Goal: Task Accomplishment & Management: Manage account settings

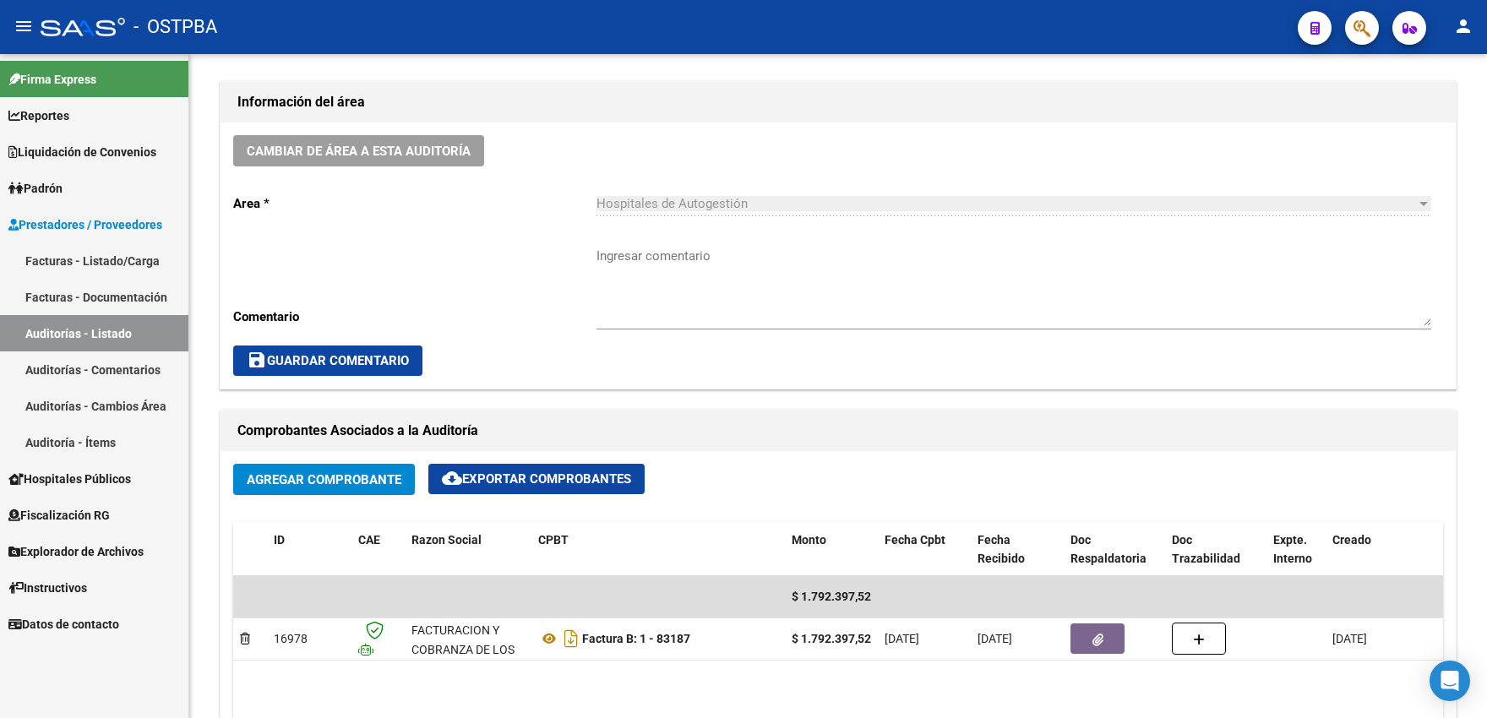
scroll to position [0, 487]
click at [70, 438] on link "Auditoría - Ítems" at bounding box center [94, 442] width 188 height 36
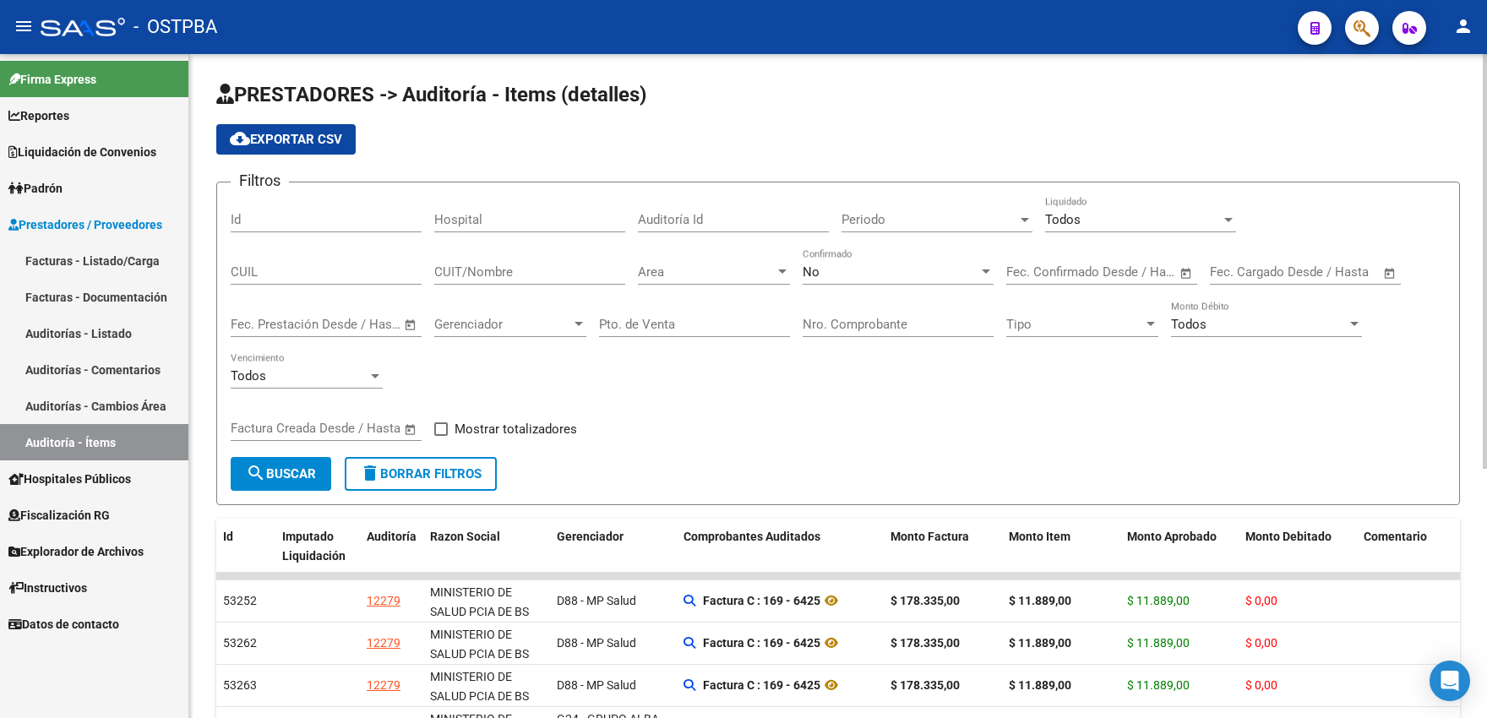
click at [403, 320] on span "Open calendar" at bounding box center [410, 325] width 41 height 41
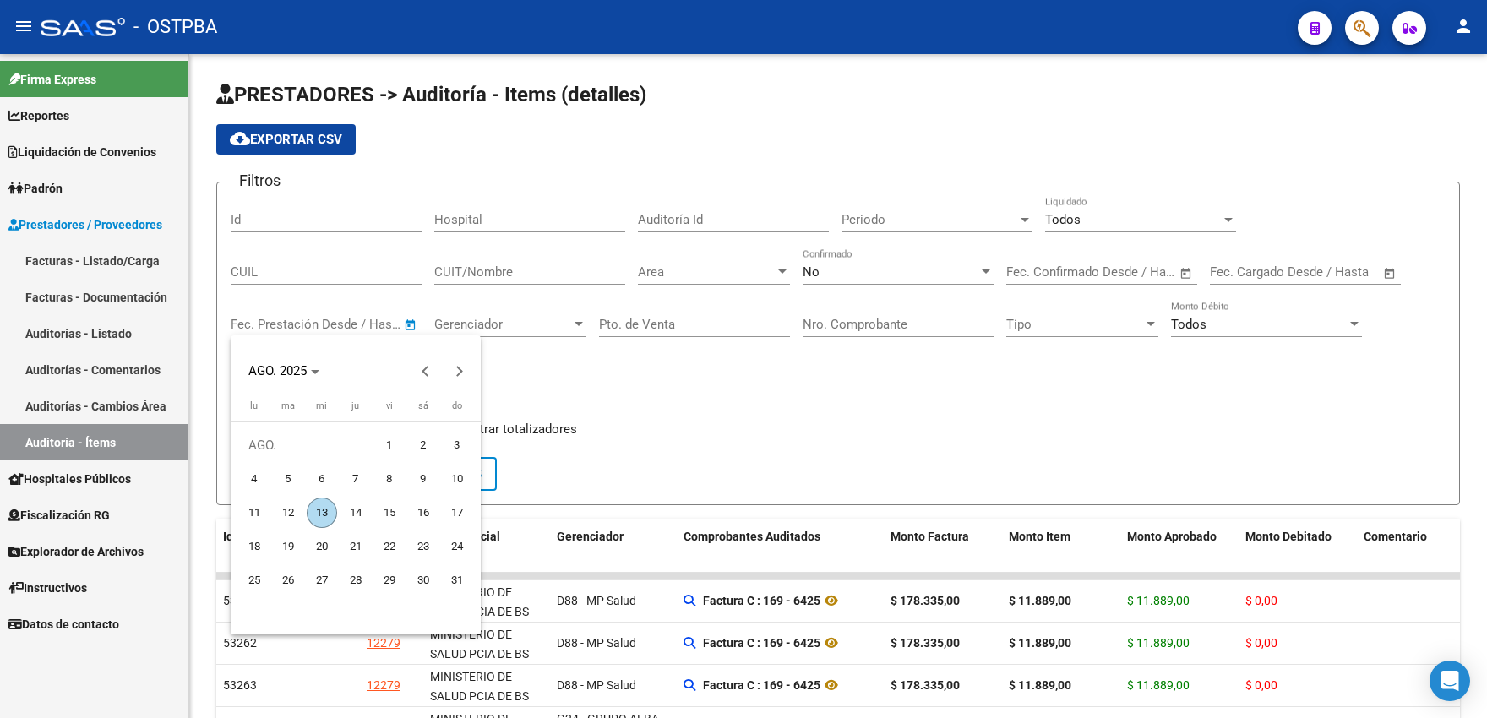
click at [879, 275] on div at bounding box center [743, 359] width 1487 height 718
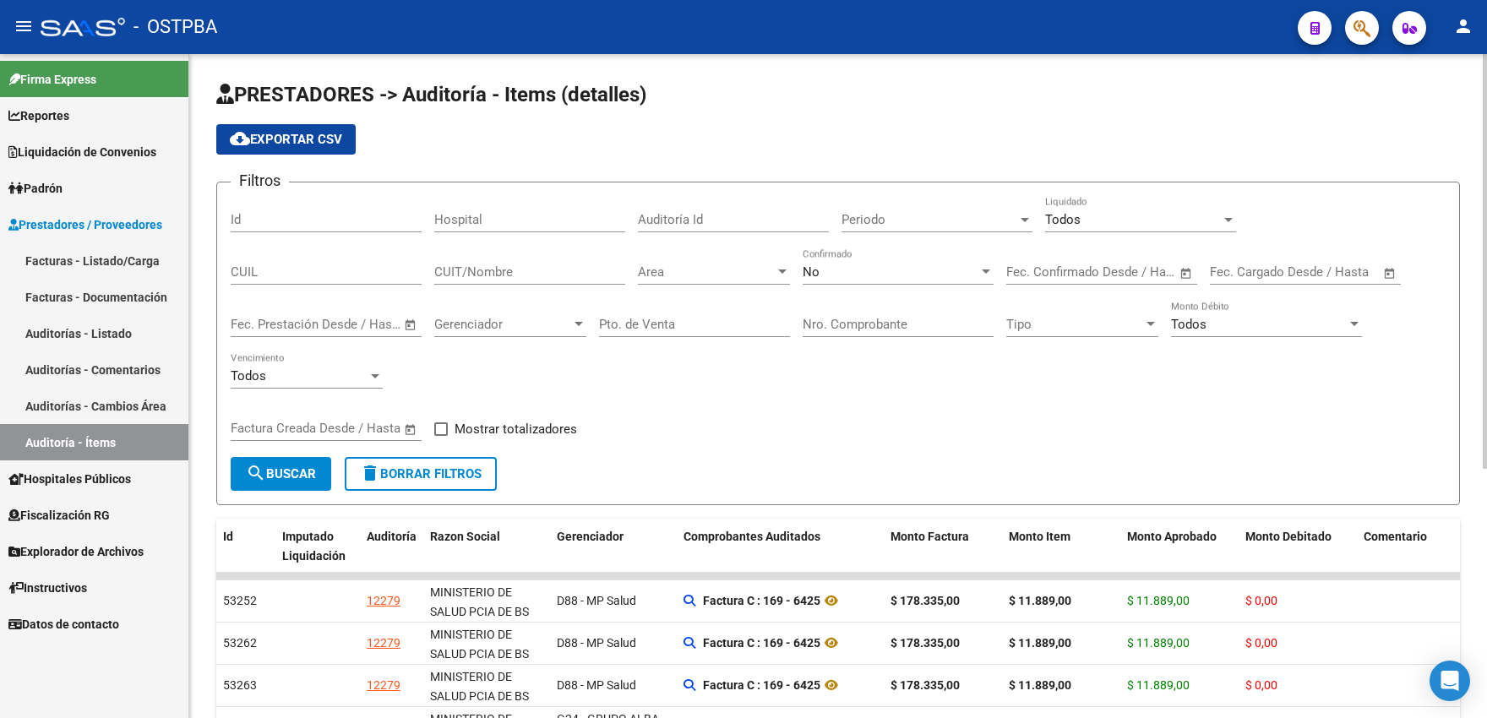
click at [869, 276] on div "No" at bounding box center [891, 271] width 176 height 15
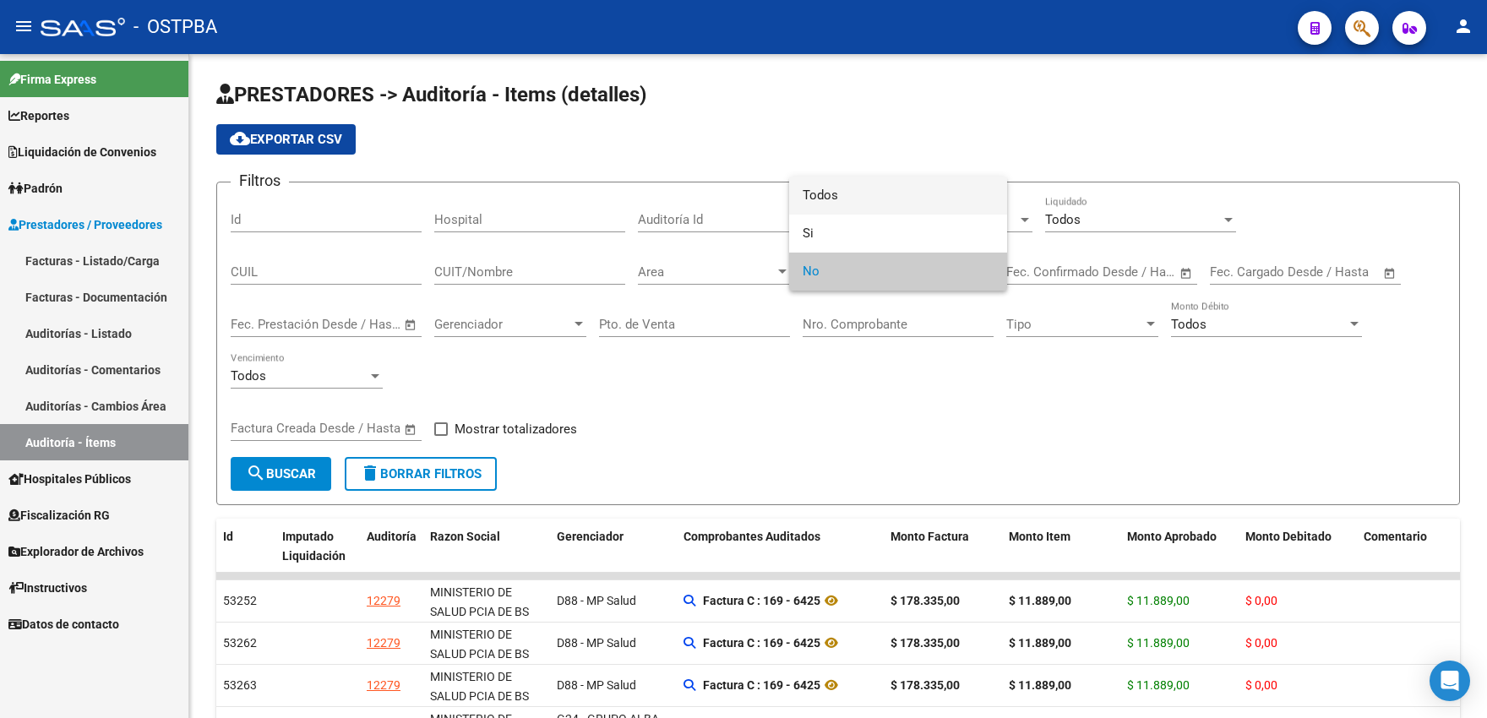
click at [827, 200] on span "Todos" at bounding box center [898, 196] width 191 height 38
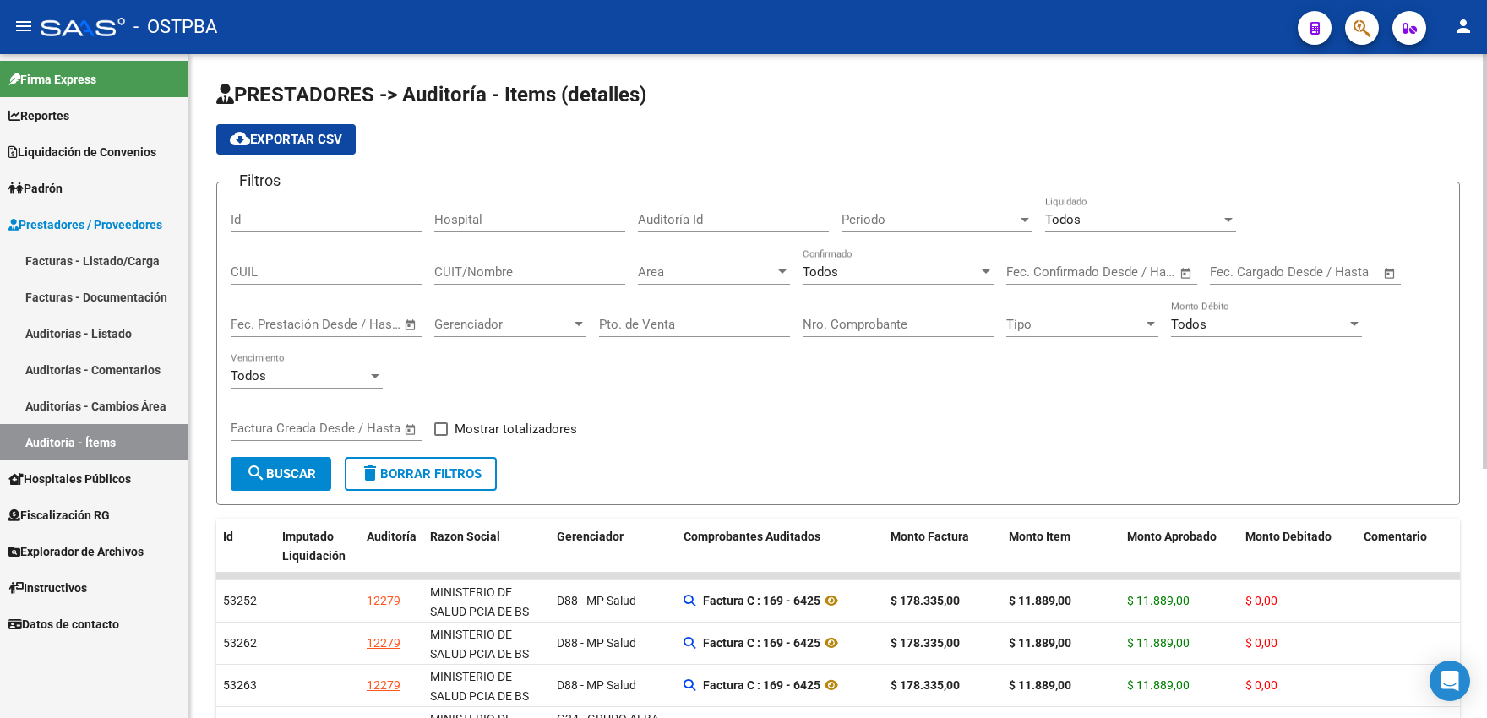
click at [404, 324] on span "Open calendar" at bounding box center [410, 325] width 41 height 41
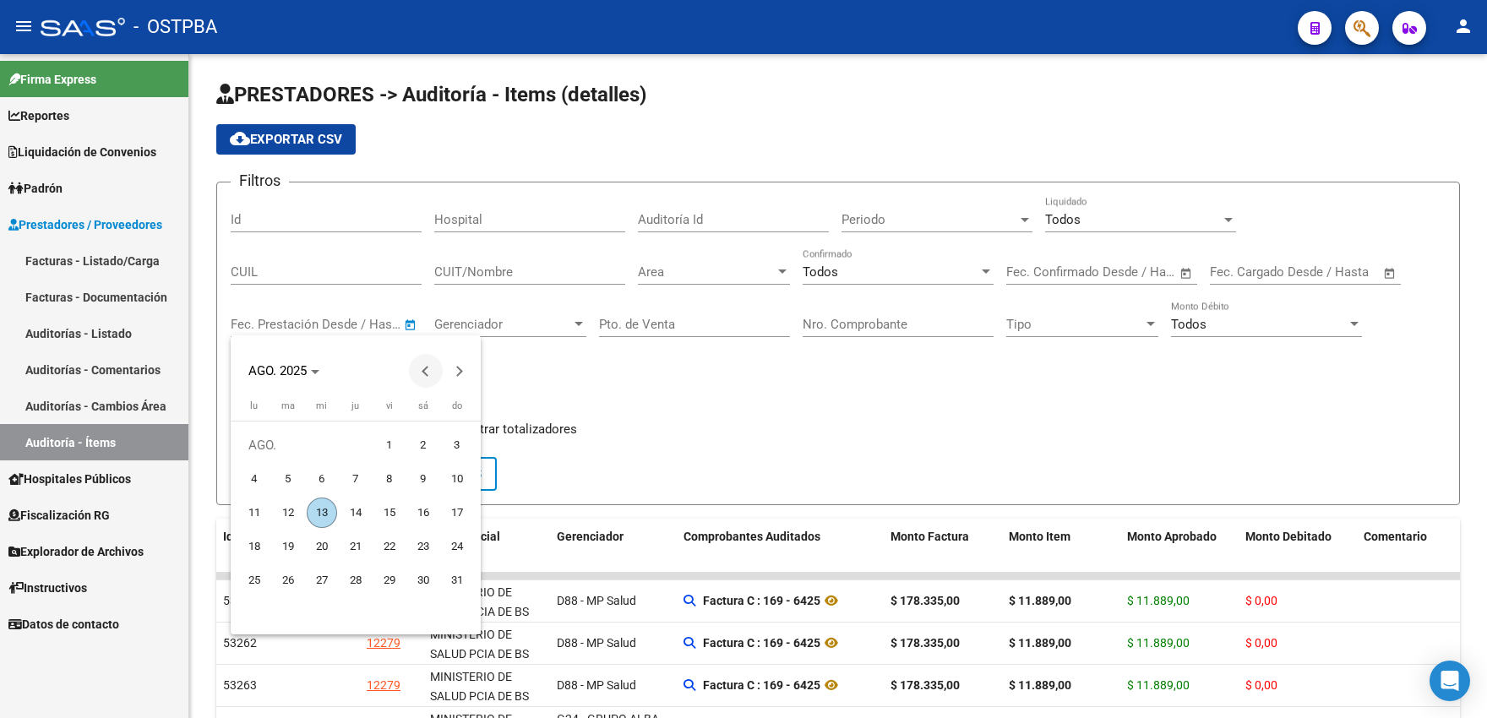
click at [422, 372] on span "Previous month" at bounding box center [426, 371] width 34 height 34
click at [290, 475] on span "1" at bounding box center [288, 479] width 30 height 30
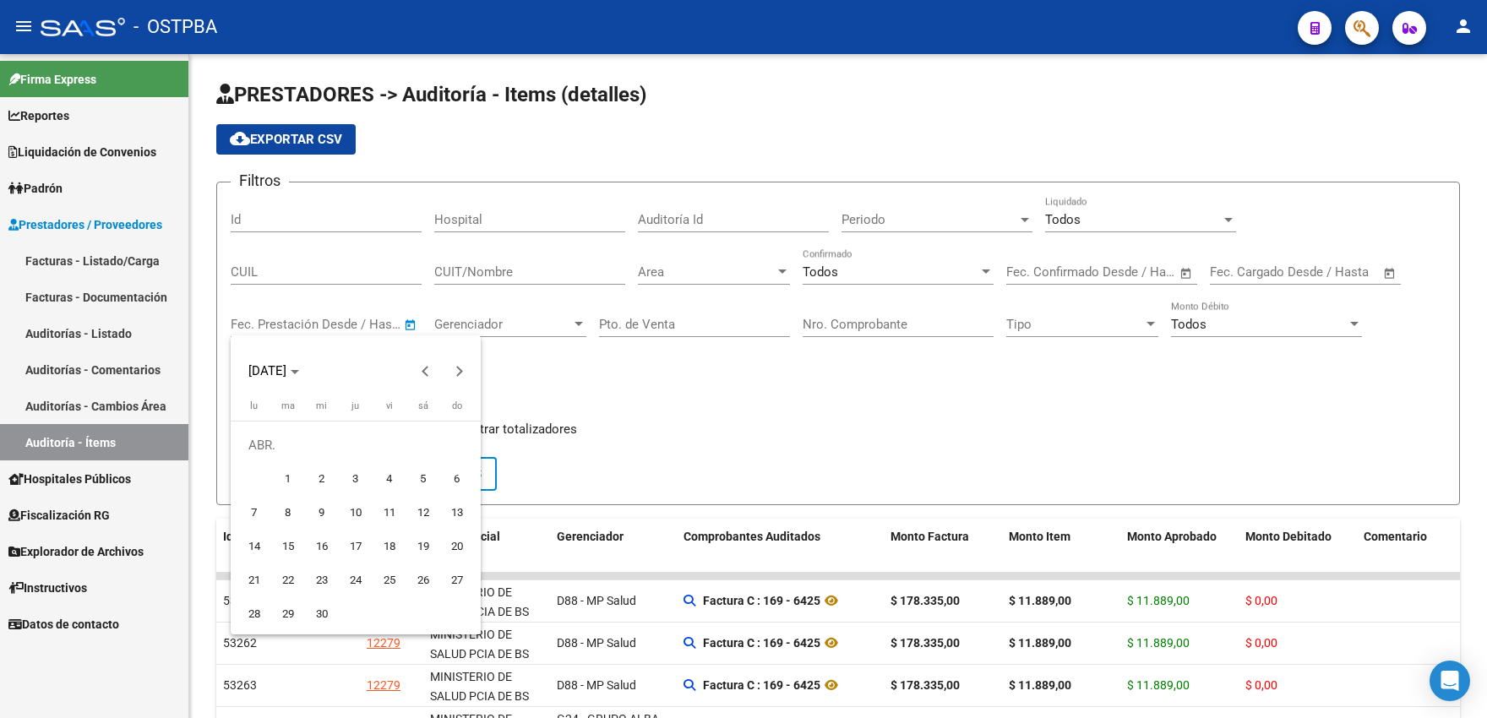
type input "1/4/2025"
click at [460, 373] on button "Next month" at bounding box center [460, 371] width 34 height 34
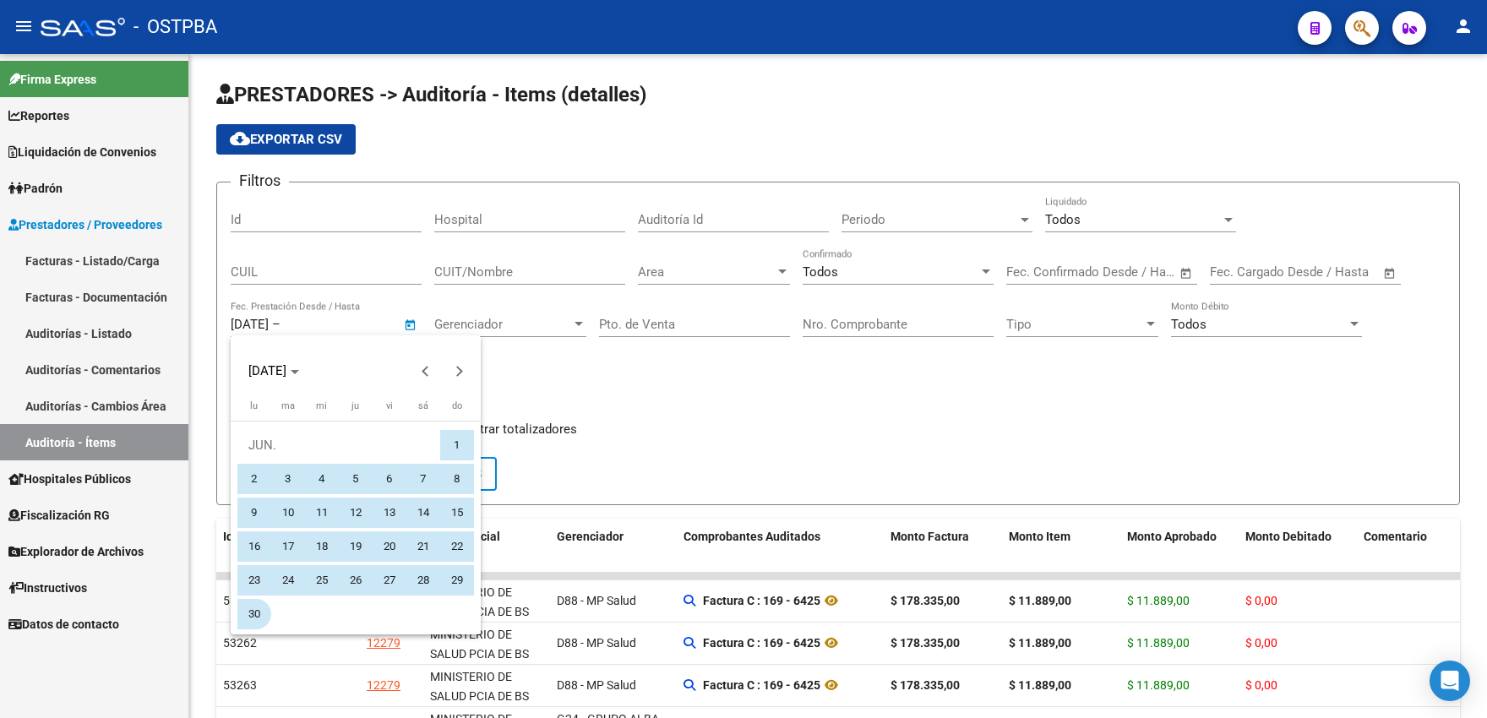
click at [259, 617] on span "30" at bounding box center [254, 614] width 30 height 30
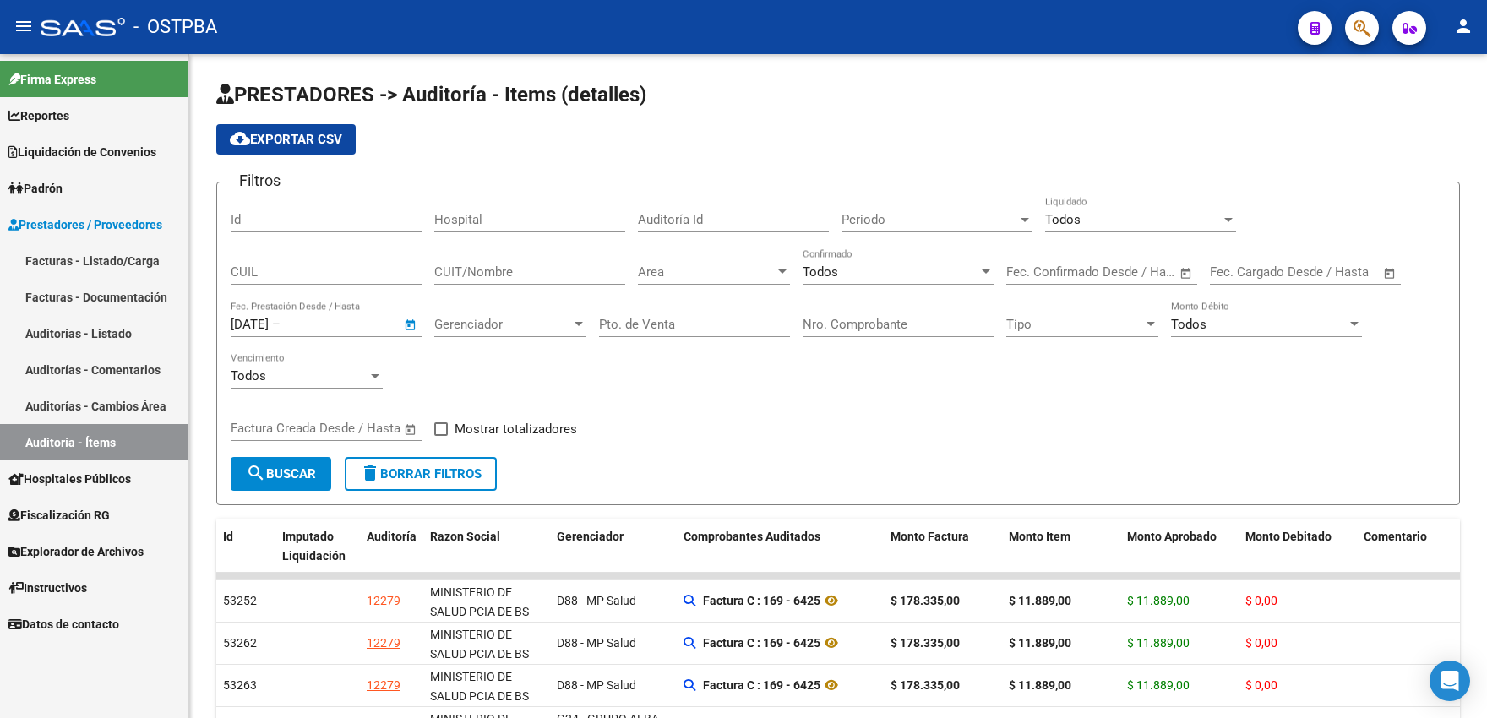
type input "30/6/2025"
click at [520, 329] on span "Gerenciador" at bounding box center [502, 324] width 137 height 15
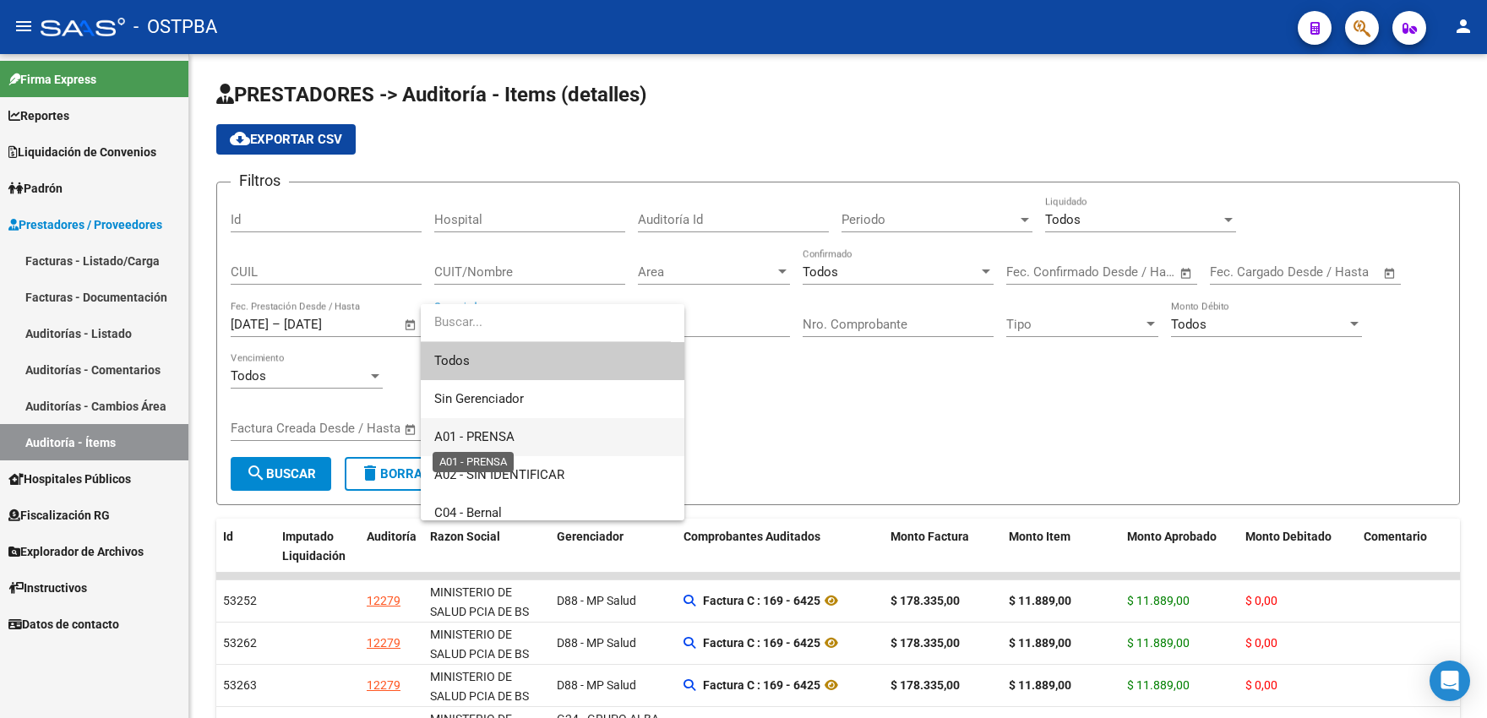
click at [471, 436] on span "A01 - PRENSA" at bounding box center [474, 436] width 80 height 15
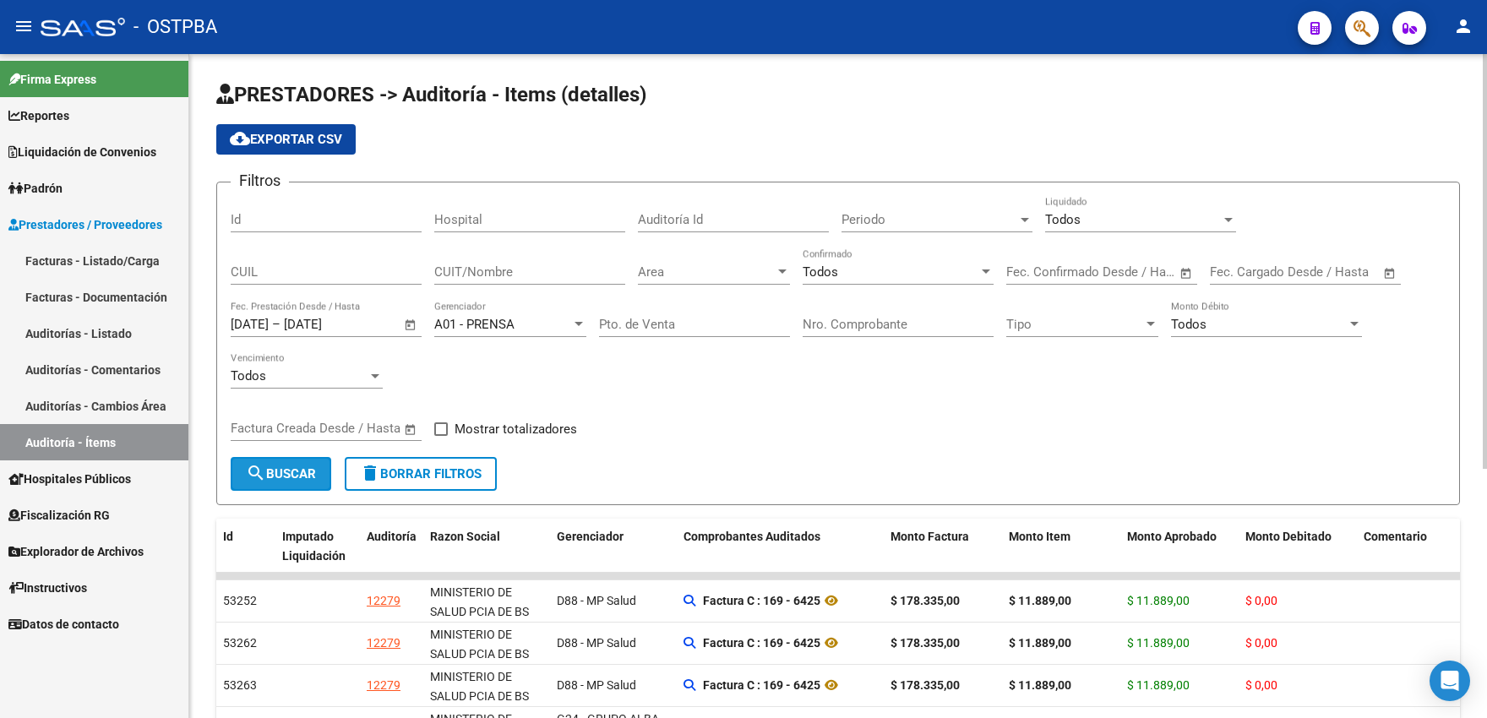
click at [288, 469] on span "search Buscar" at bounding box center [281, 473] width 70 height 15
click at [433, 429] on app-date-range "Start date – End date Factura Creada Desde / Hasta" at bounding box center [333, 428] width 204 height 15
click at [436, 428] on span at bounding box center [441, 429] width 14 height 14
click at [440, 436] on input "Mostrar totalizadores" at bounding box center [440, 436] width 1 height 1
checkbox input "true"
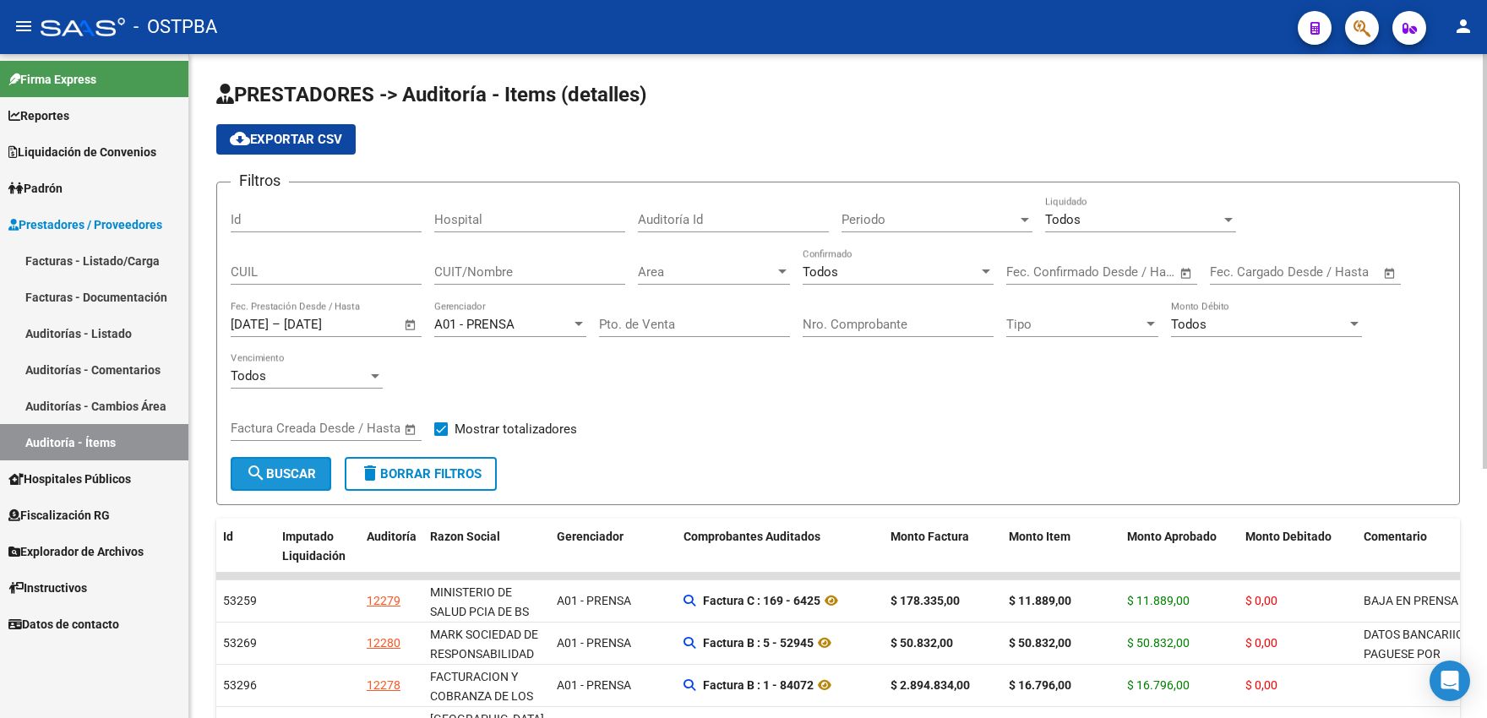
click at [284, 460] on button "search Buscar" at bounding box center [281, 474] width 101 height 34
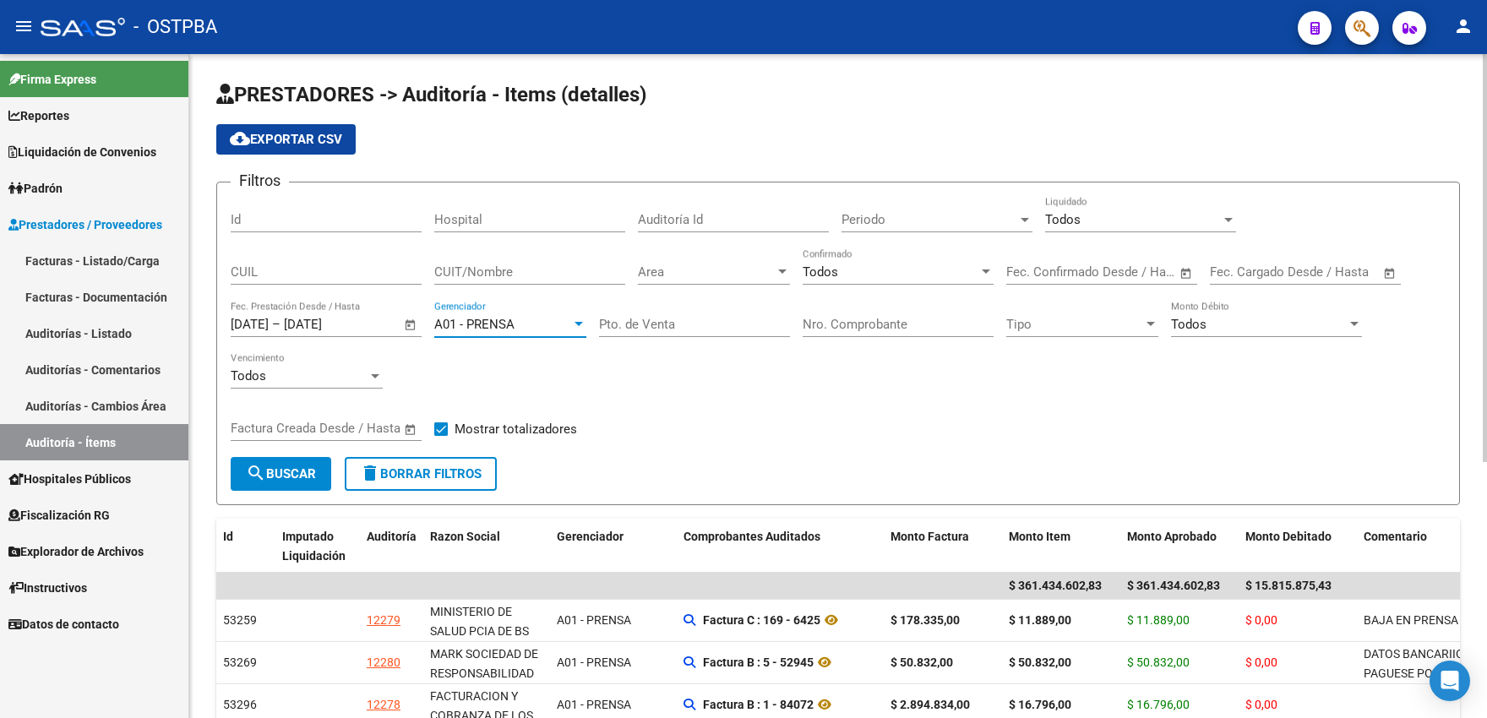
click at [520, 321] on div "A01 - PRENSA" at bounding box center [502, 324] width 137 height 15
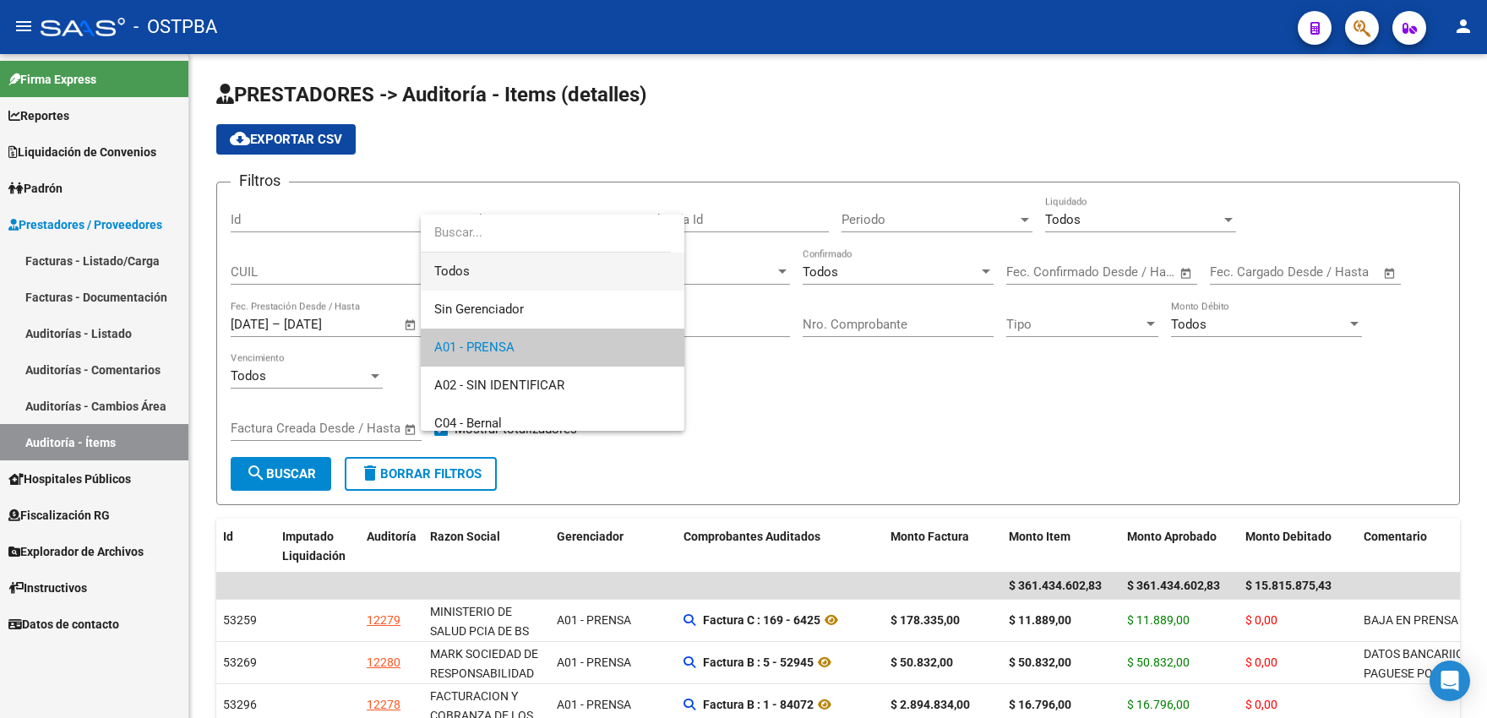
click at [509, 282] on span "Todos" at bounding box center [552, 272] width 237 height 38
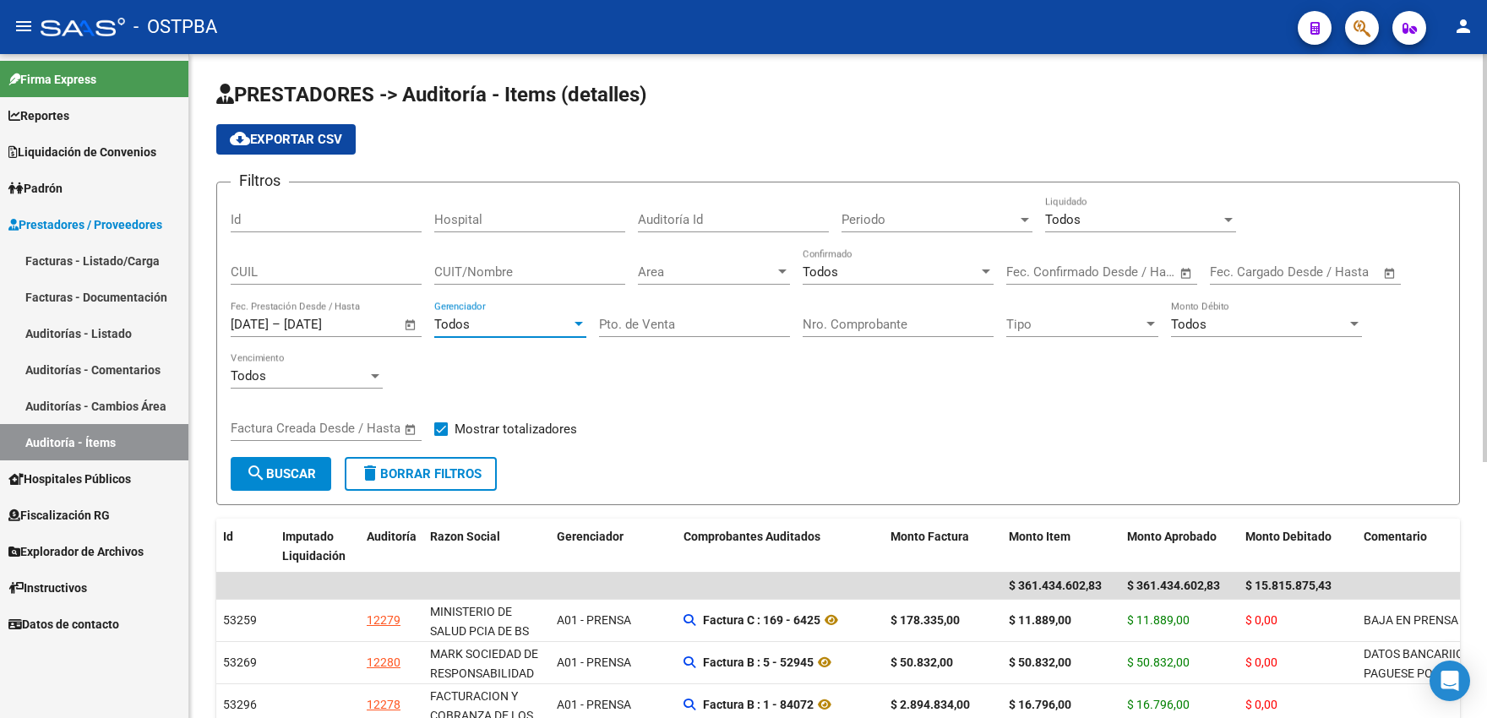
click at [305, 466] on span "search Buscar" at bounding box center [281, 473] width 70 height 15
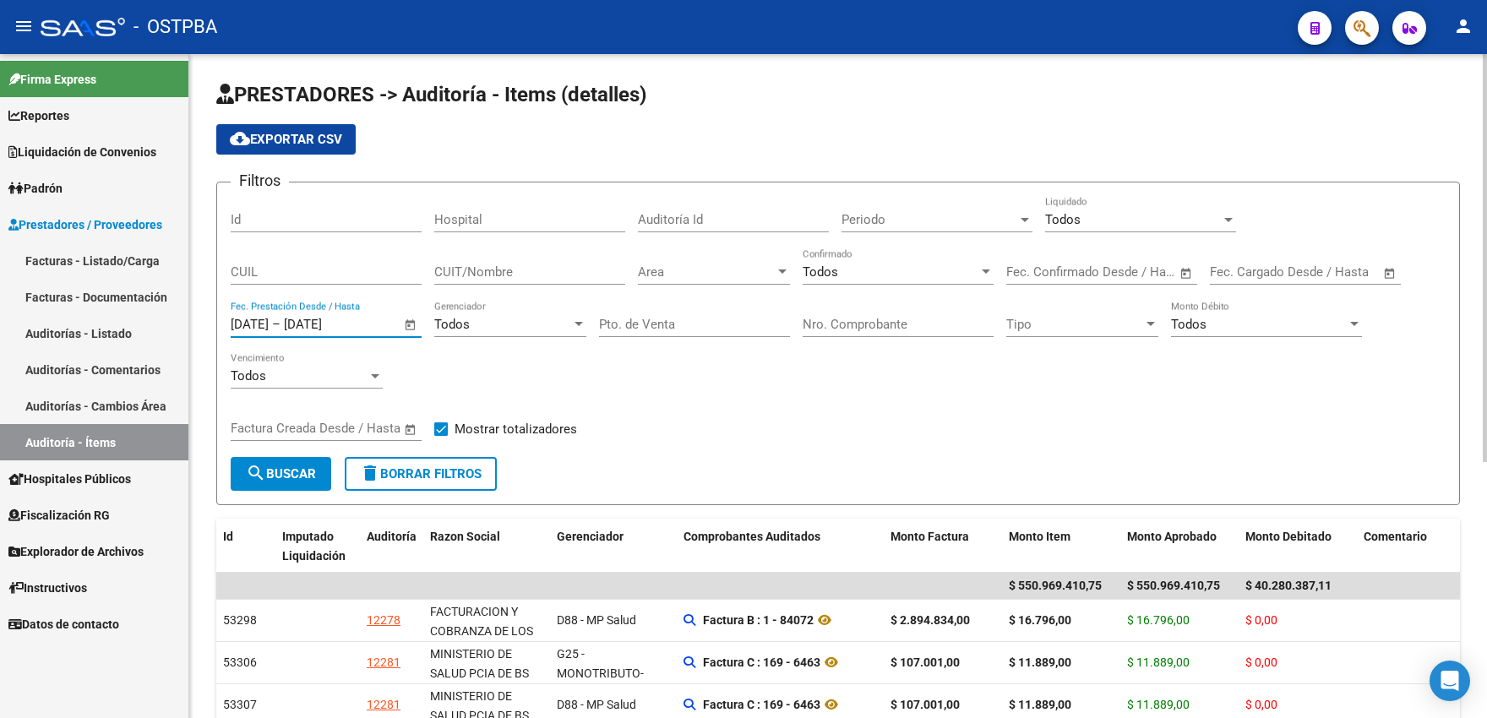
click at [248, 324] on input "1/4/2025" at bounding box center [250, 324] width 38 height 15
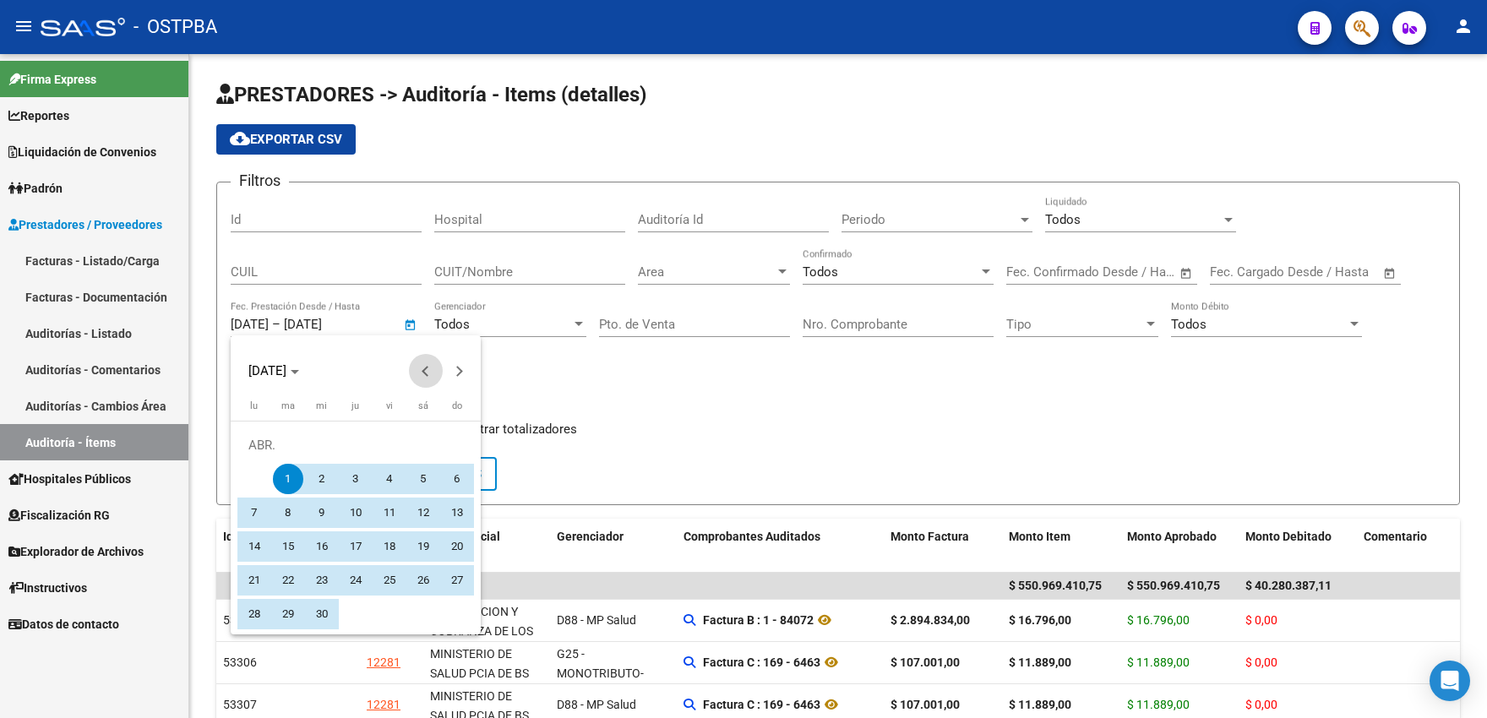
click at [425, 374] on span "Previous month" at bounding box center [426, 371] width 34 height 34
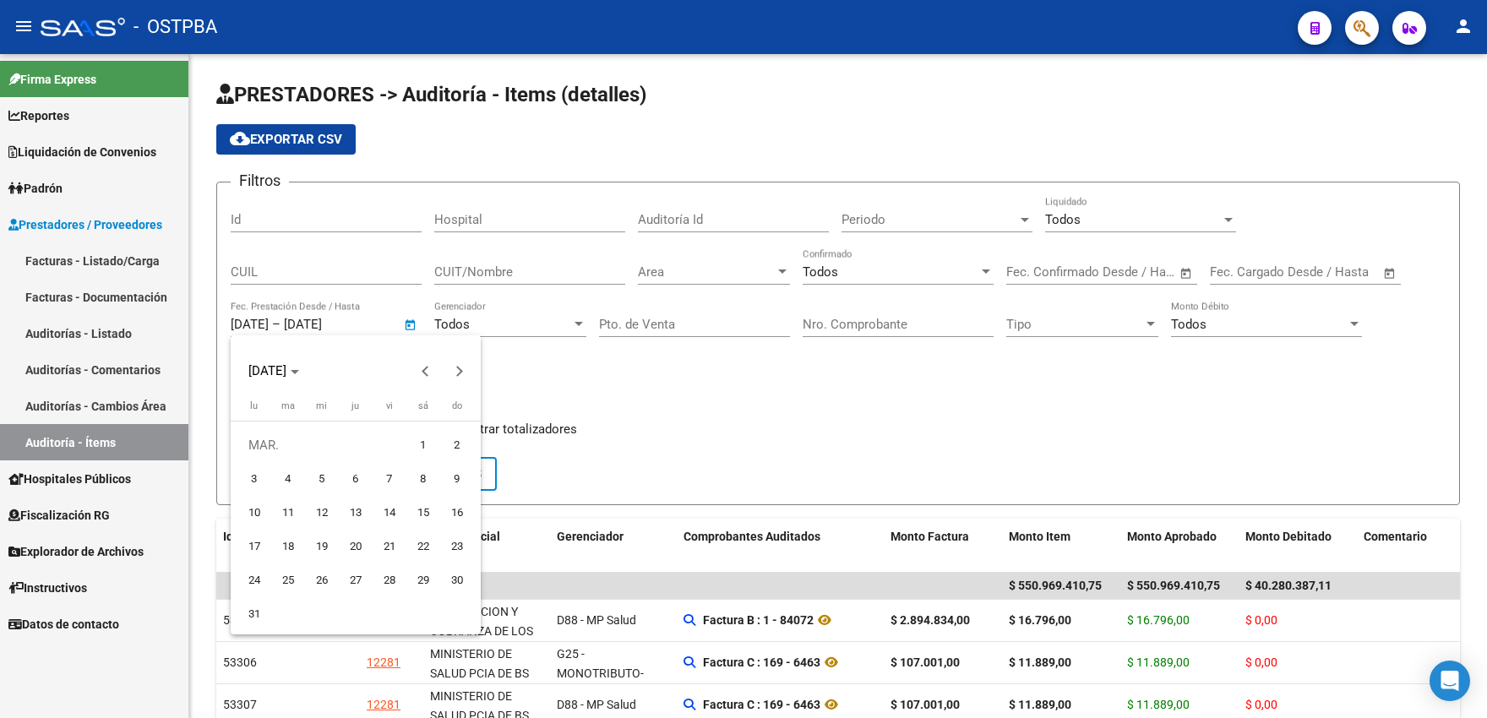
click at [551, 382] on div at bounding box center [743, 359] width 1487 height 718
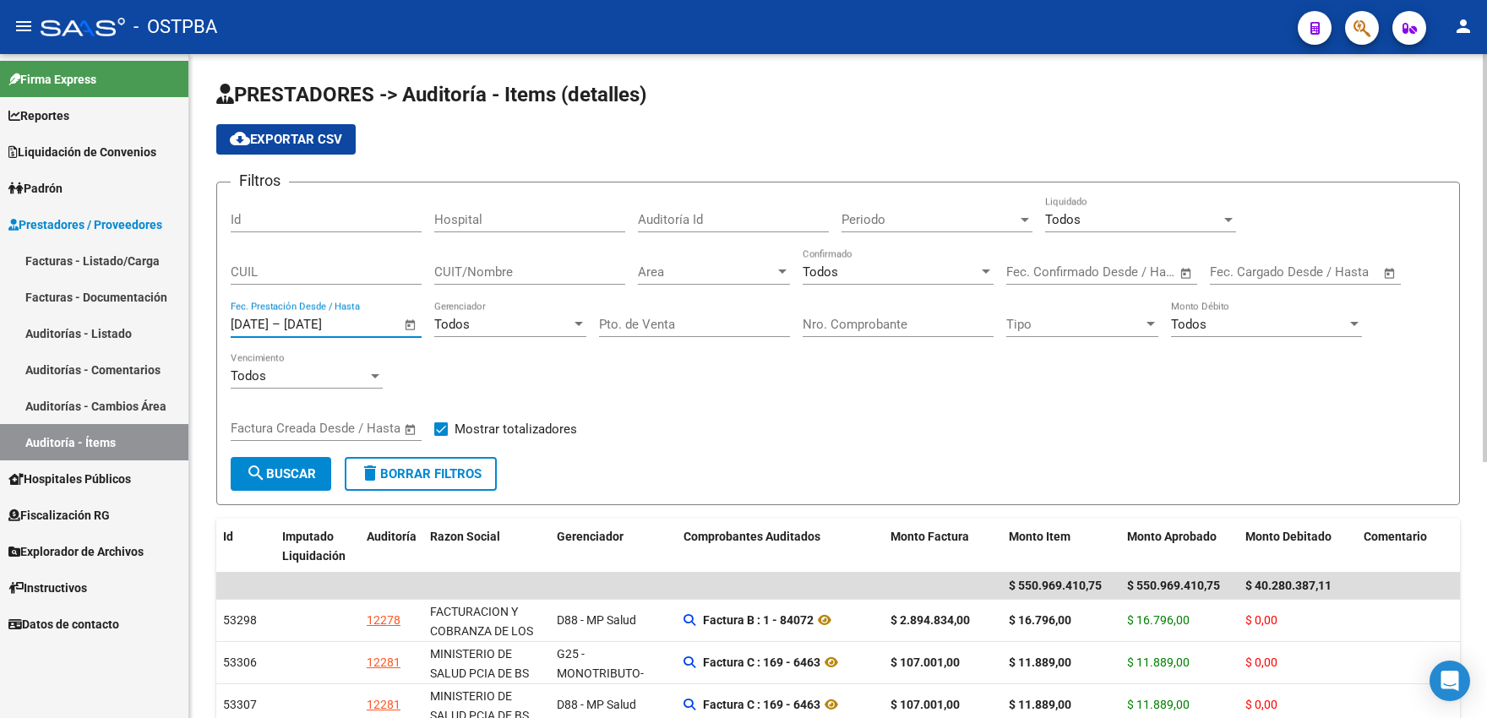
click at [288, 468] on span "search Buscar" at bounding box center [281, 473] width 70 height 15
click at [313, 147] on button "cloud_download Exportar CSV" at bounding box center [285, 139] width 139 height 30
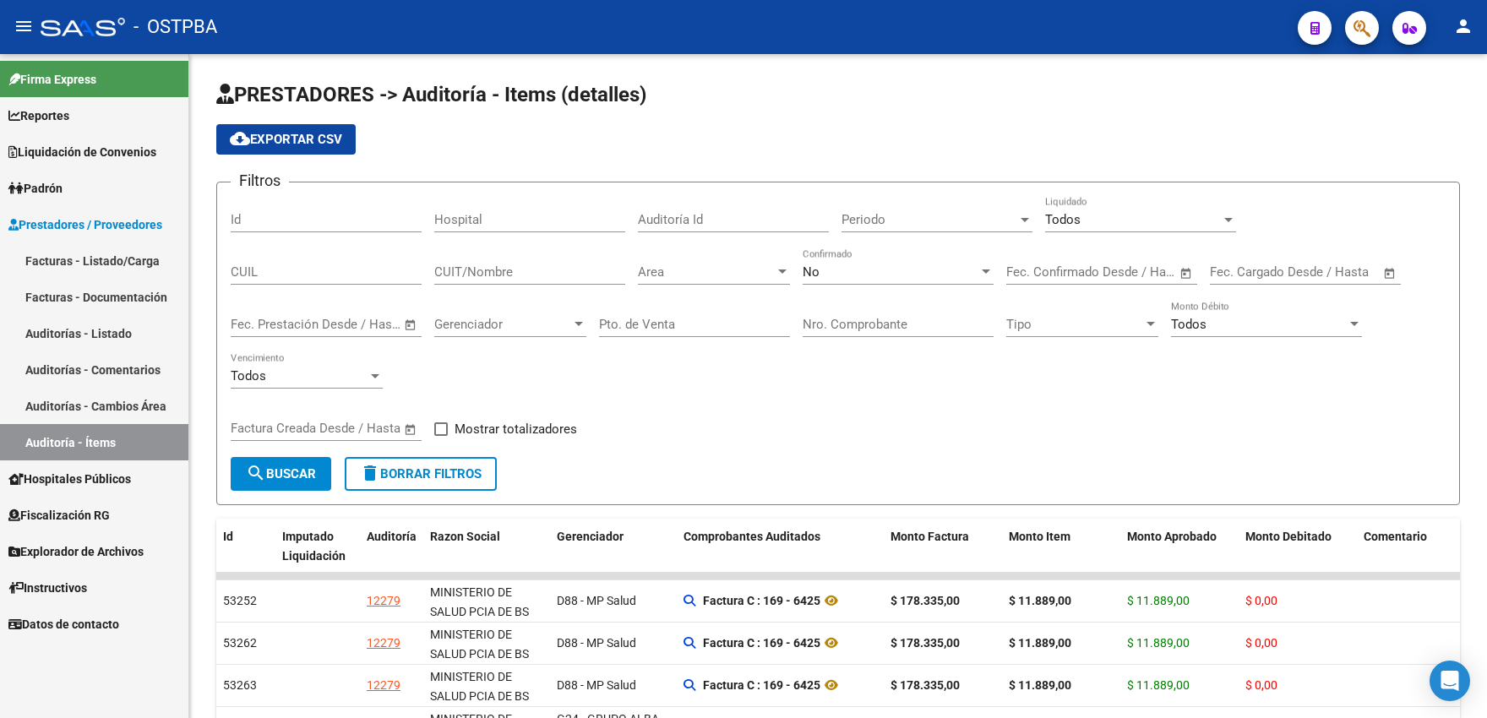
click at [80, 201] on link "Padrón" at bounding box center [94, 188] width 188 height 36
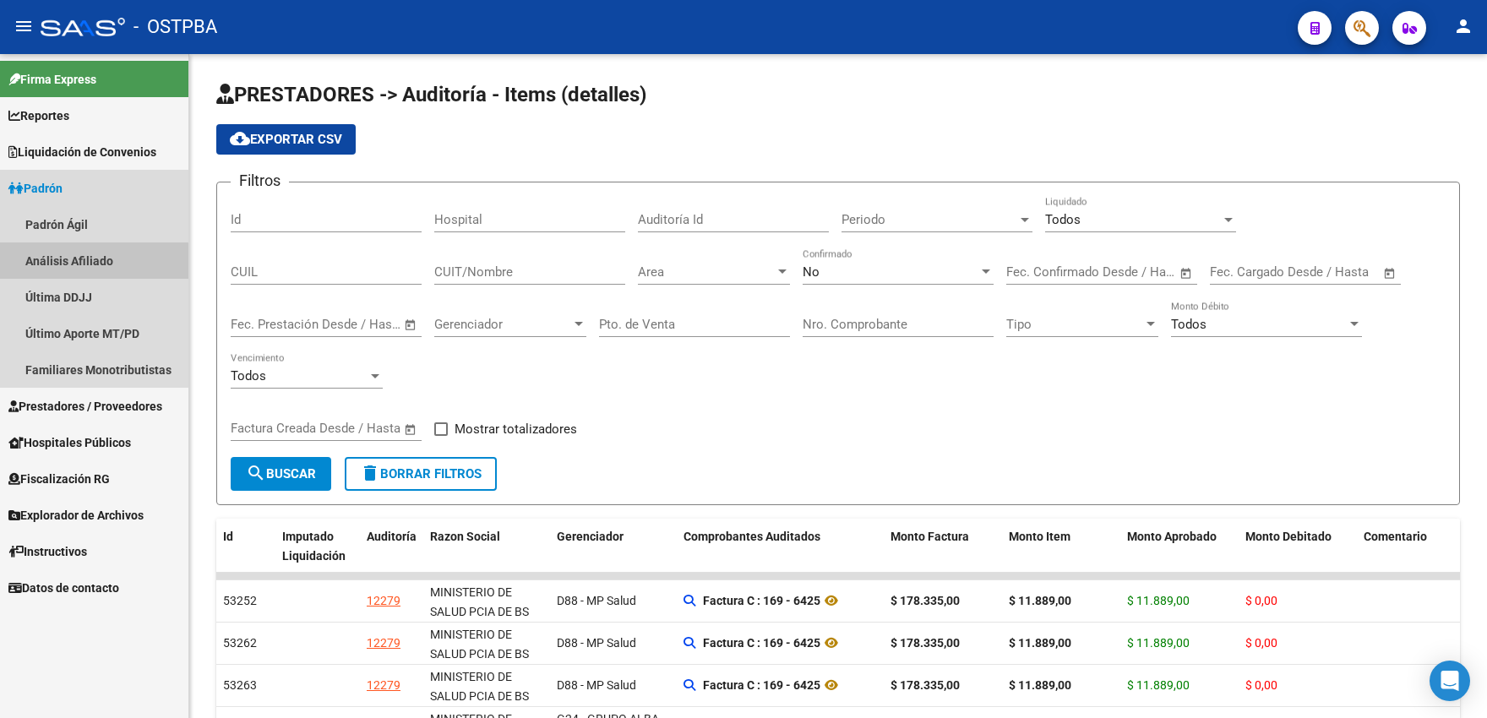
click at [72, 271] on link "Análisis Afiliado" at bounding box center [94, 260] width 188 height 36
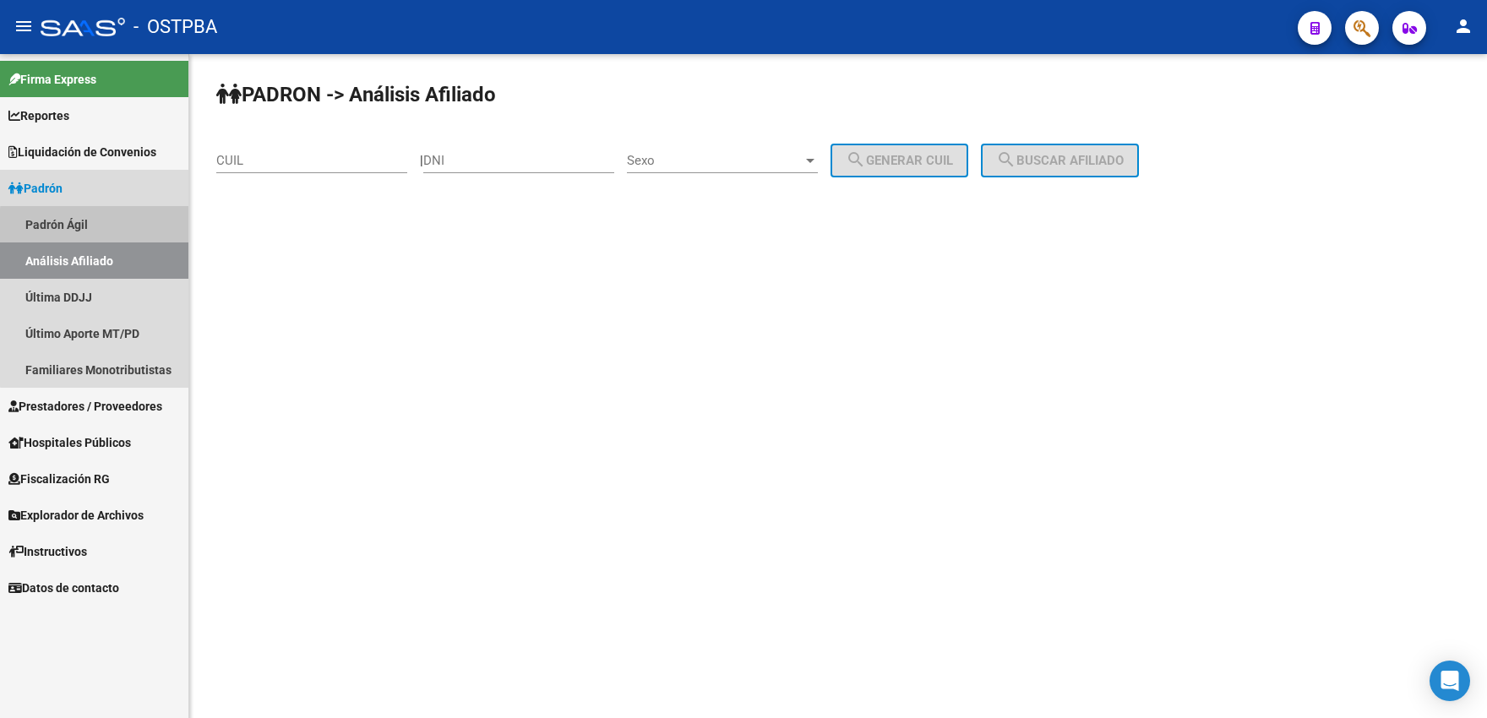
click at [117, 227] on link "Padrón Ágil" at bounding box center [94, 224] width 188 height 36
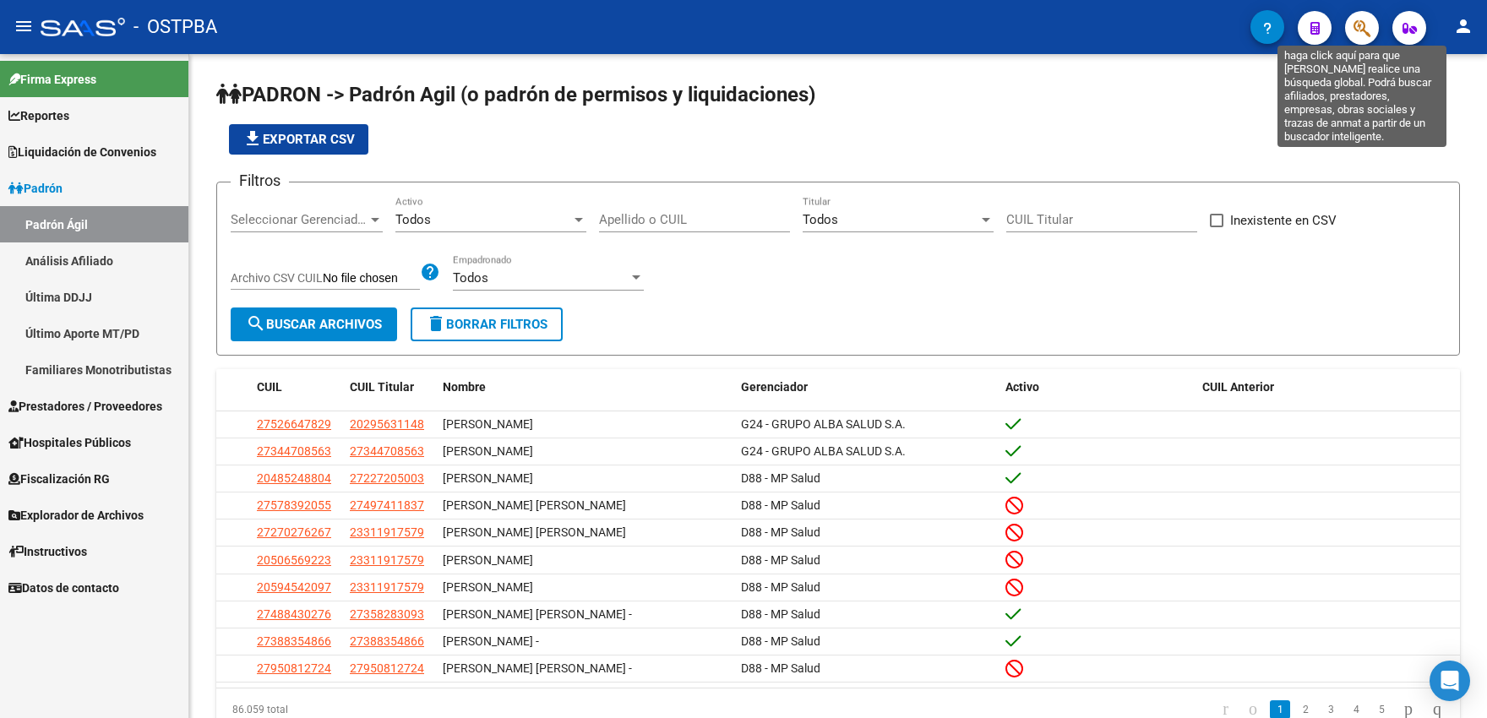
click at [1355, 37] on icon "button" at bounding box center [1361, 28] width 17 height 19
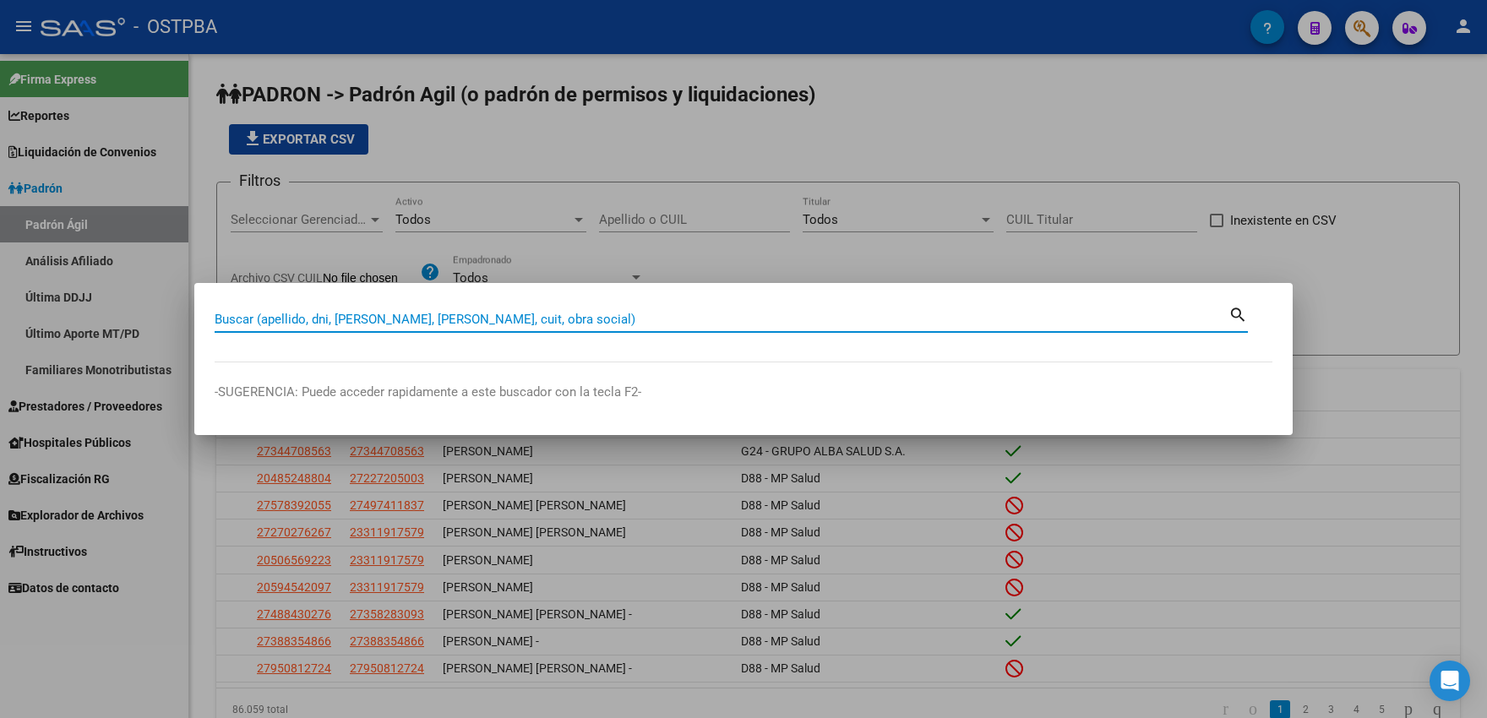
click at [395, 320] on input "Buscar (apellido, dni, [PERSON_NAME], [PERSON_NAME], cuit, obra social)" at bounding box center [722, 319] width 1014 height 15
type input "[PERSON_NAME]"
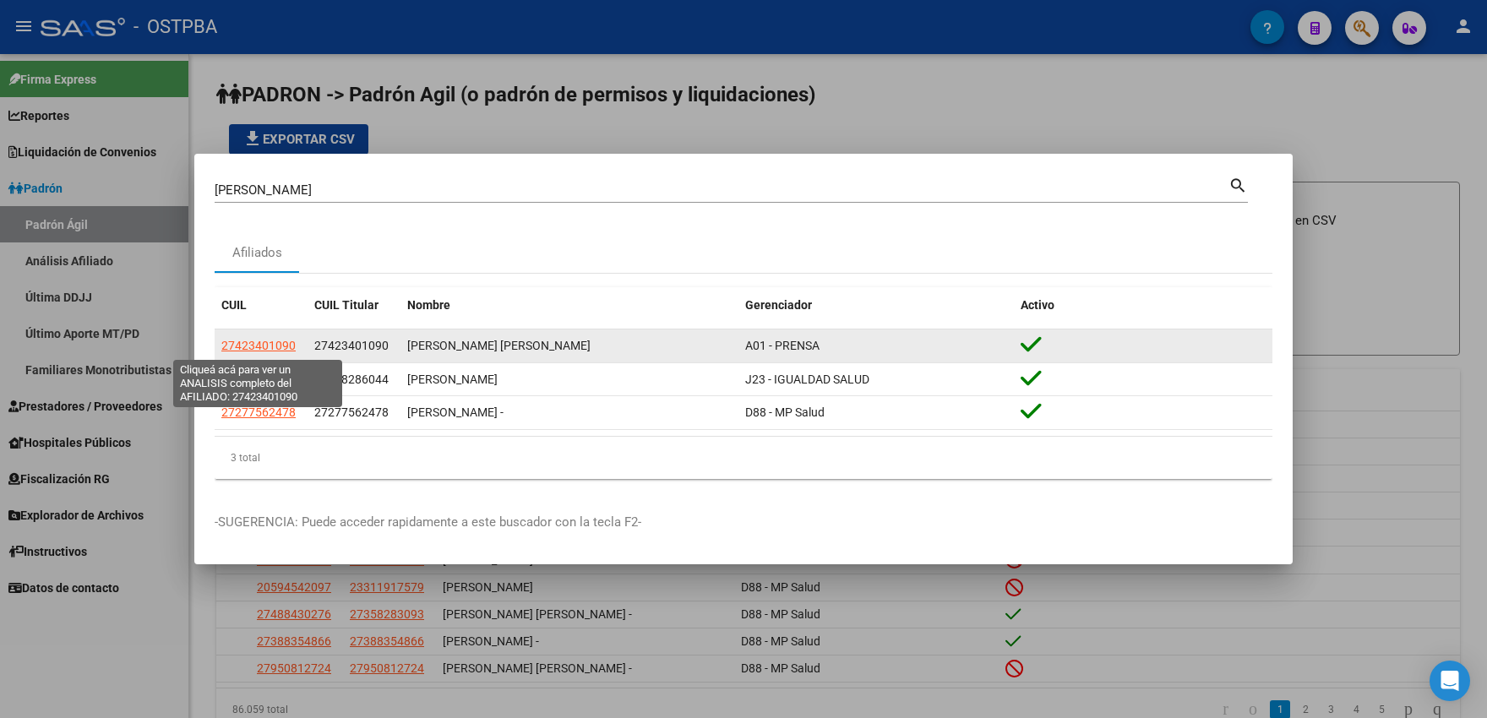
click at [244, 349] on span "27423401090" at bounding box center [258, 346] width 74 height 14
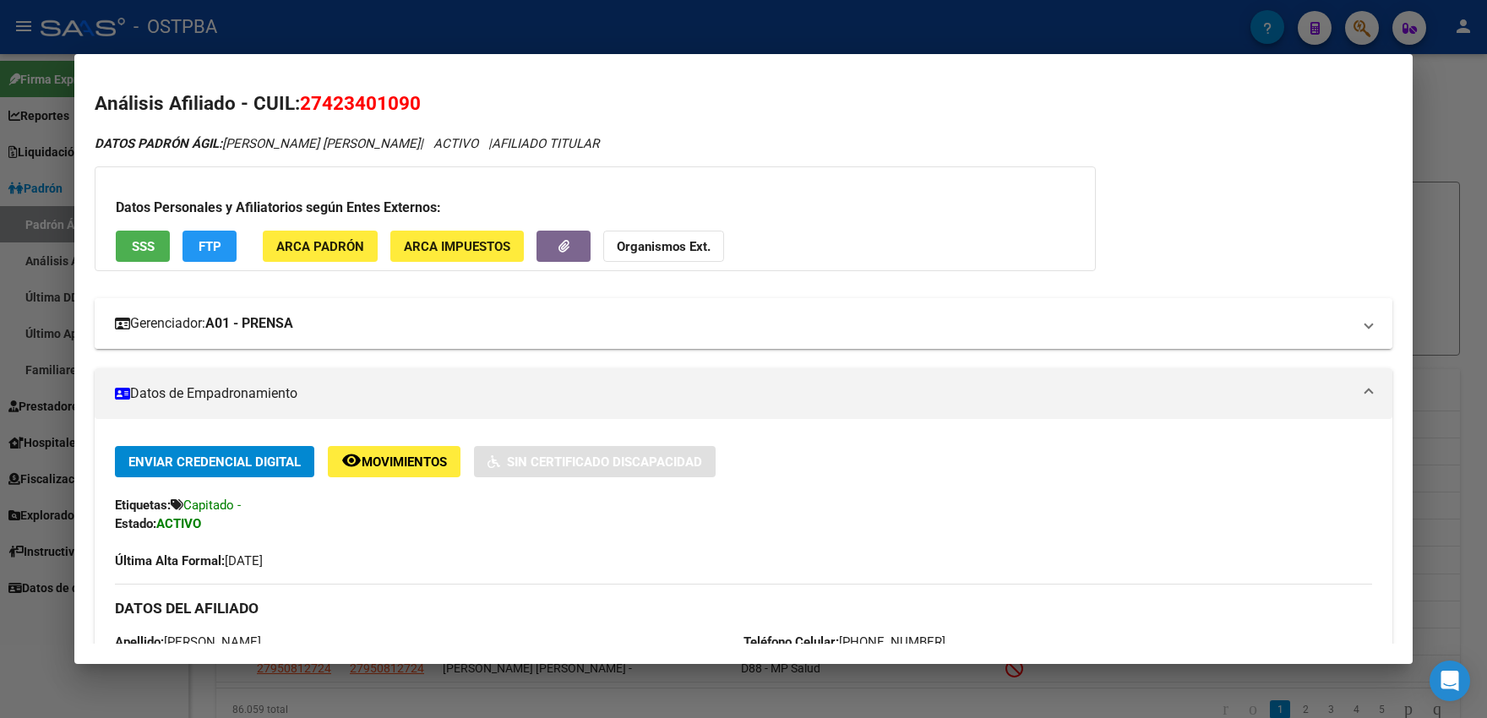
click at [264, 329] on strong "A01 - PRENSA" at bounding box center [249, 323] width 88 height 20
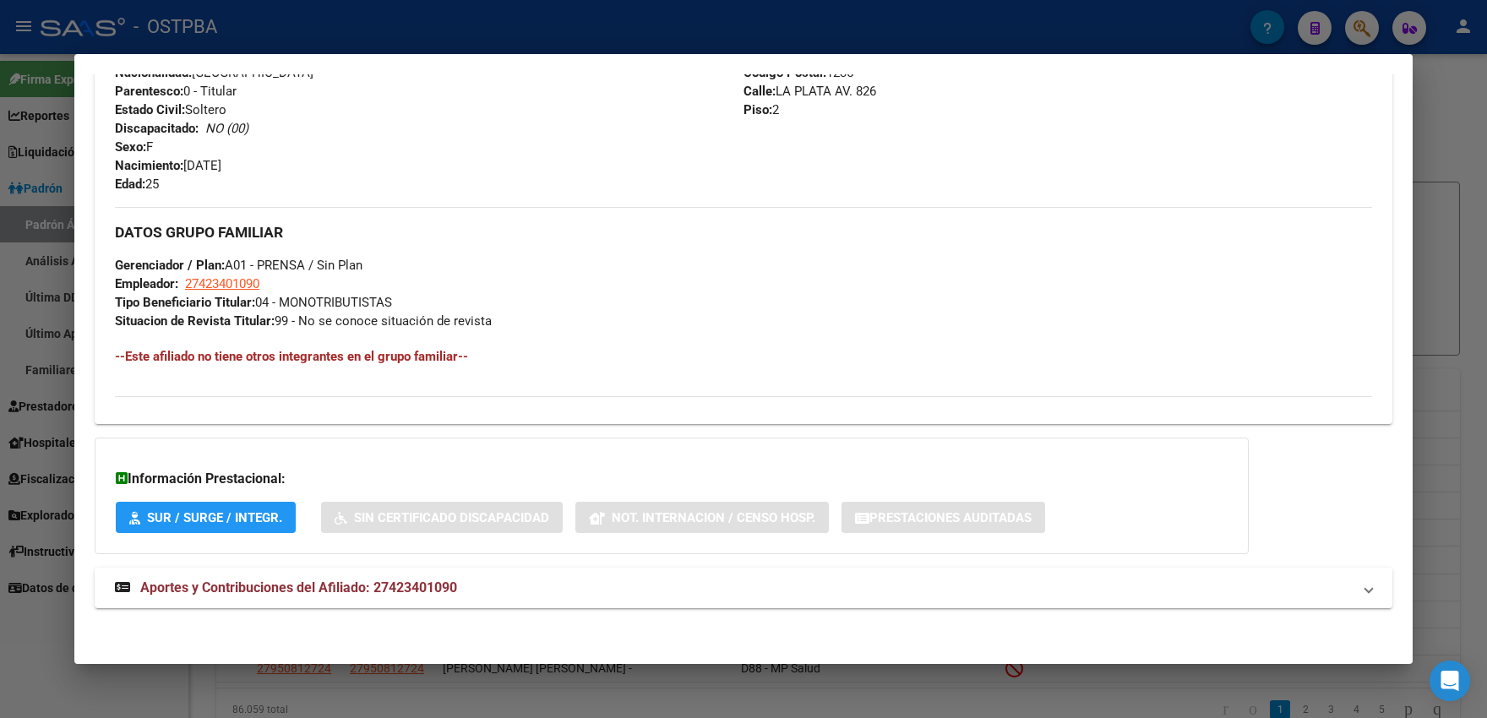
scroll to position [817, 0]
click at [285, 590] on span "Aportes y Contribuciones del Afiliado: 27423401090" at bounding box center [298, 586] width 317 height 16
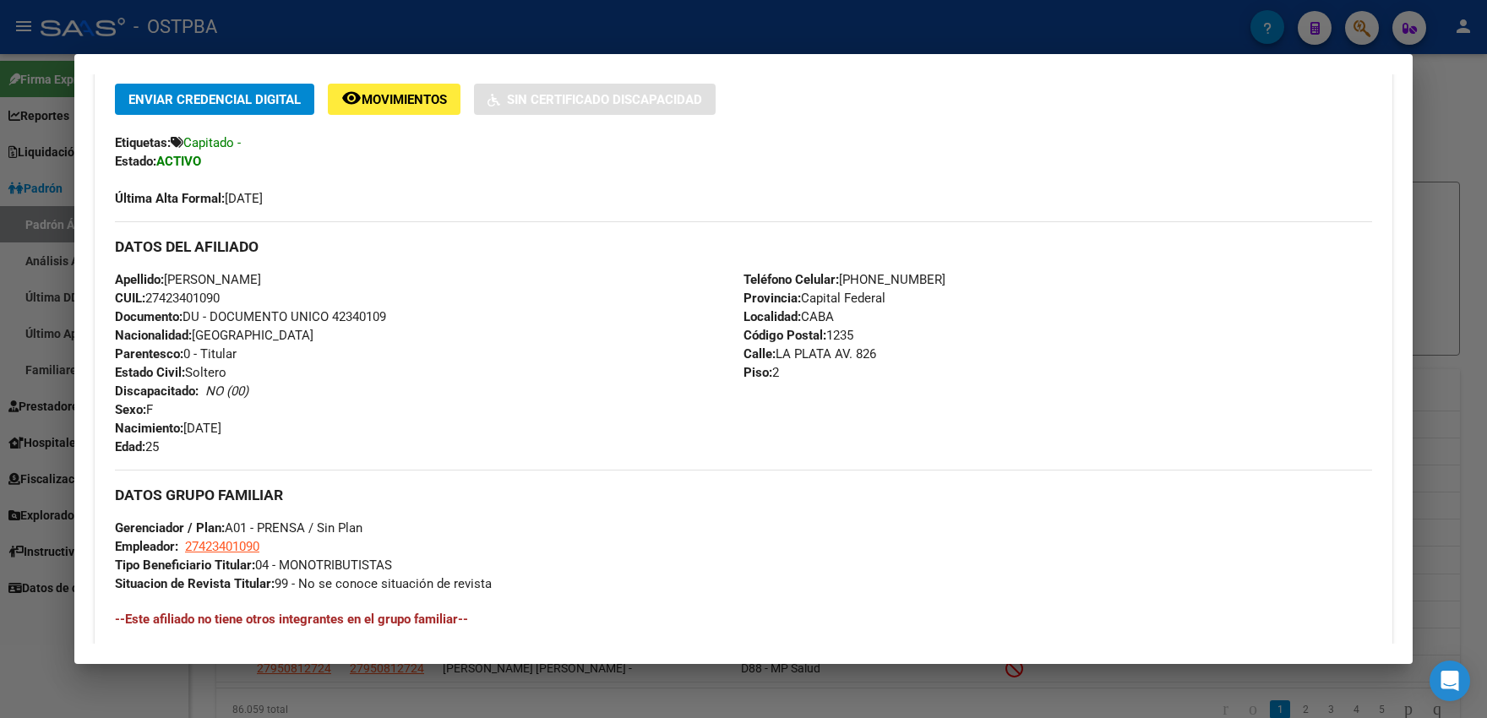
scroll to position [498, 0]
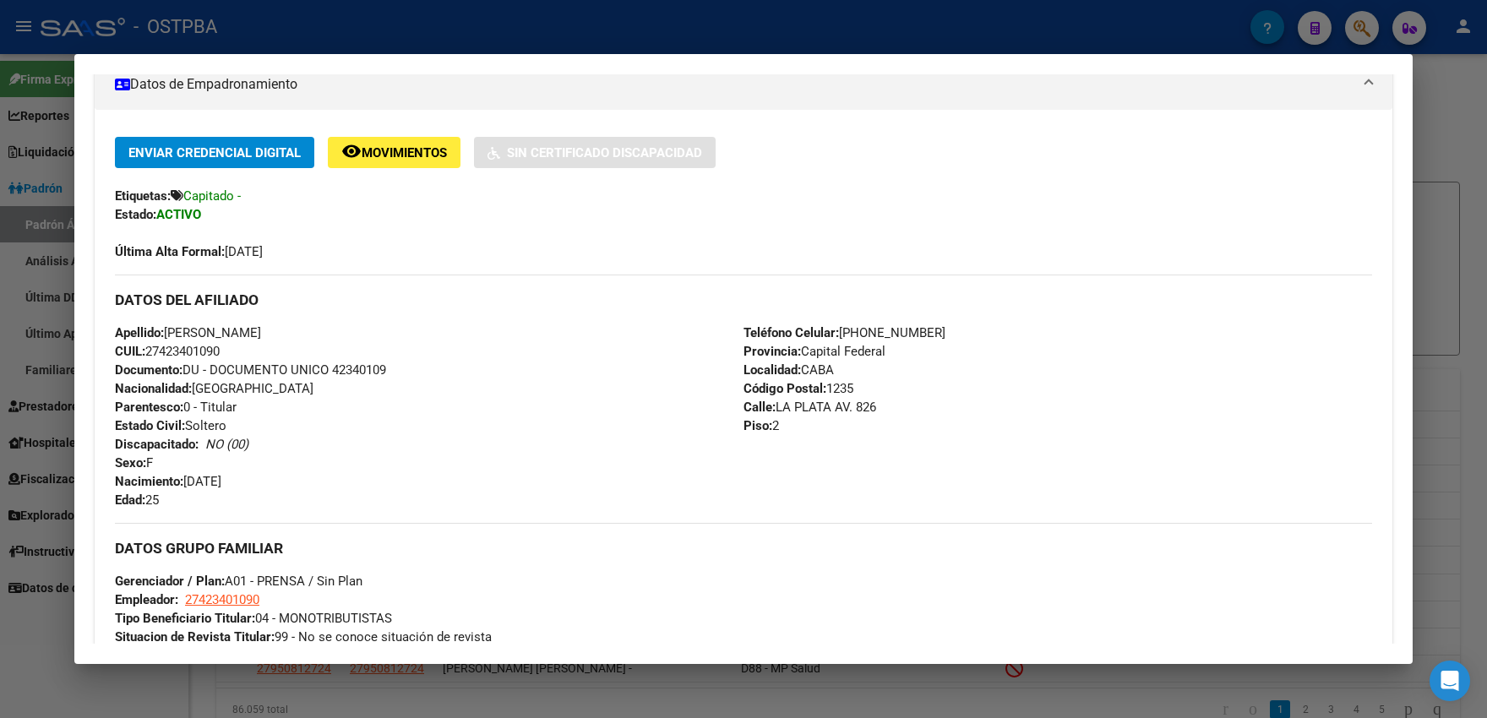
click at [225, 27] on div at bounding box center [743, 359] width 1487 height 718
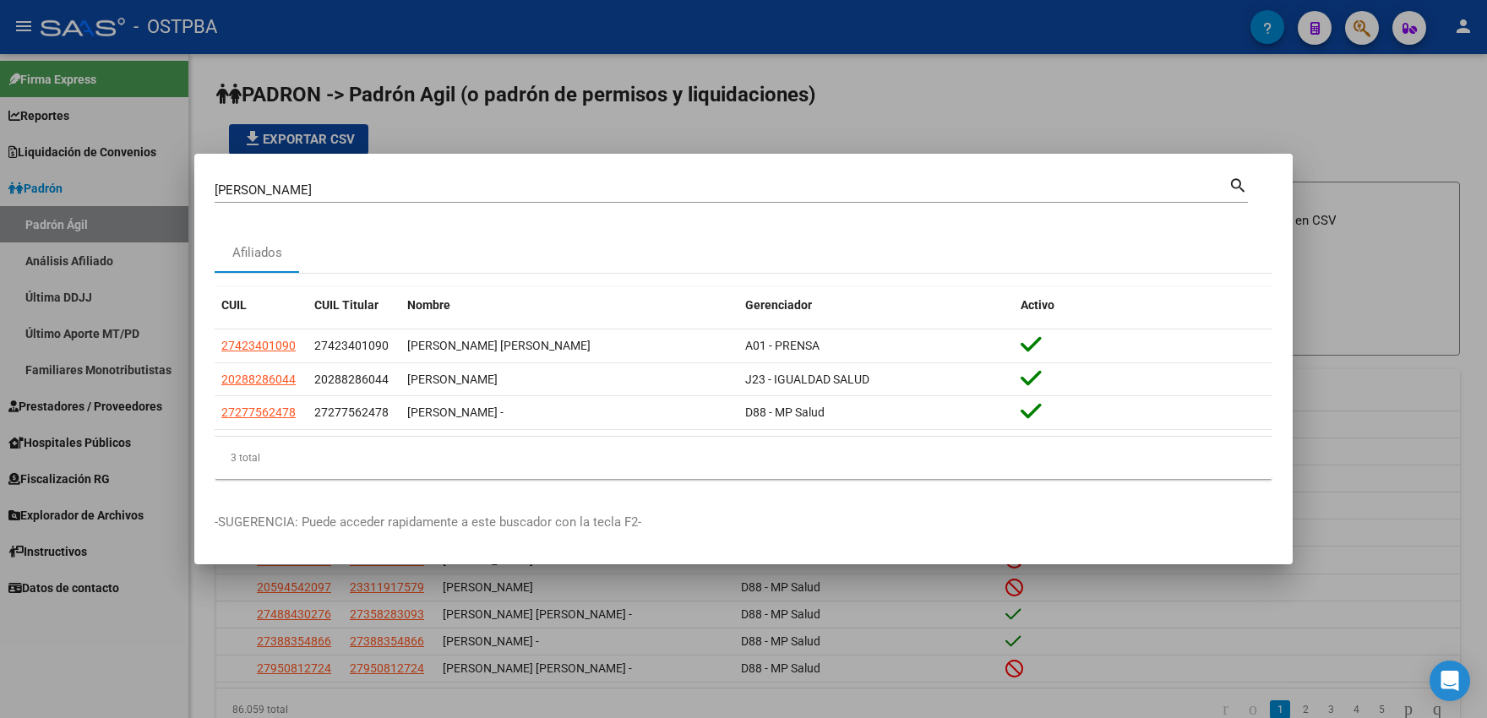
click at [1069, 120] on div at bounding box center [743, 359] width 1487 height 718
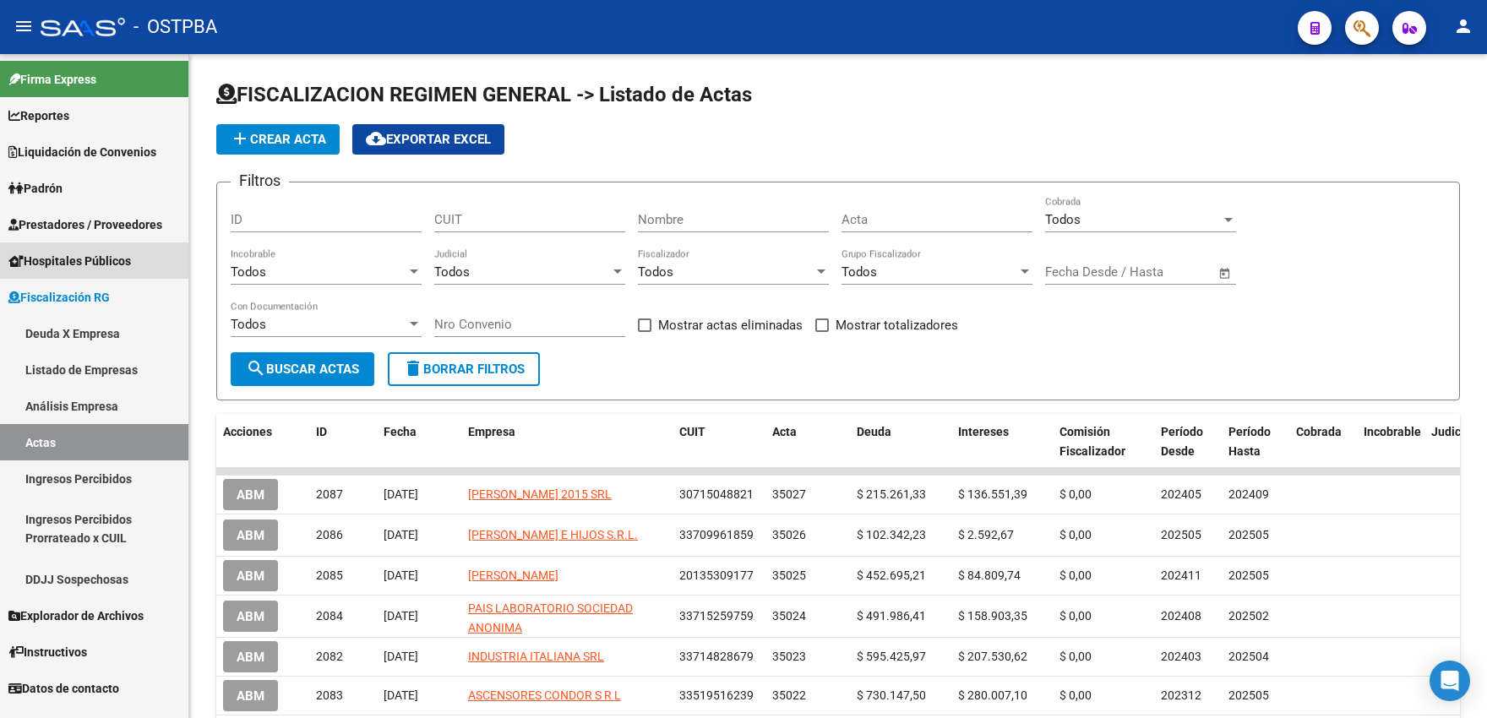
click at [68, 264] on span "Hospitales Públicos" at bounding box center [69, 261] width 123 height 19
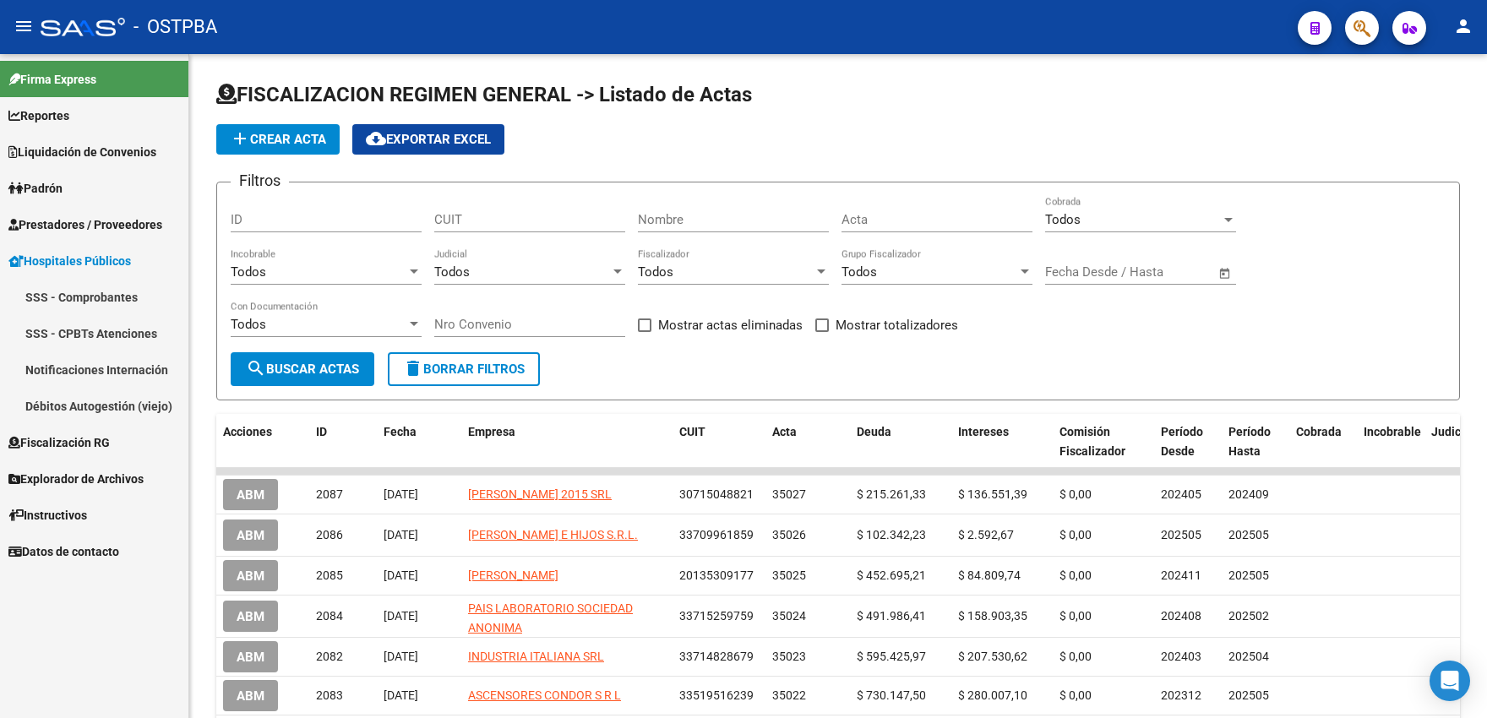
click at [106, 215] on link "Prestadores / Proveedores" at bounding box center [94, 224] width 188 height 36
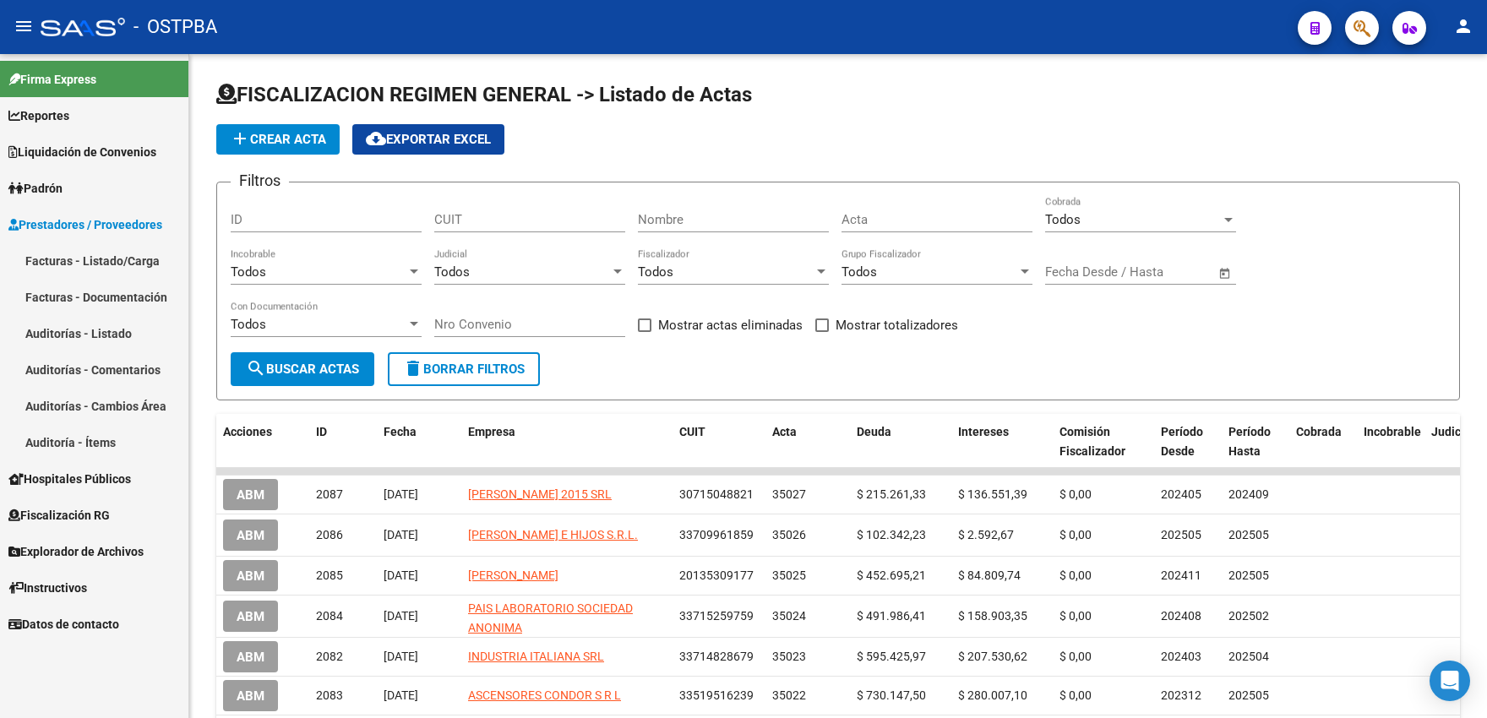
click at [94, 308] on link "Facturas - Documentación" at bounding box center [94, 297] width 188 height 36
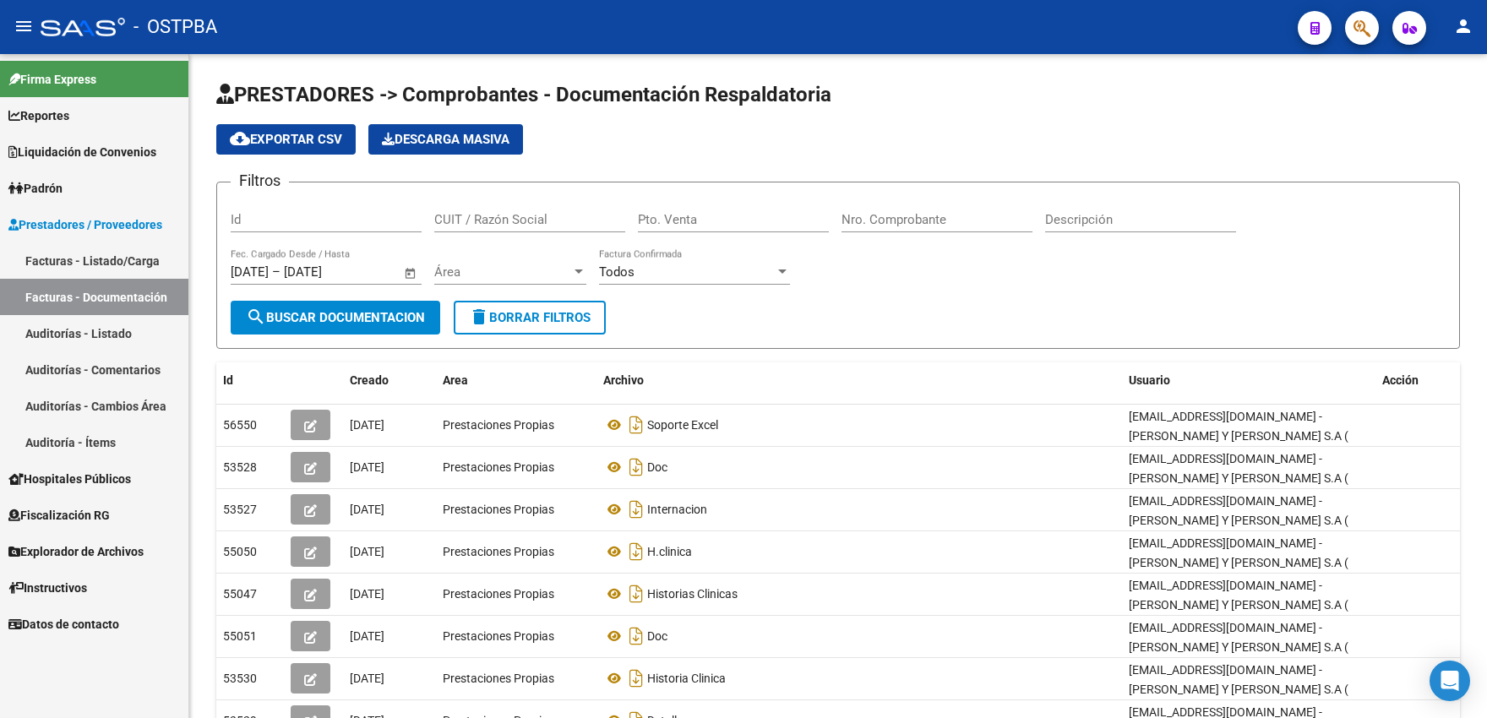
click at [118, 365] on link "Auditorías - Comentarios" at bounding box center [94, 369] width 188 height 36
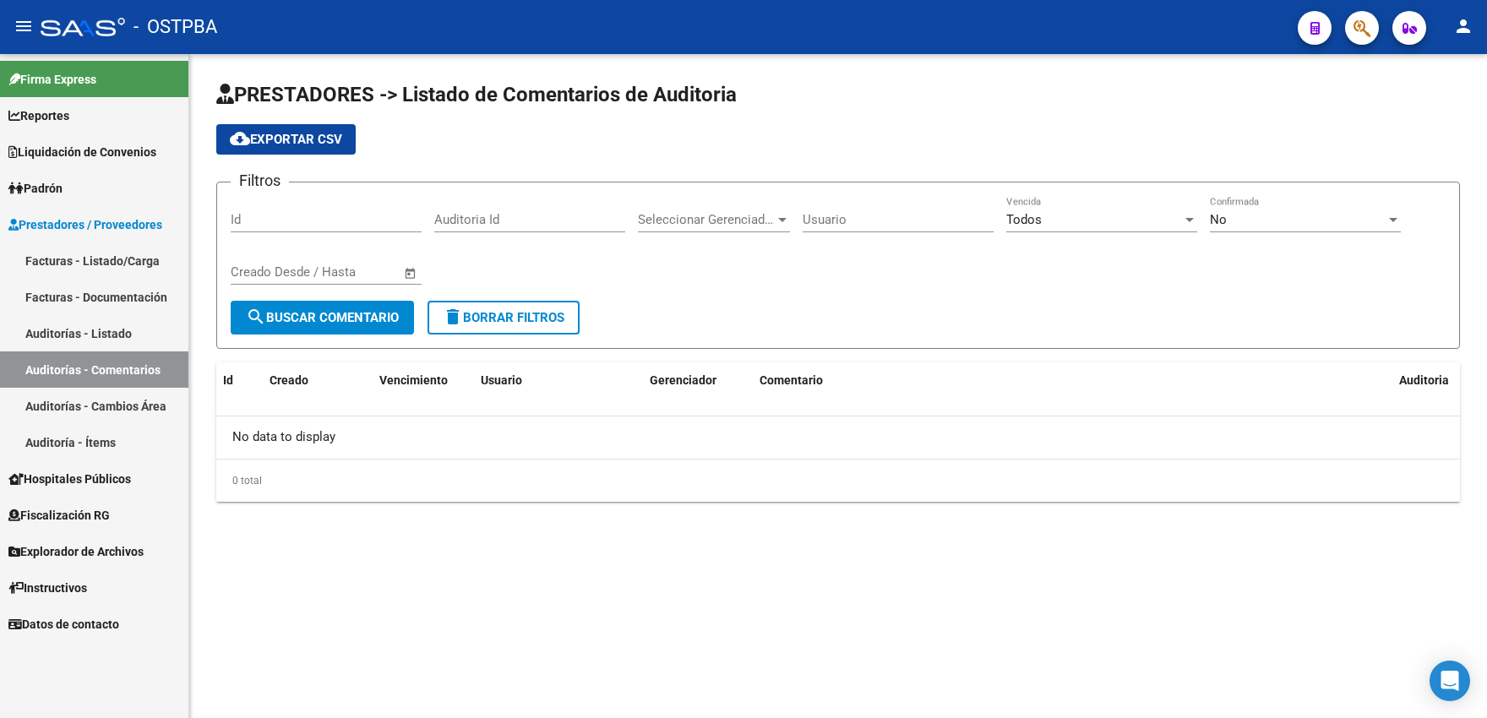
click at [117, 340] on link "Auditorías - Listado" at bounding box center [94, 333] width 188 height 36
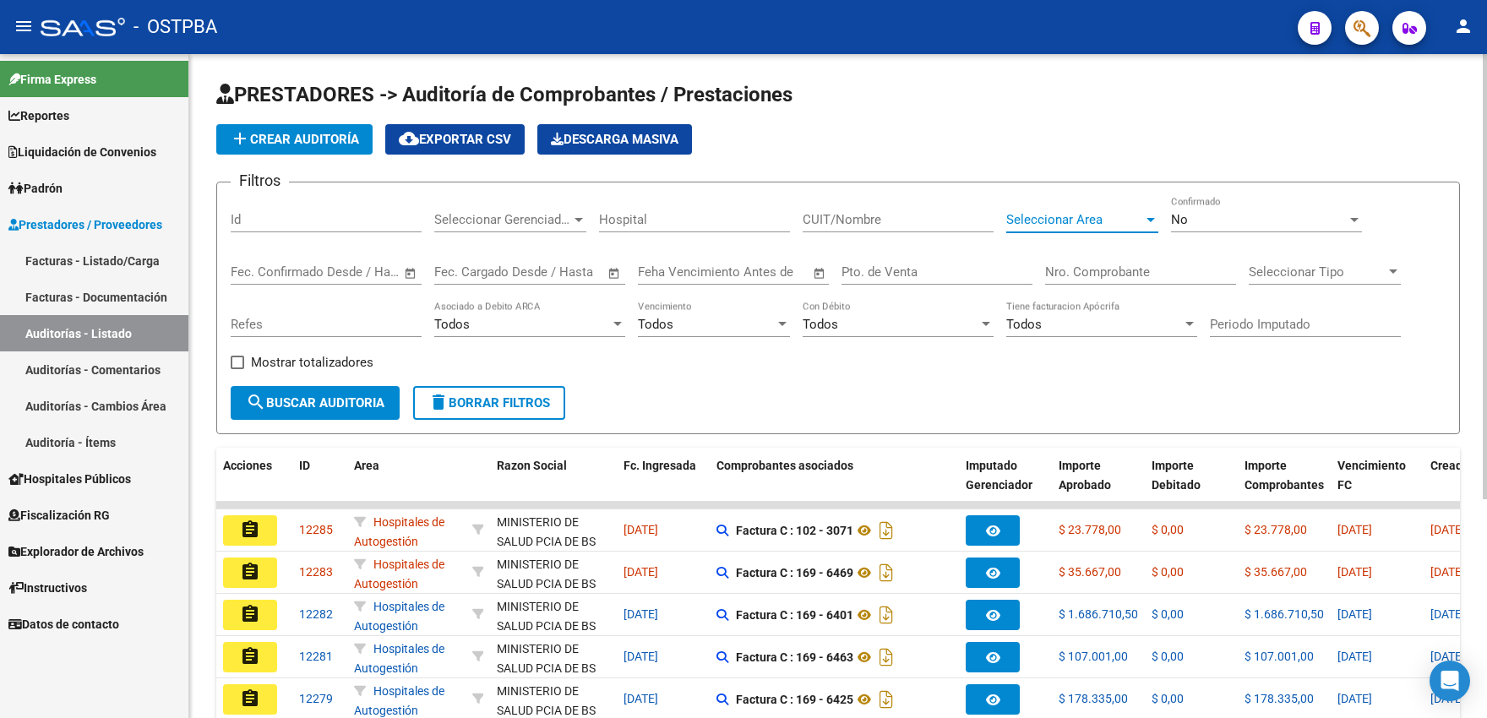
click at [1055, 215] on span "Seleccionar Area" at bounding box center [1074, 219] width 137 height 15
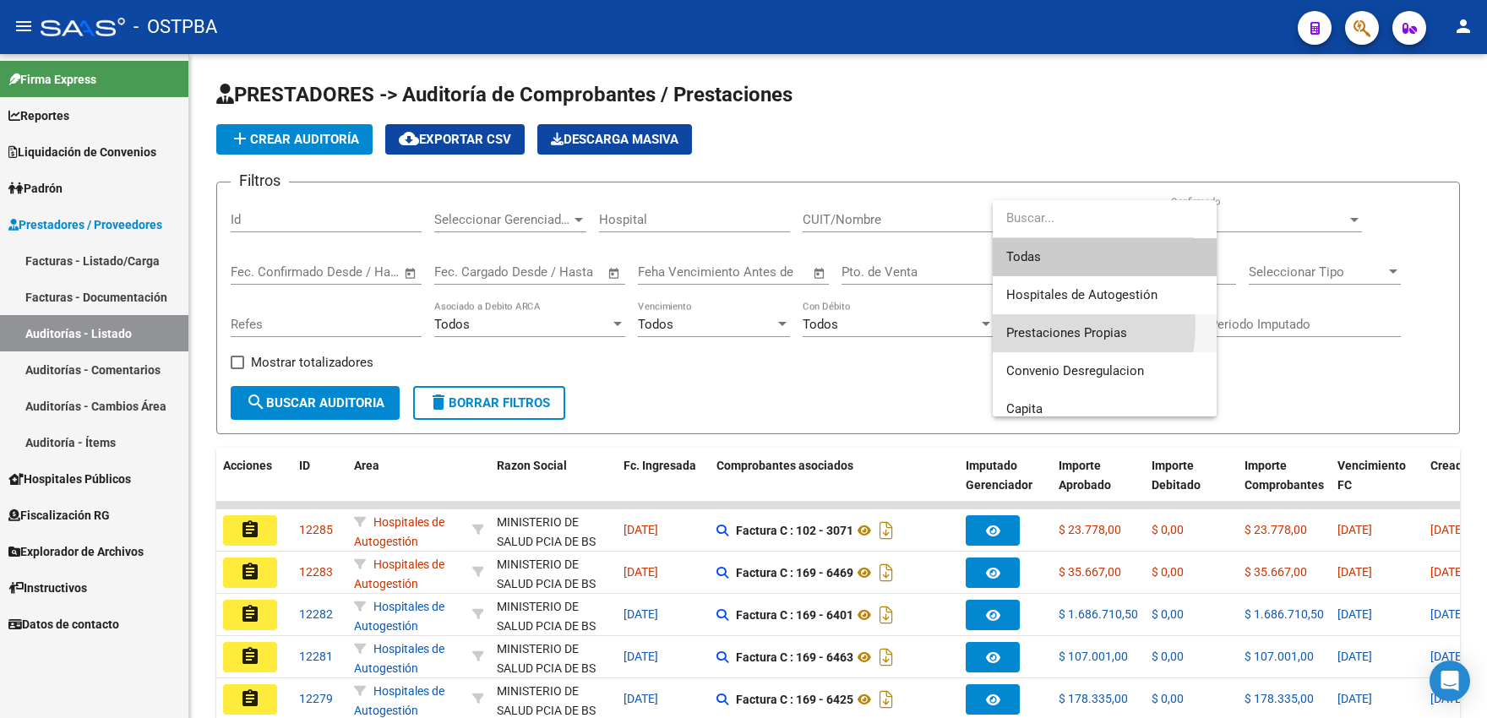
click at [1030, 325] on span "Prestaciones Propias" at bounding box center [1104, 333] width 197 height 38
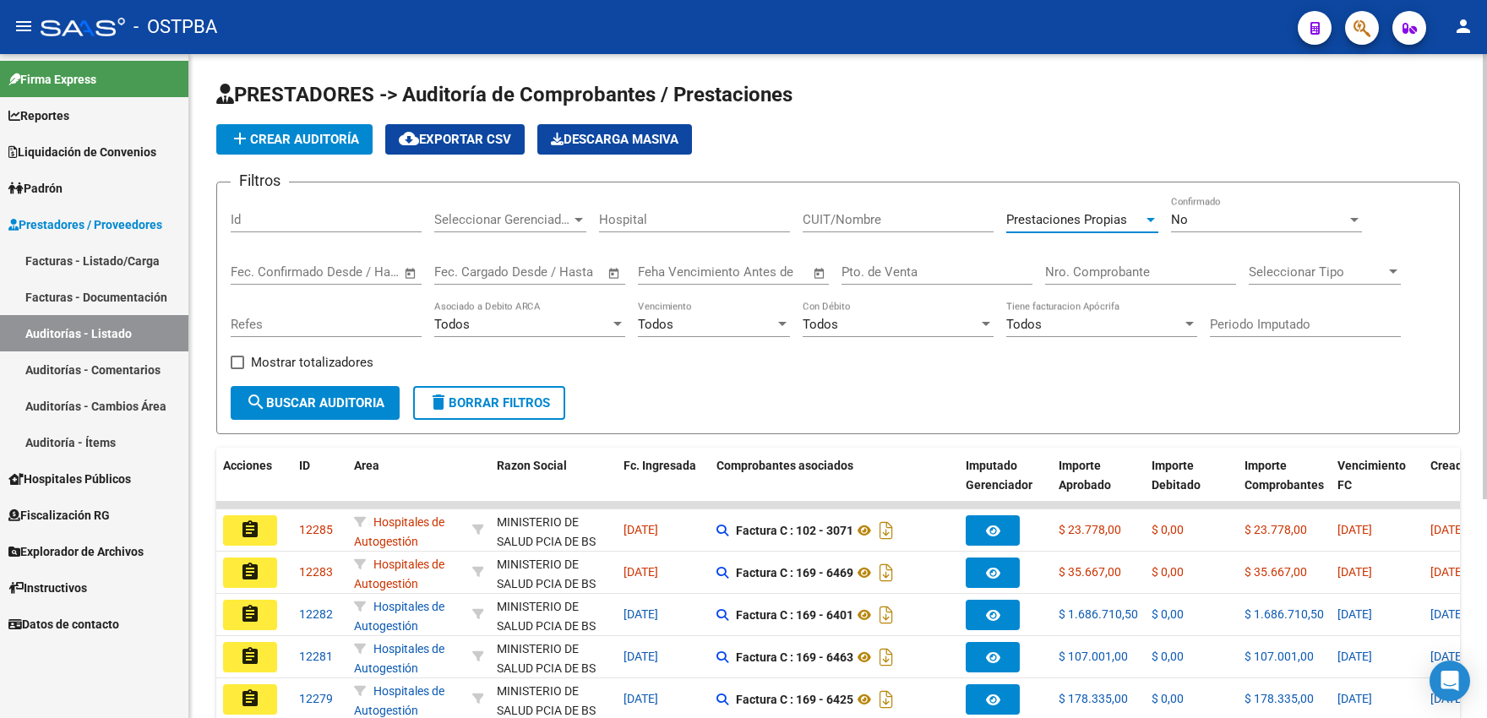
click at [318, 406] on span "search Buscar Auditoria" at bounding box center [315, 402] width 139 height 15
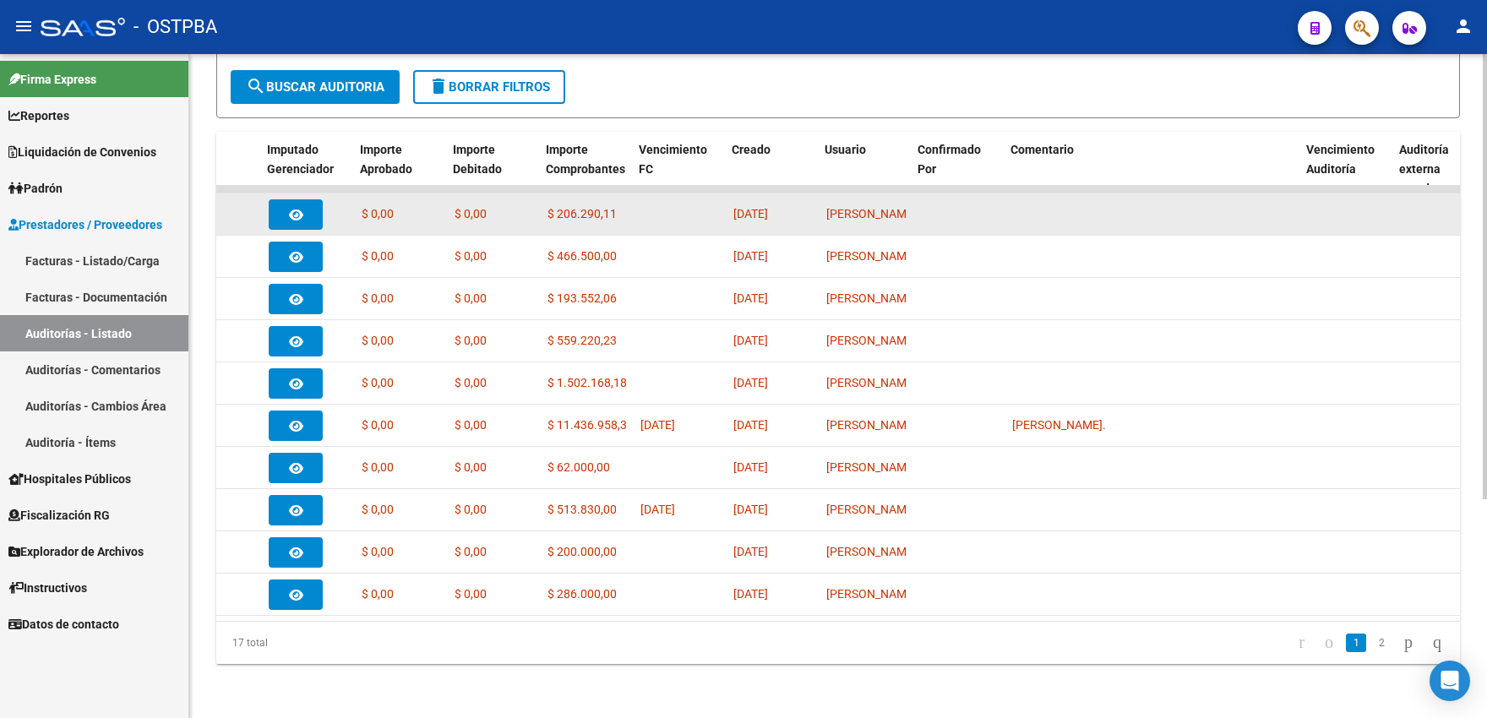
scroll to position [0, 699]
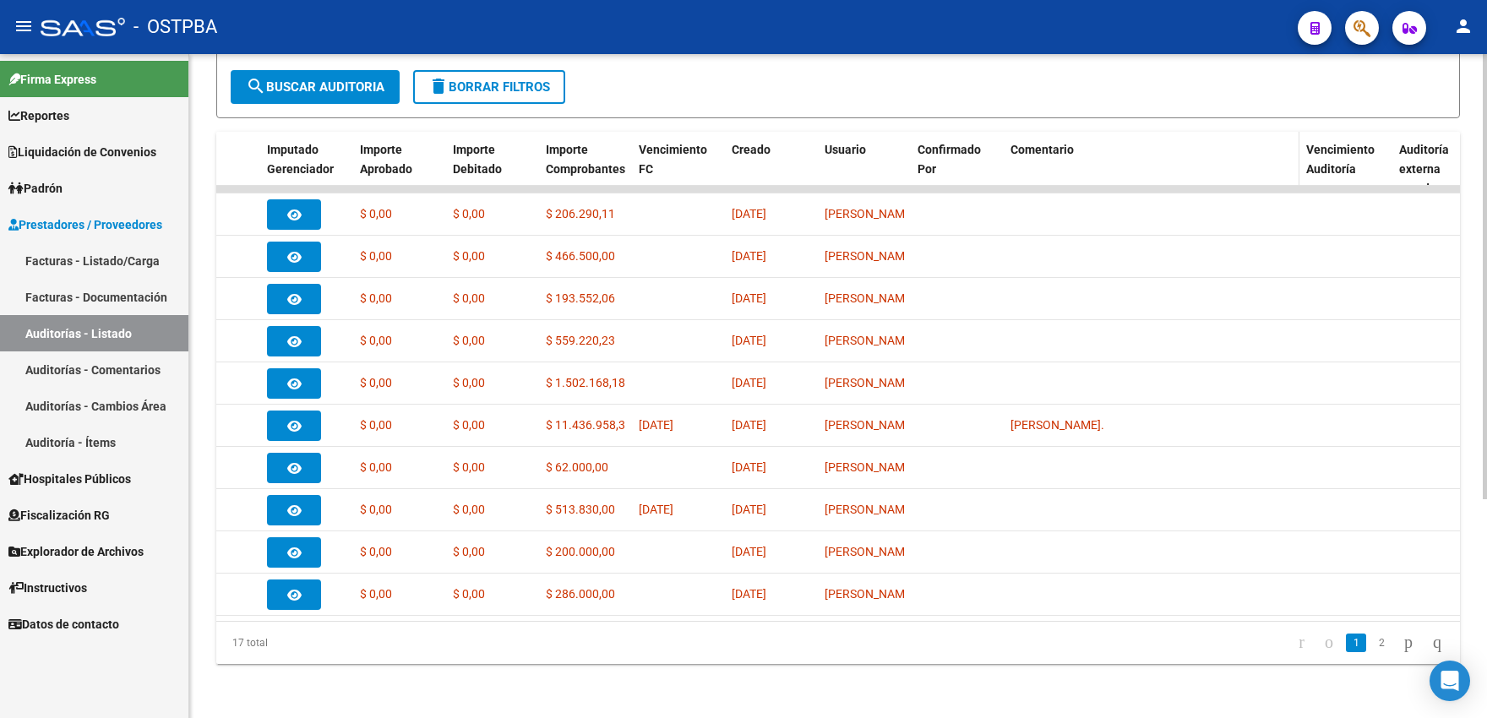
click at [1055, 143] on span "Comentario" at bounding box center [1041, 150] width 63 height 14
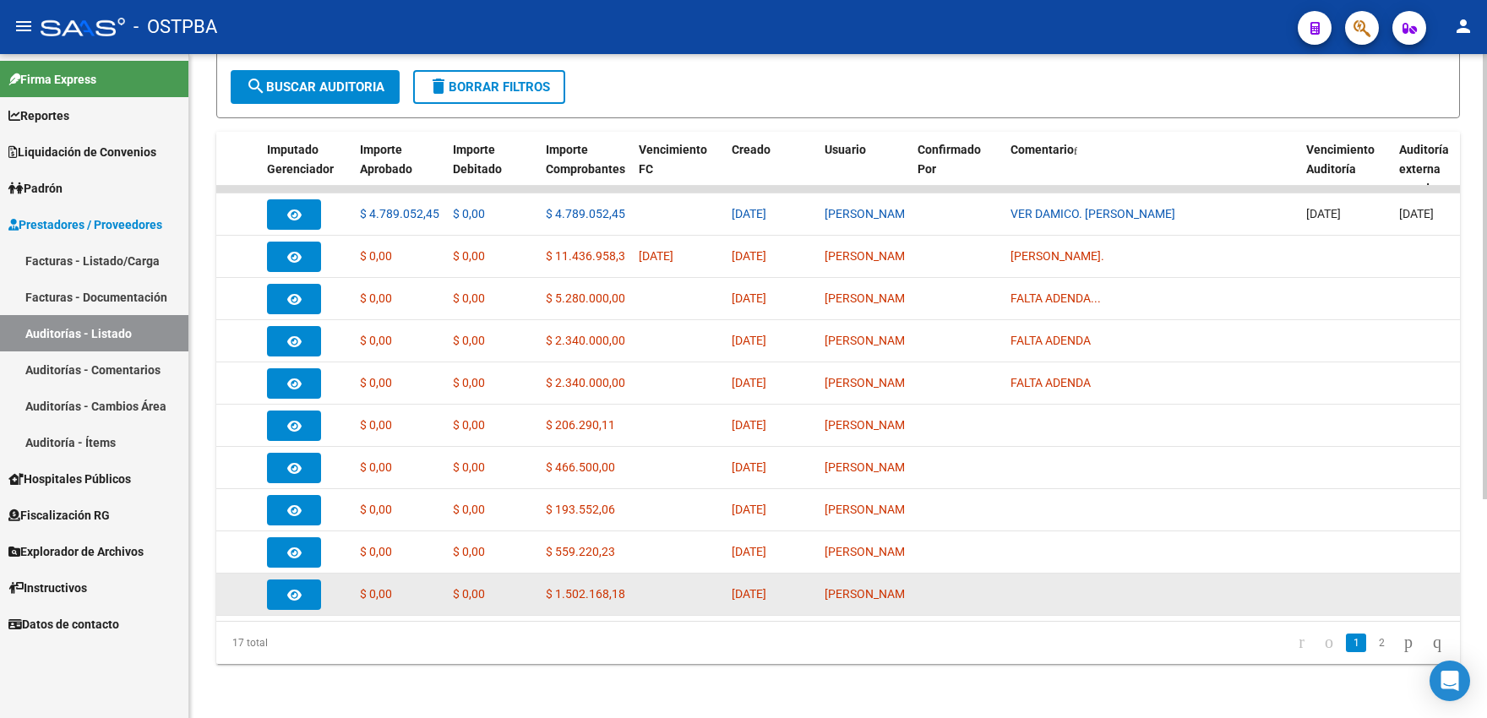
drag, startPoint x: 1011, startPoint y: 607, endPoint x: 1150, endPoint y: 597, distance: 138.9
click at [1150, 597] on datatable-body "assignment 12168 Prestaciones Propias CLINICA PRIVADA RANELAGH SA - 30679398993…" at bounding box center [838, 403] width 1244 height 435
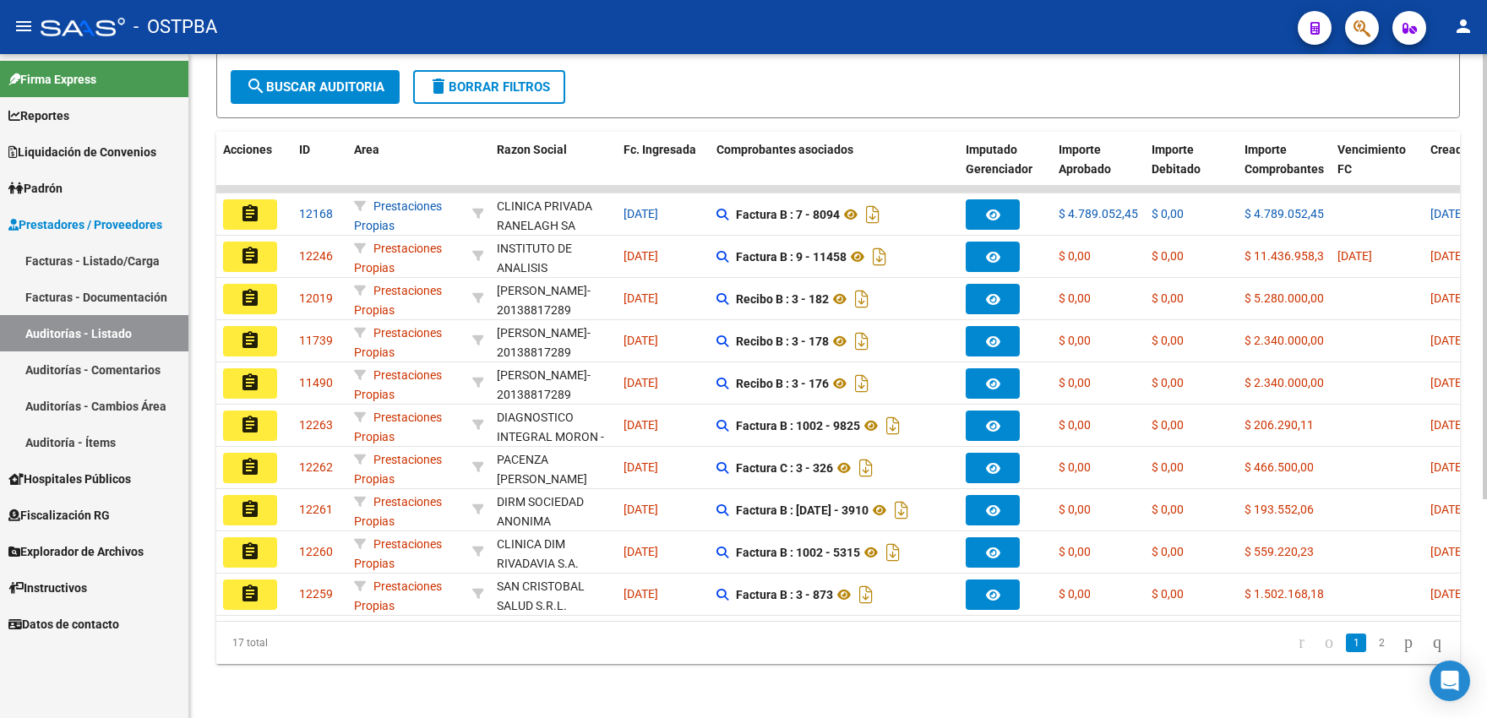
scroll to position [0, 0]
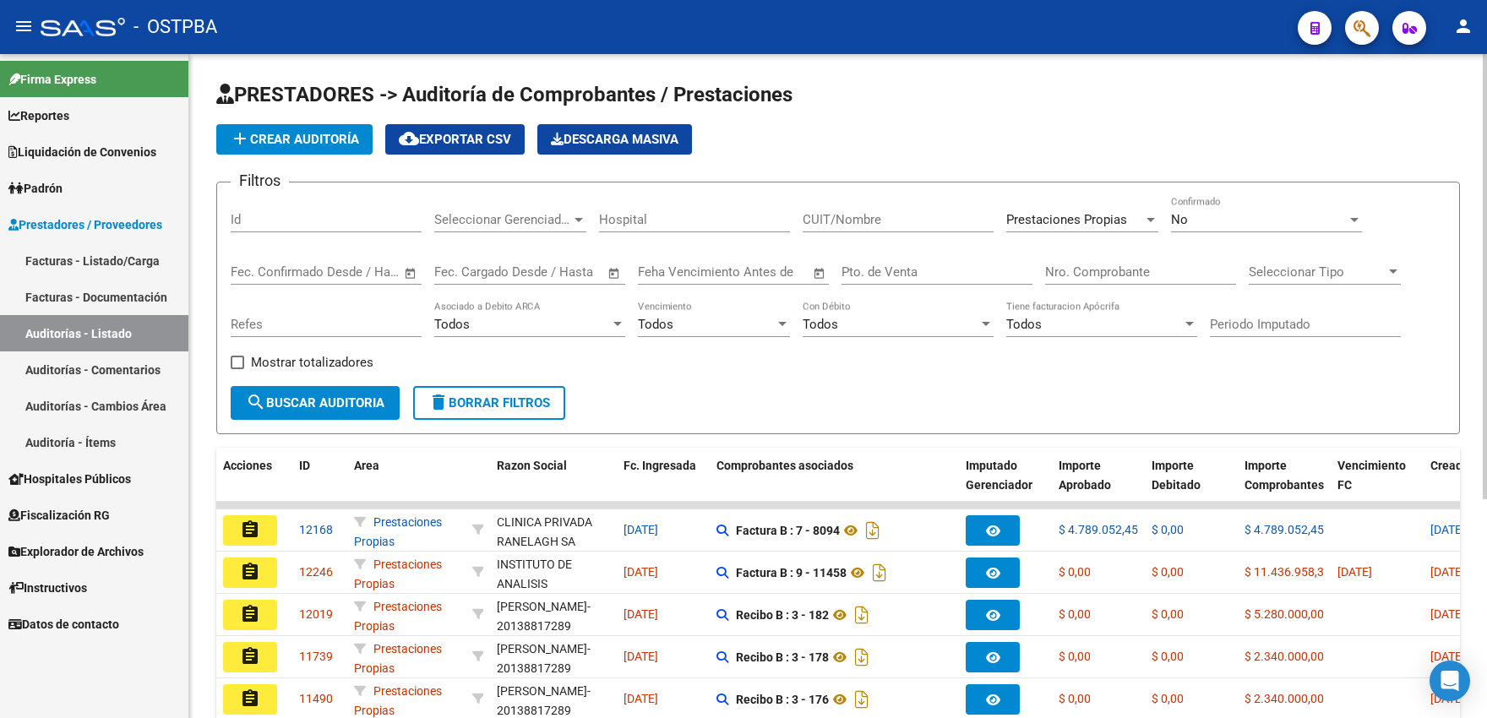
click at [1075, 224] on span "Prestaciones Propias" at bounding box center [1066, 219] width 121 height 15
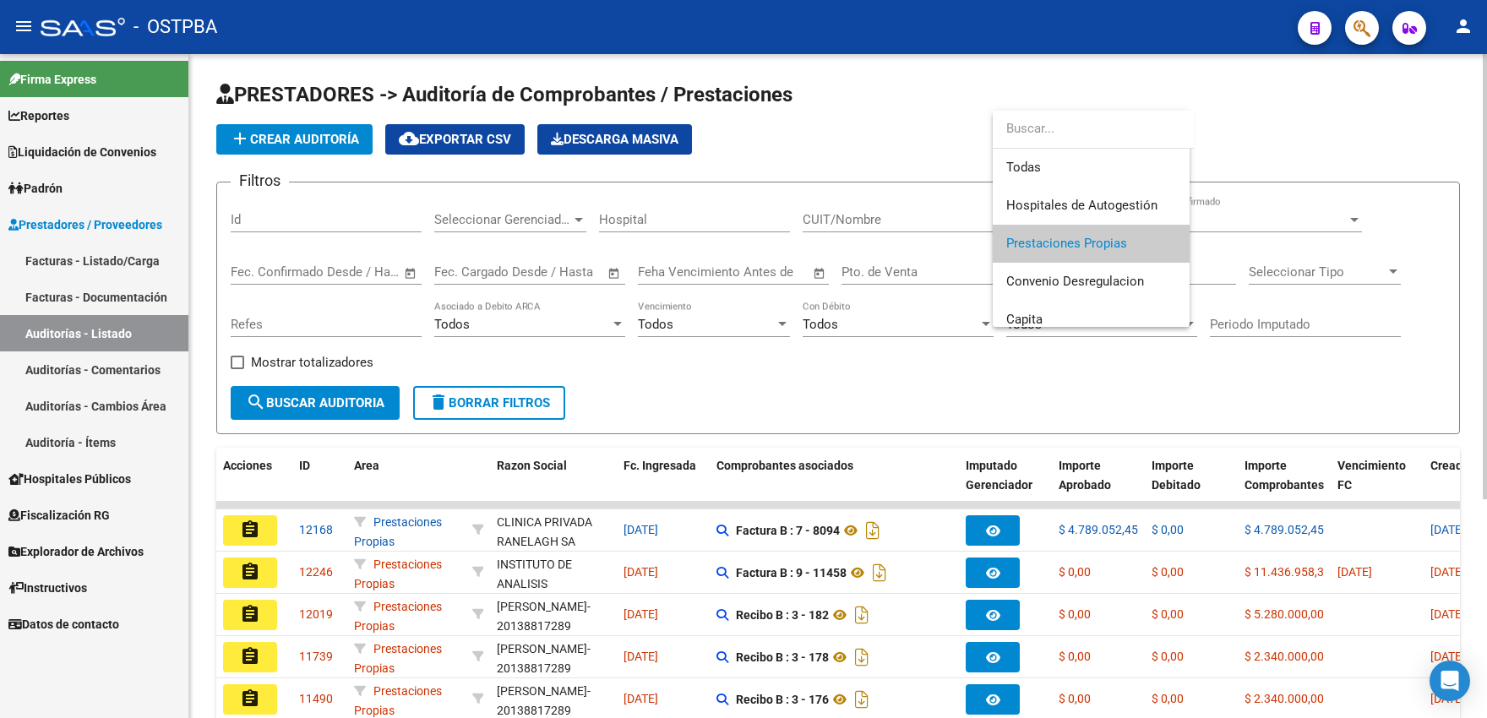
scroll to position [25, 0]
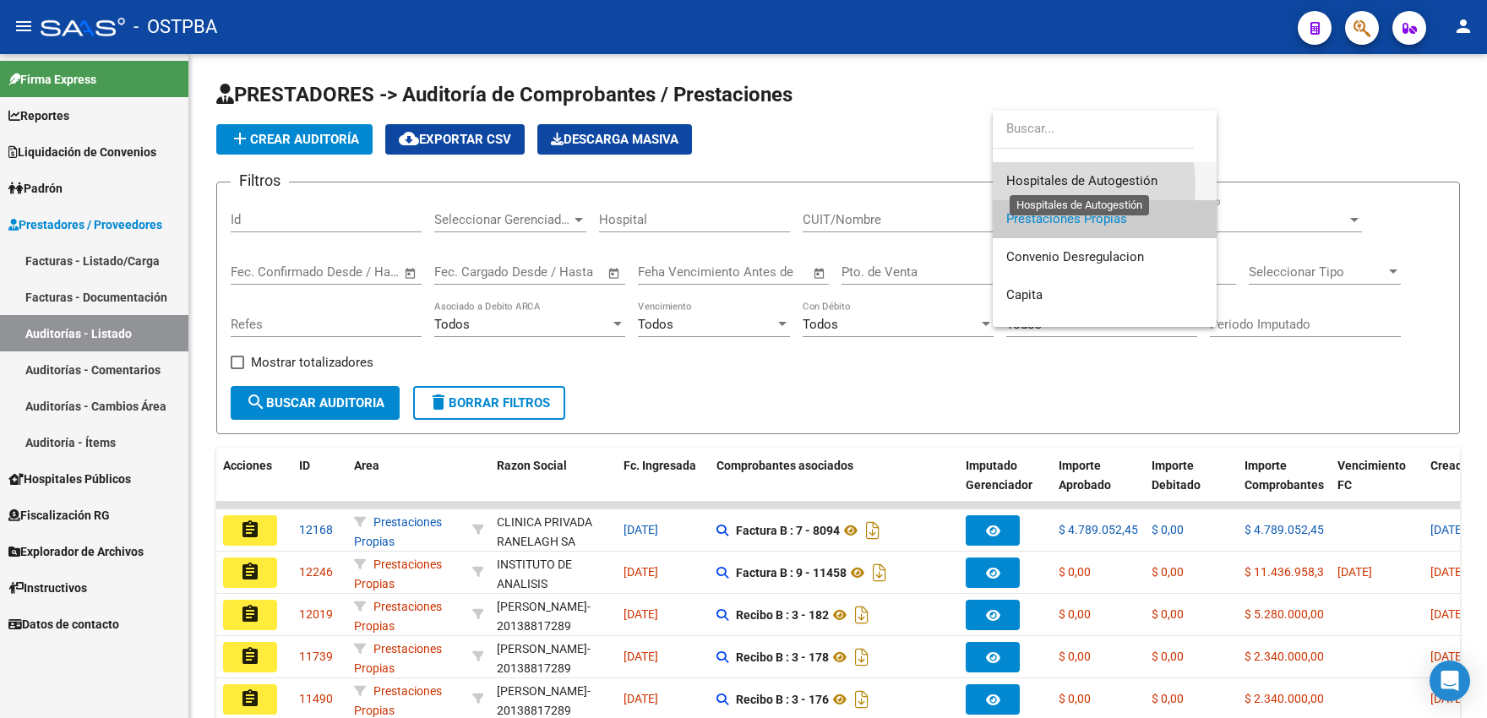
click at [1055, 185] on span "Hospitales de Autogestión" at bounding box center [1081, 180] width 151 height 15
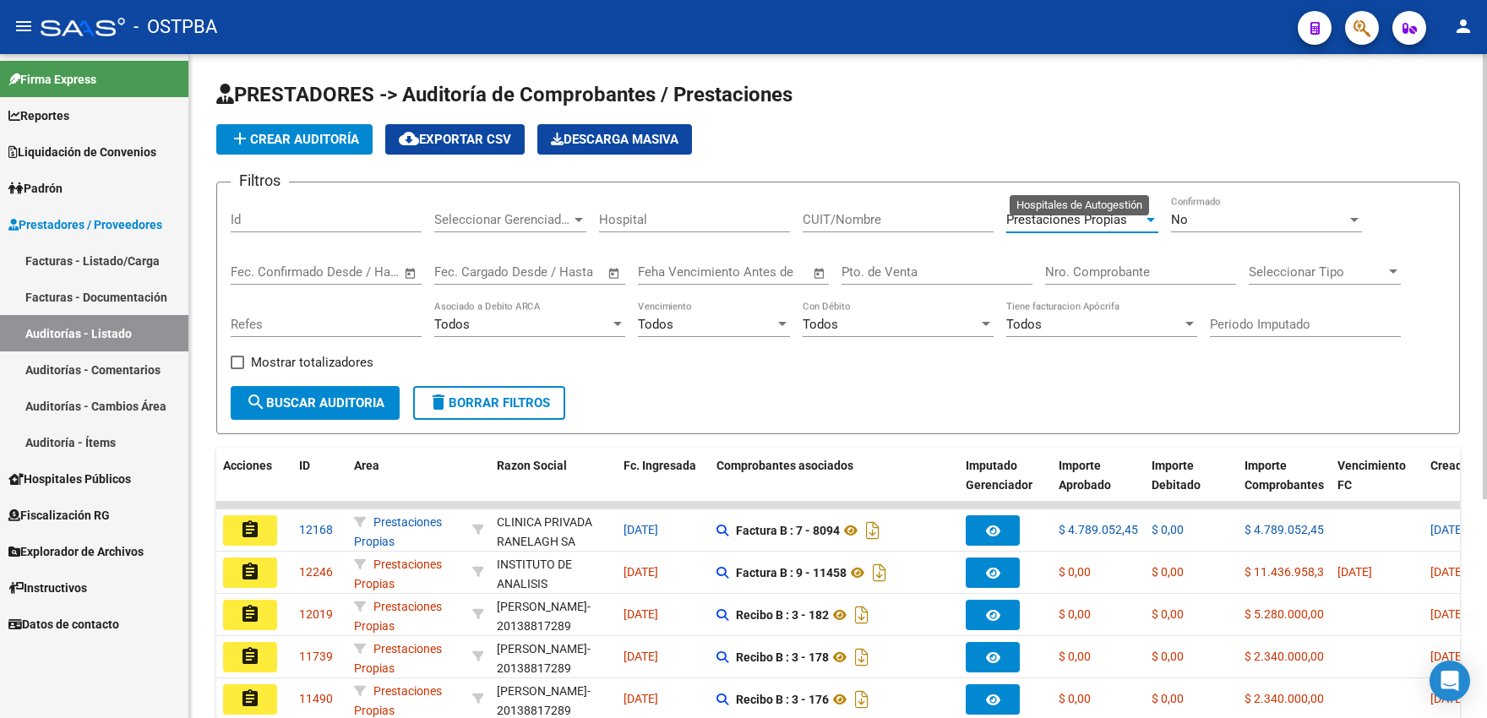
scroll to position [38, 0]
click at [319, 400] on span "search Buscar Auditoria" at bounding box center [315, 402] width 139 height 15
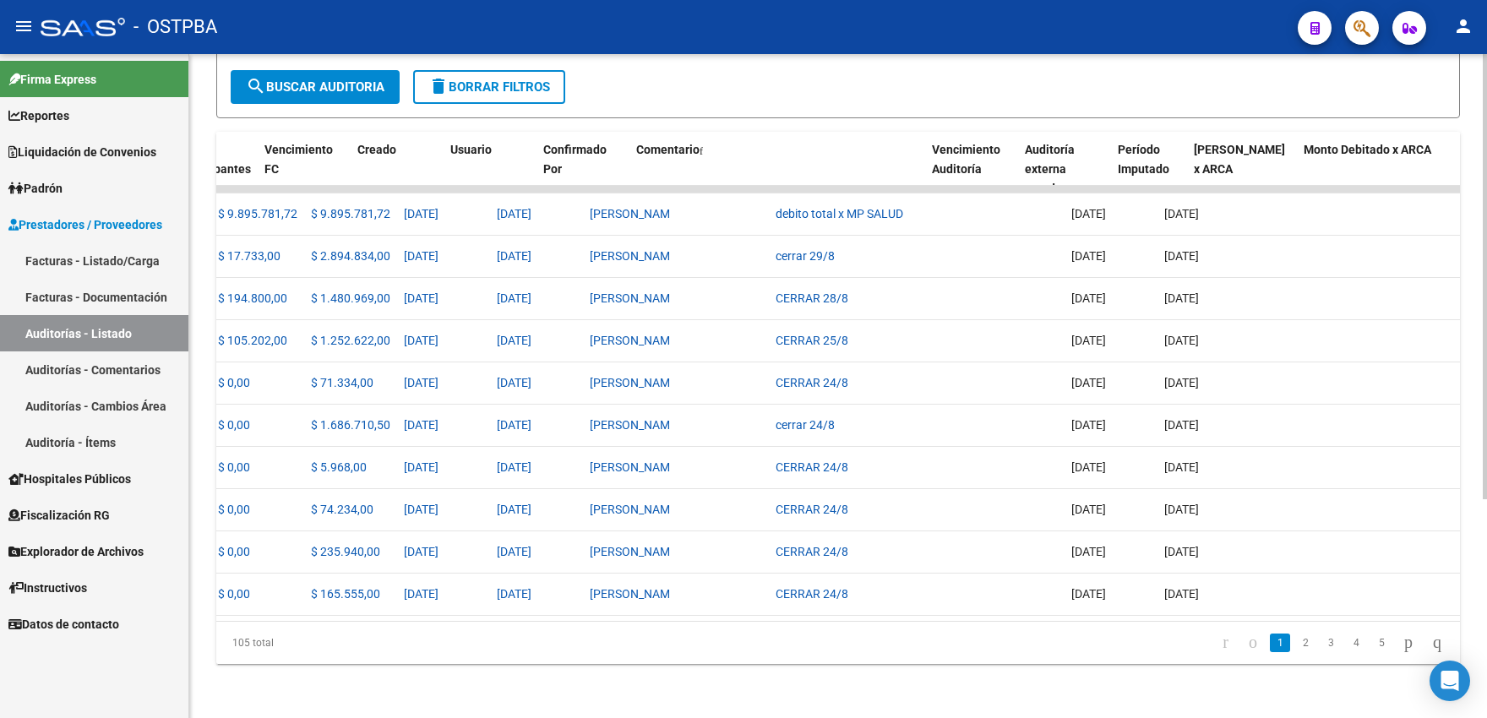
scroll to position [0, 1073]
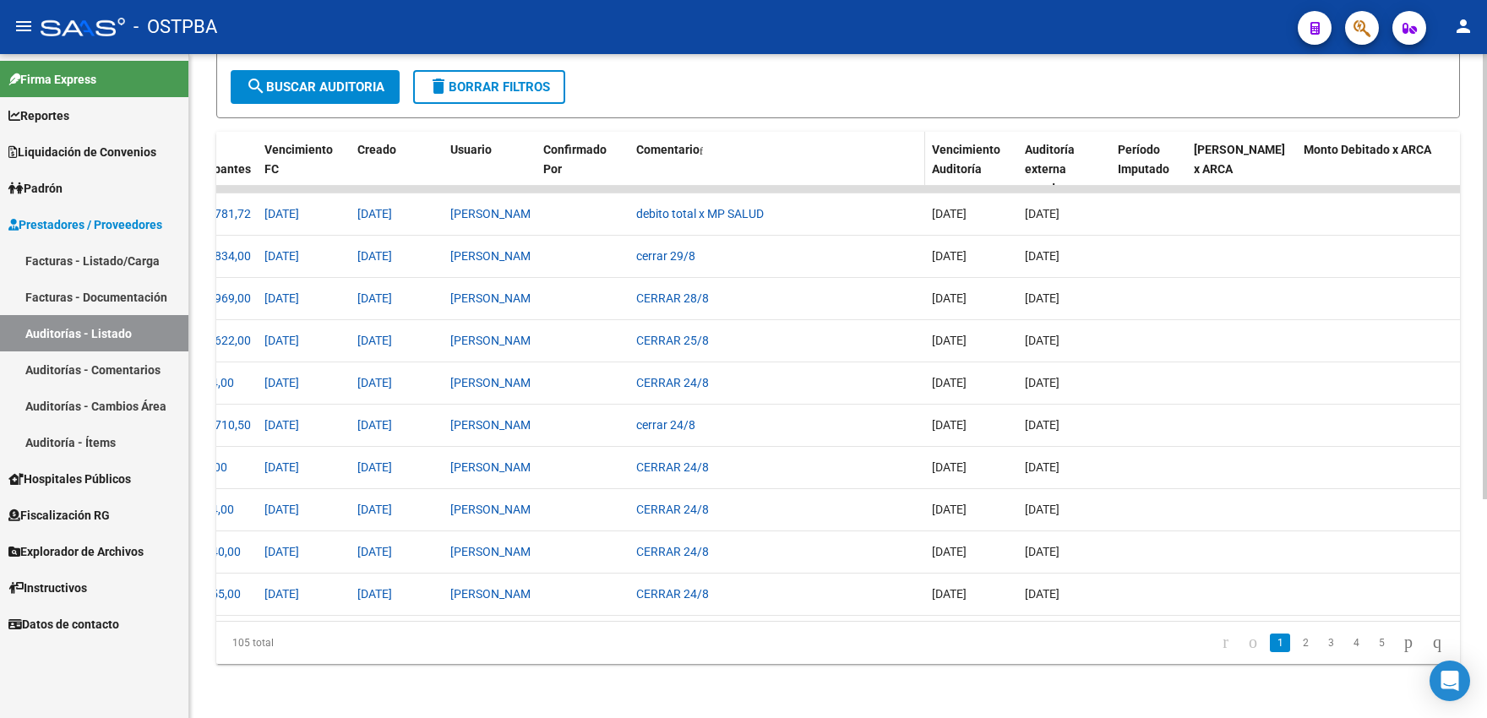
click at [693, 143] on span "Comentario" at bounding box center [667, 150] width 63 height 14
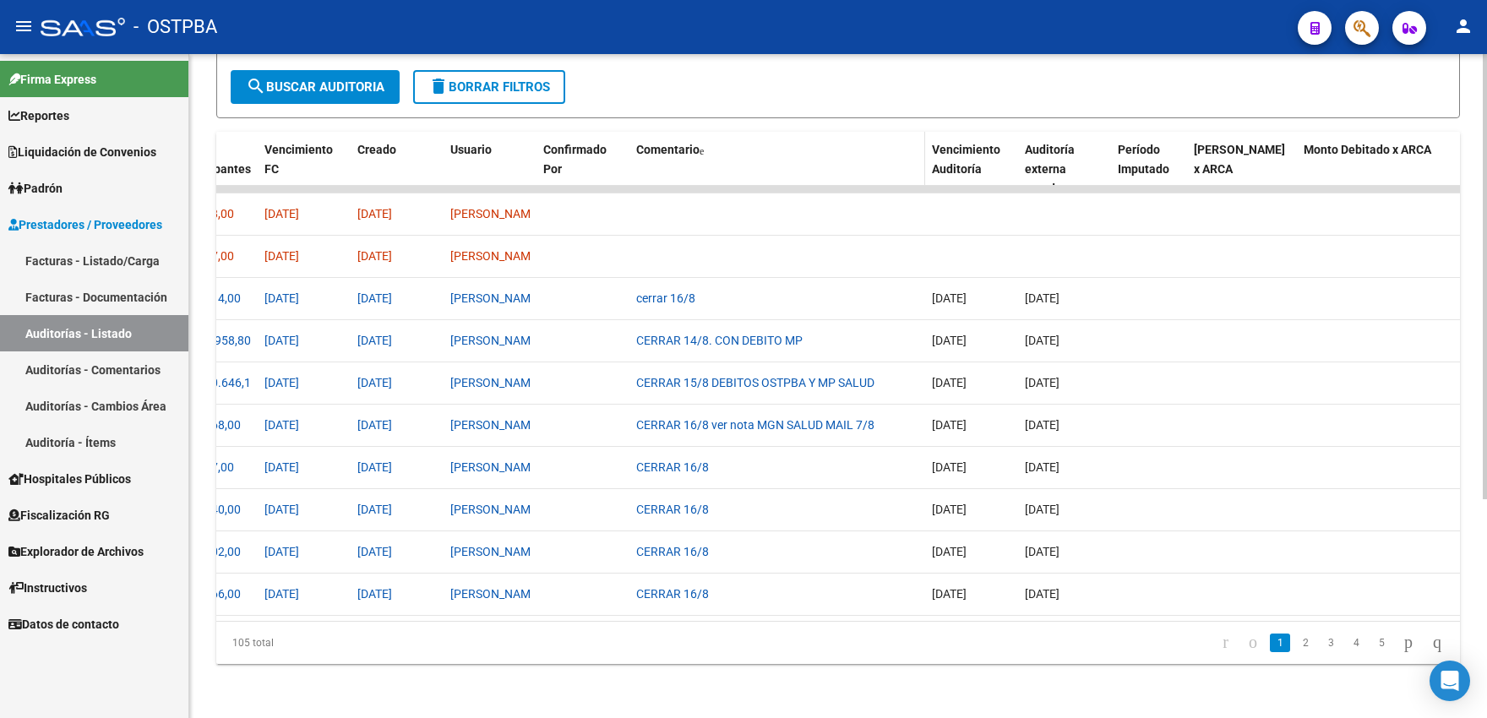
click at [693, 143] on span "Comentario" at bounding box center [667, 150] width 63 height 14
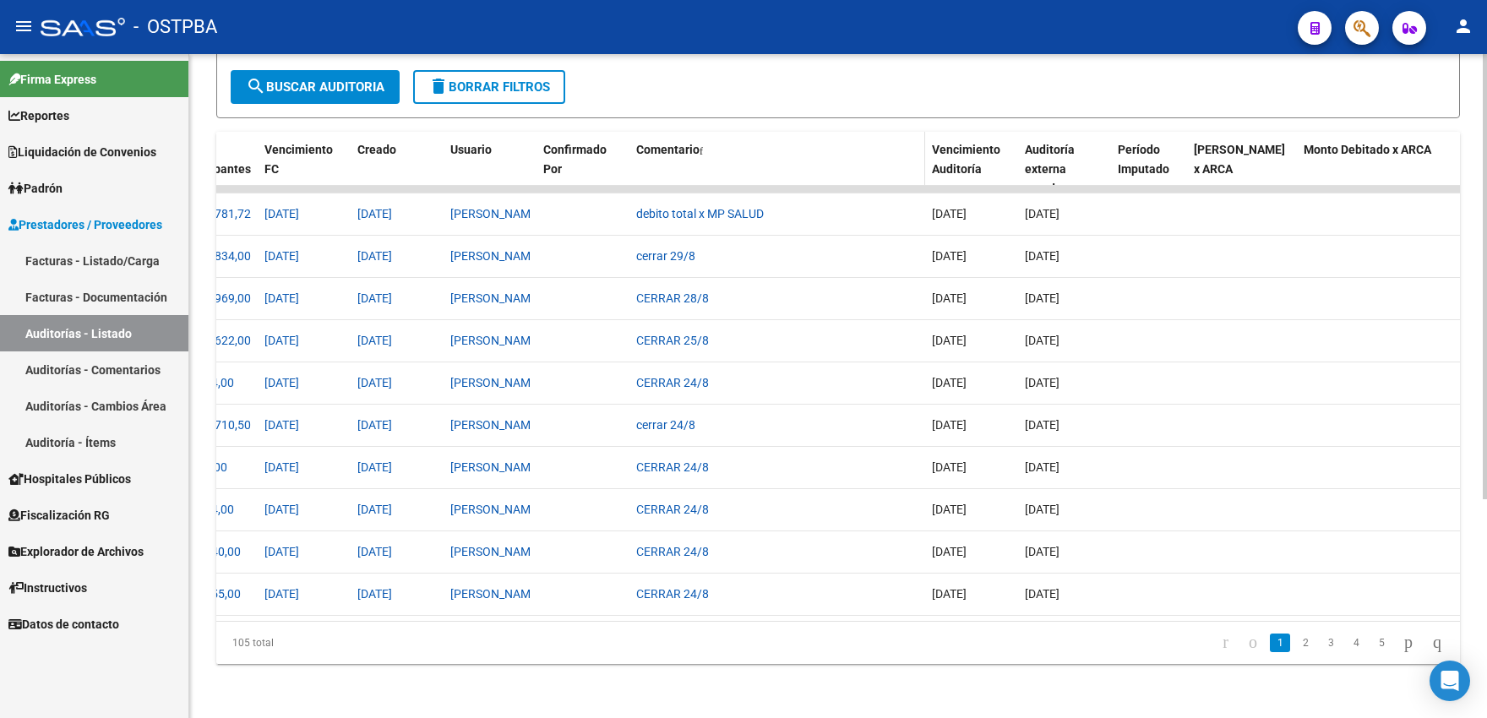
click at [693, 143] on span "Comentario" at bounding box center [667, 150] width 63 height 14
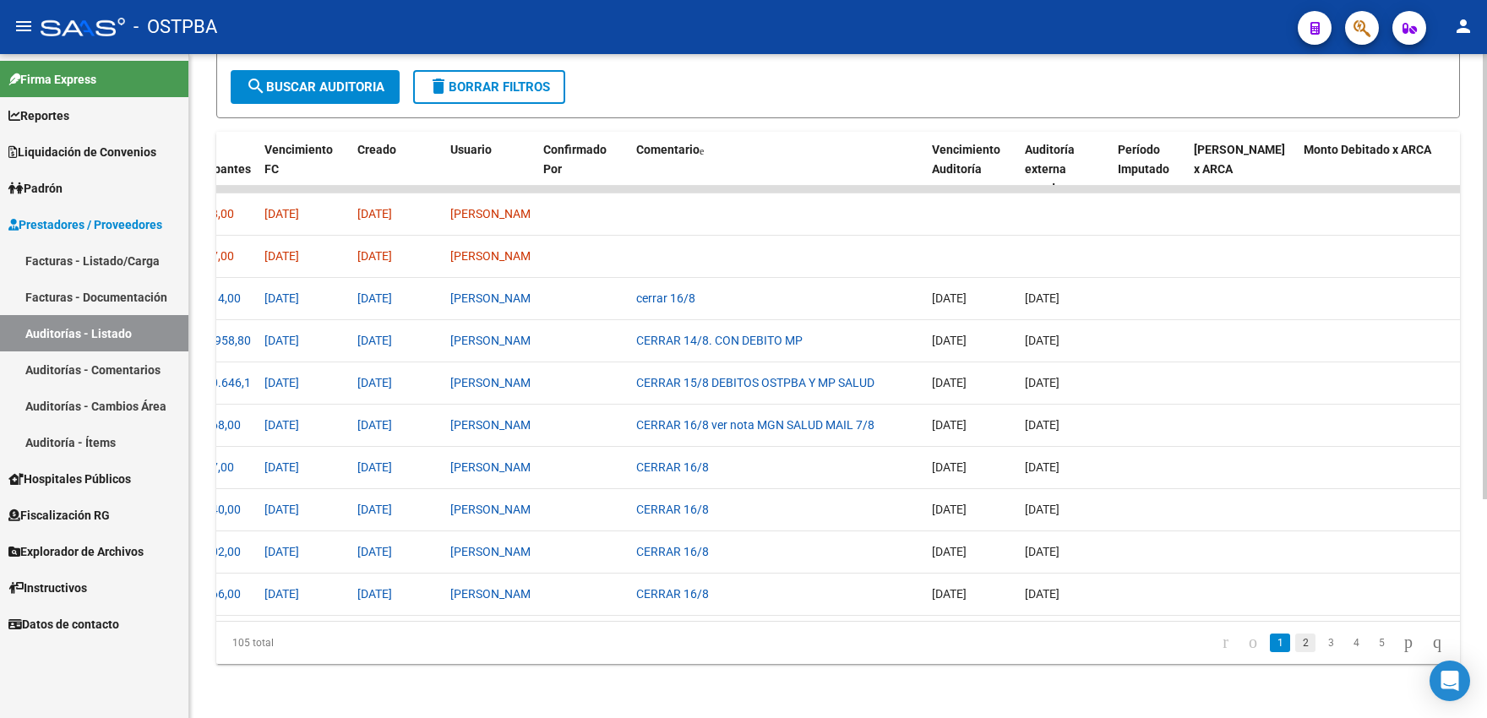
click at [1295, 645] on link "2" at bounding box center [1305, 643] width 20 height 19
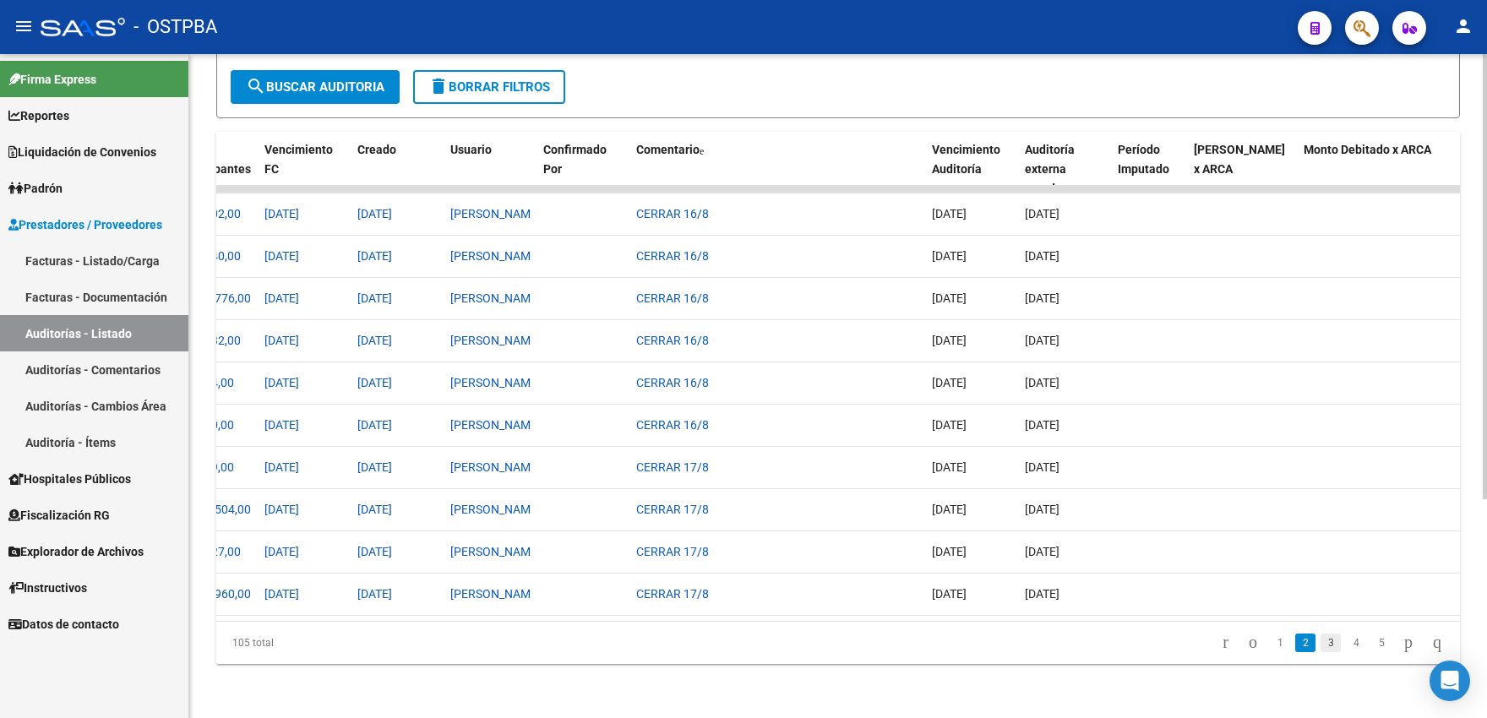
click at [1321, 643] on link "3" at bounding box center [1331, 643] width 20 height 19
click at [1343, 643] on li "4" at bounding box center [1355, 643] width 25 height 29
click at [1346, 643] on link "4" at bounding box center [1356, 643] width 20 height 19
click at [1346, 642] on link "5" at bounding box center [1356, 643] width 20 height 19
click at [1346, 642] on link "6" at bounding box center [1356, 643] width 20 height 19
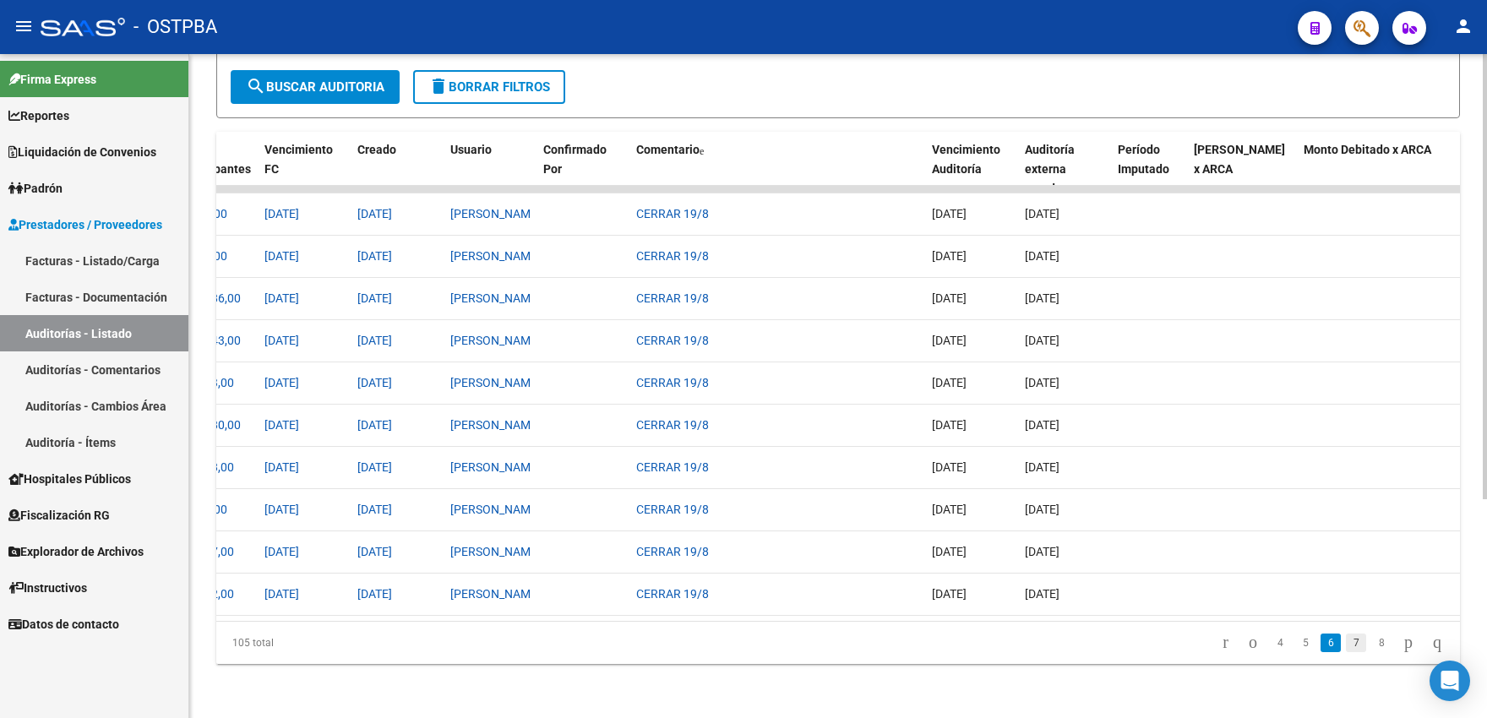
click at [1346, 642] on link "7" at bounding box center [1356, 643] width 20 height 19
click at [1346, 642] on link "8" at bounding box center [1356, 643] width 20 height 19
click at [1344, 642] on link "9" at bounding box center [1354, 643] width 20 height 19
click at [1342, 642] on link "10" at bounding box center [1353, 643] width 22 height 19
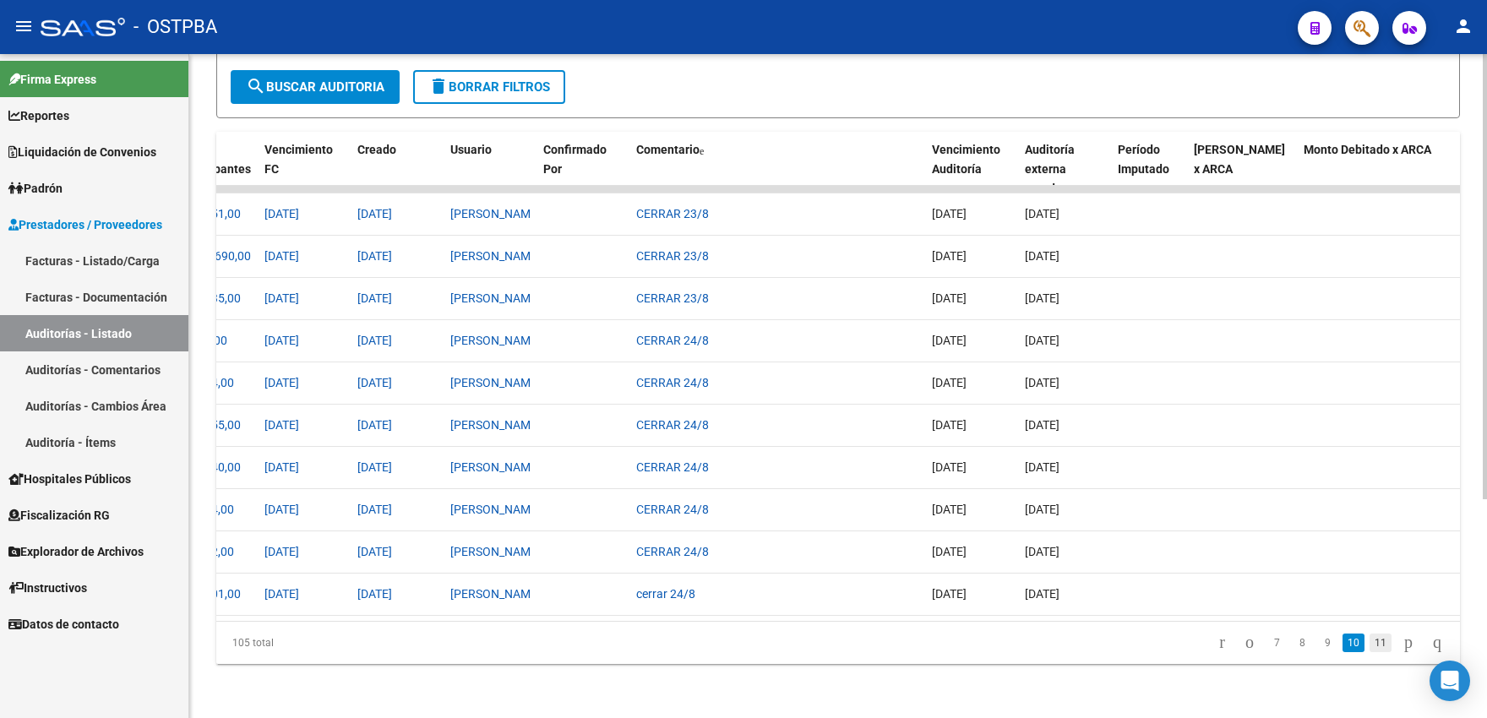
click at [1370, 647] on link "11" at bounding box center [1381, 643] width 22 height 19
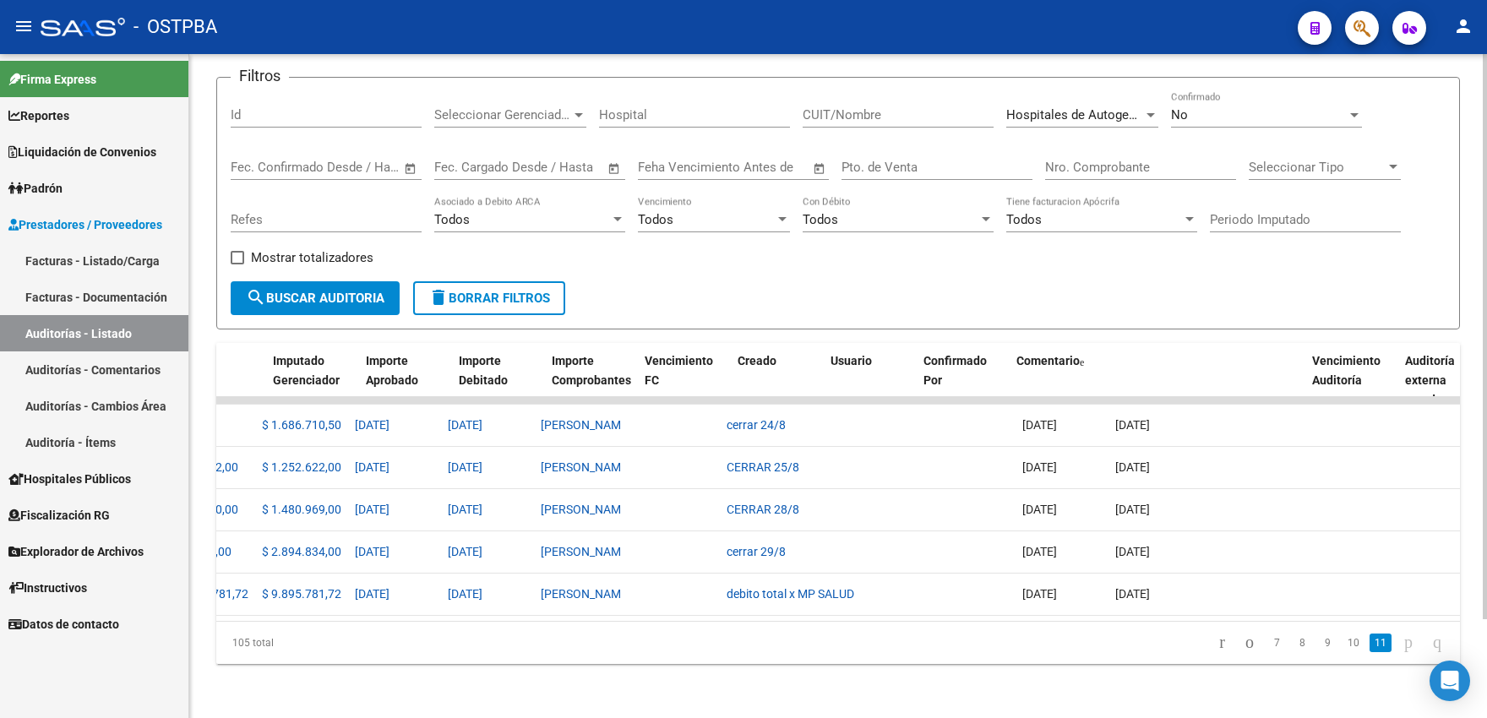
scroll to position [0, 0]
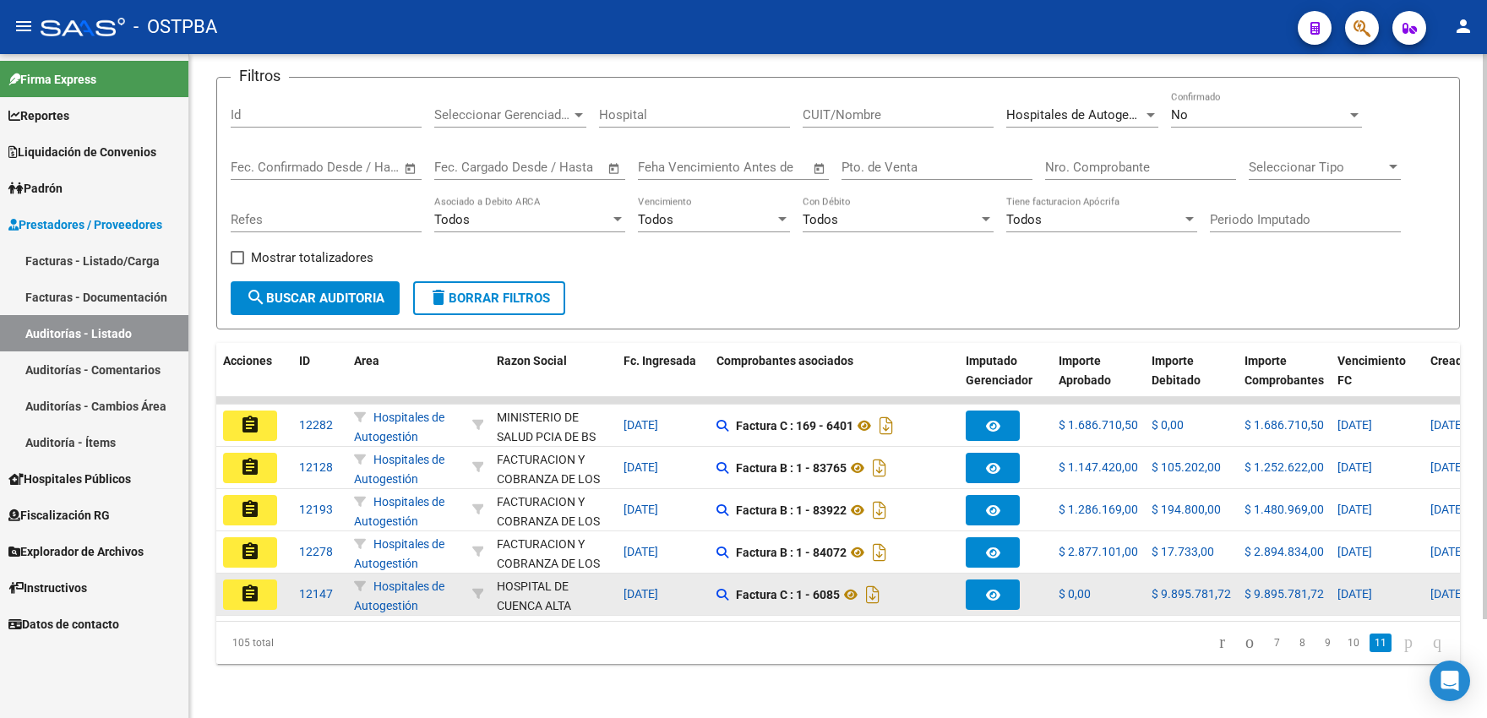
click at [245, 589] on mat-icon "assignment" at bounding box center [250, 594] width 20 height 20
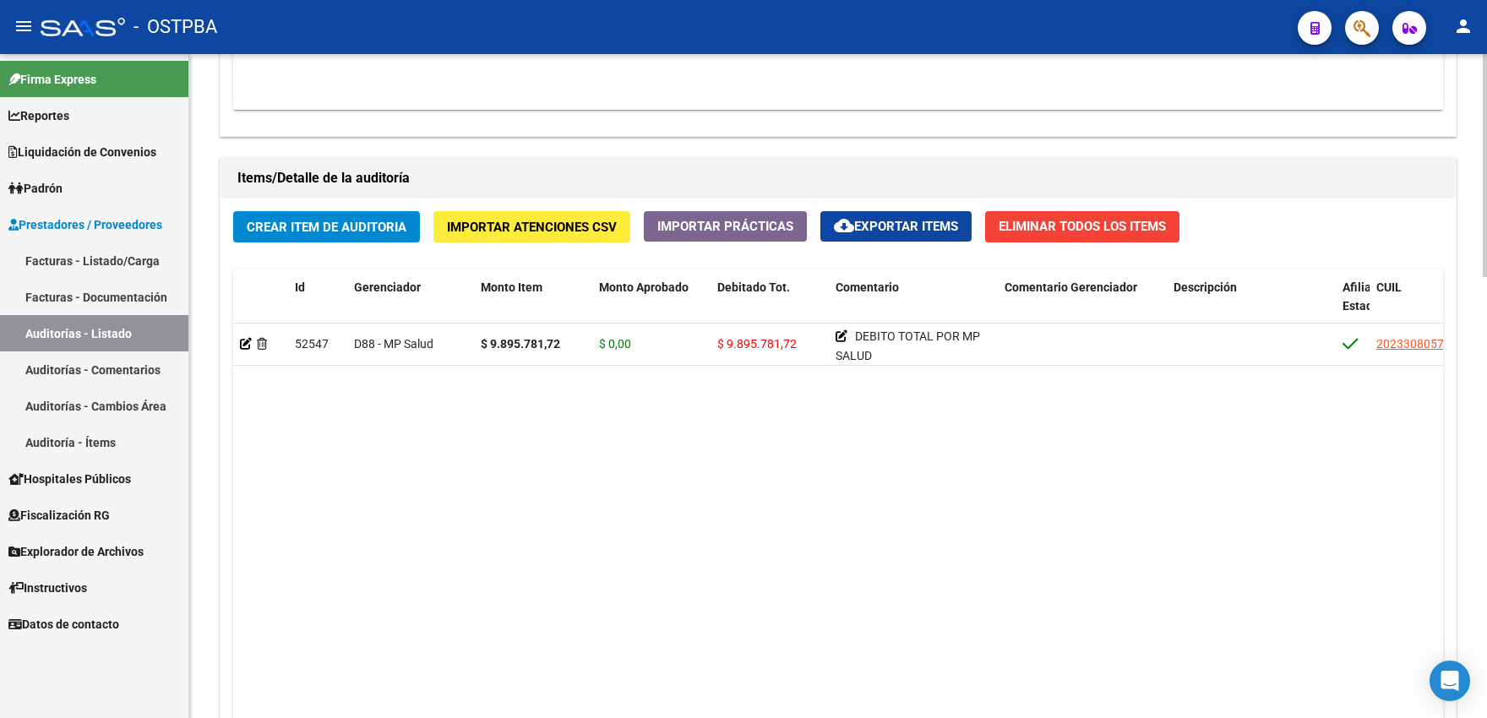
scroll to position [558, 0]
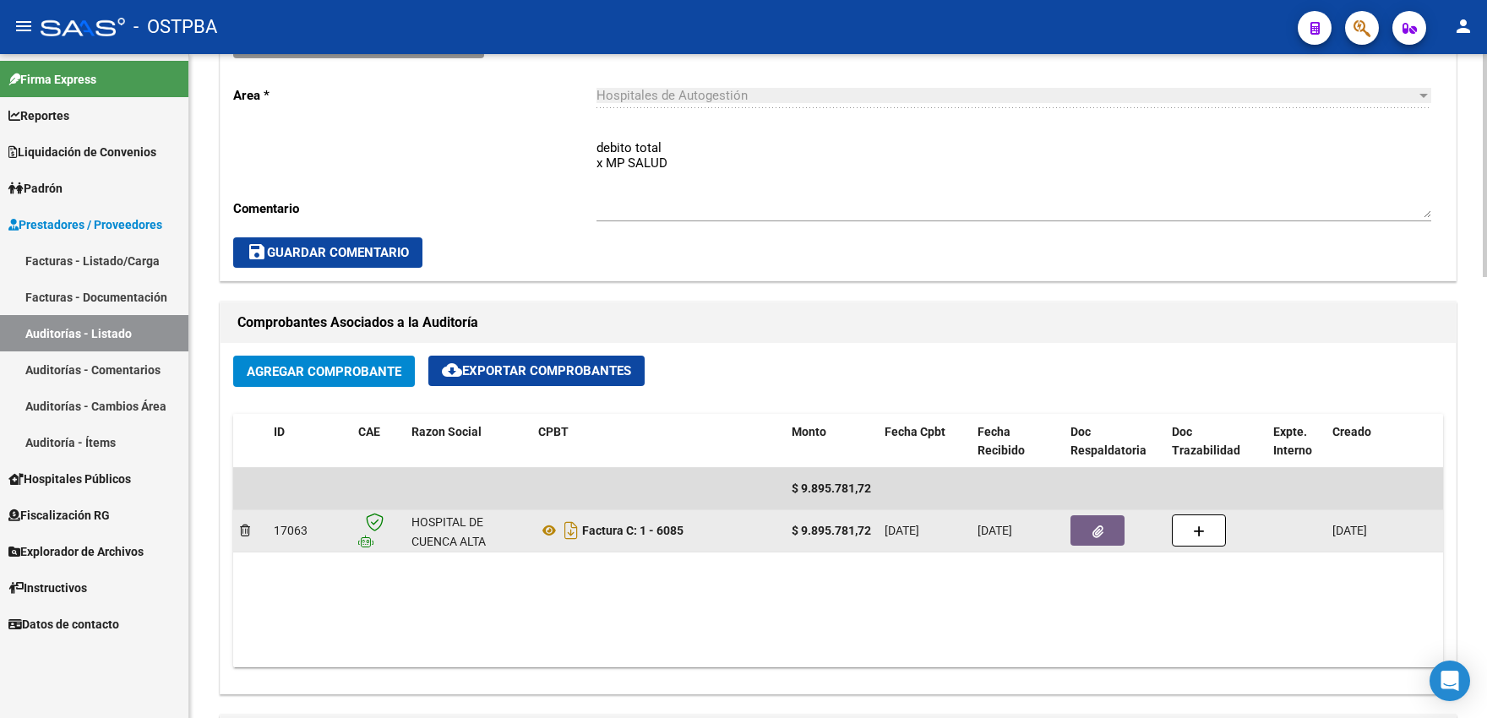
click at [1092, 546] on button "button" at bounding box center [1097, 530] width 54 height 30
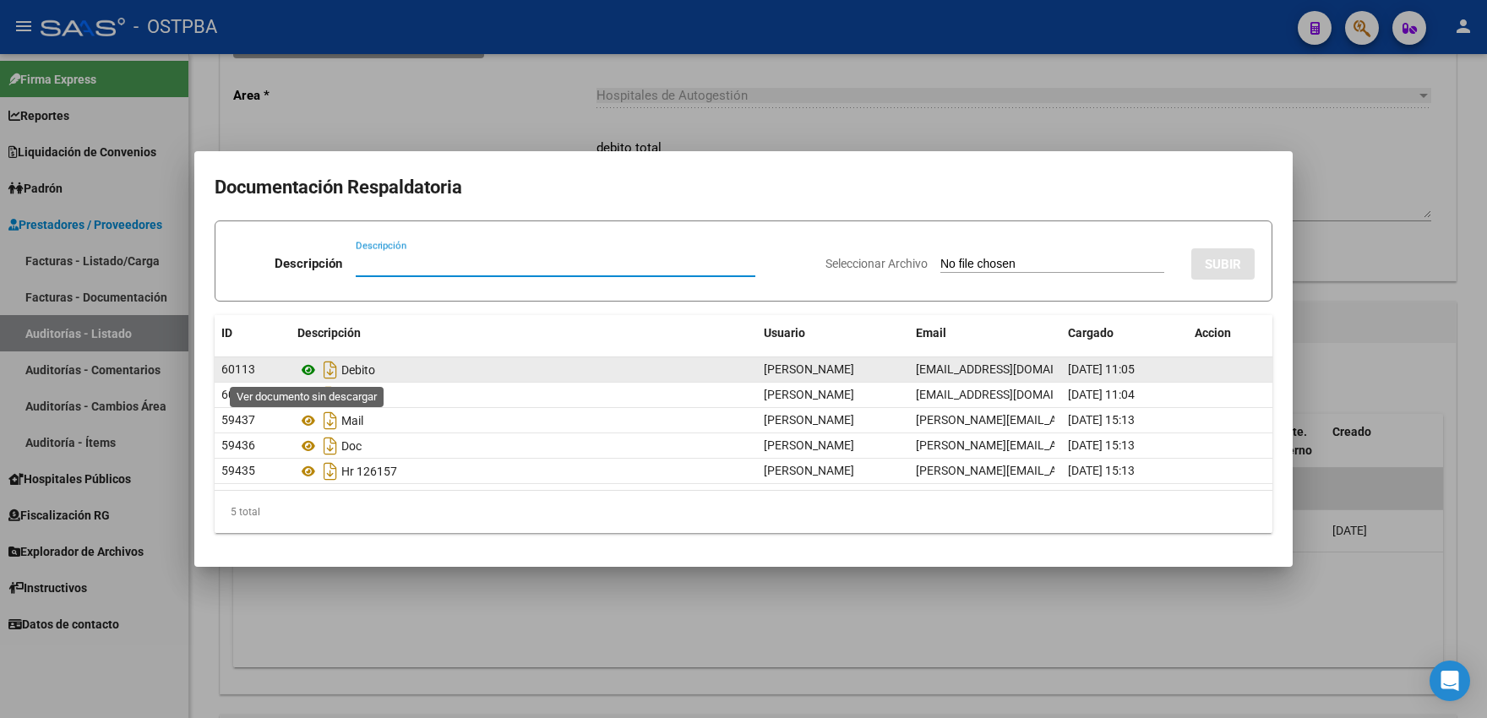
click at [306, 372] on icon at bounding box center [308, 370] width 22 height 20
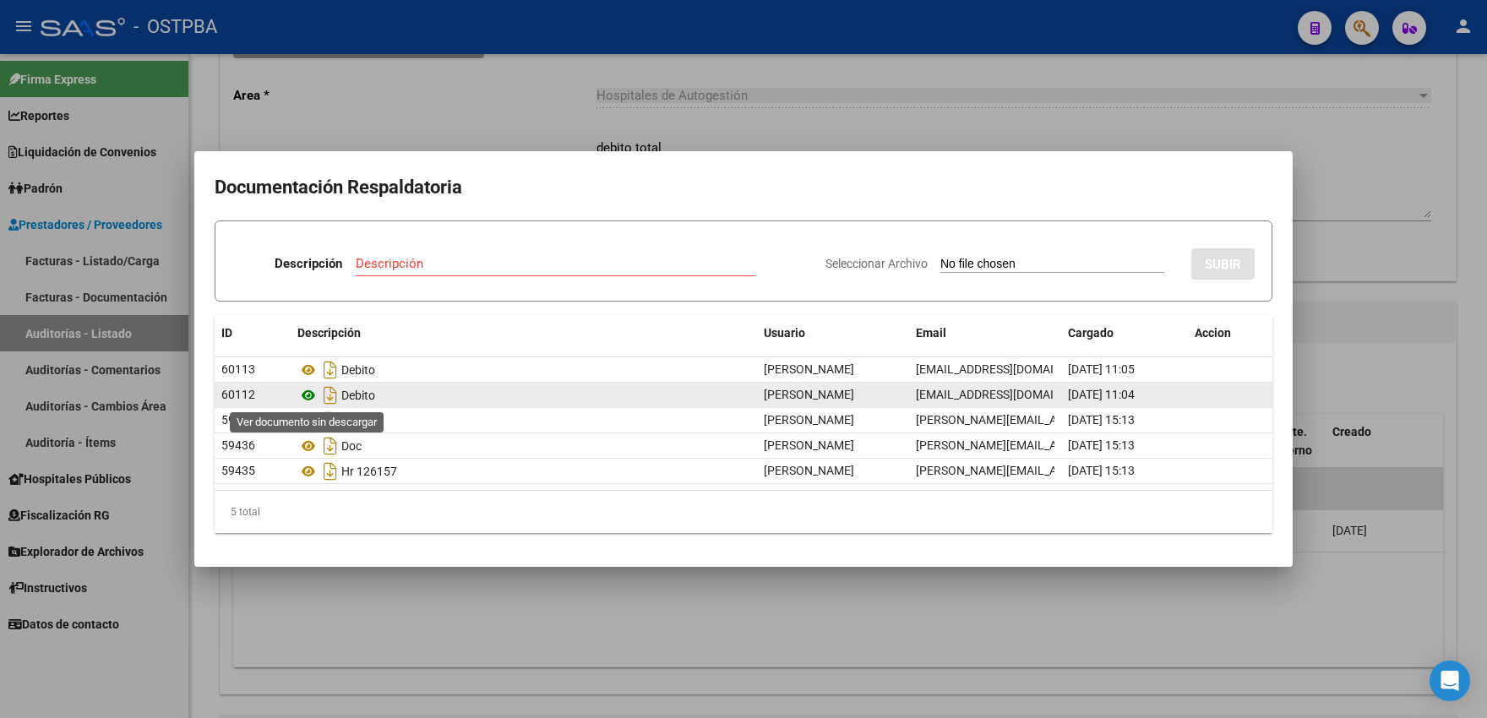
click at [311, 400] on icon at bounding box center [308, 395] width 22 height 20
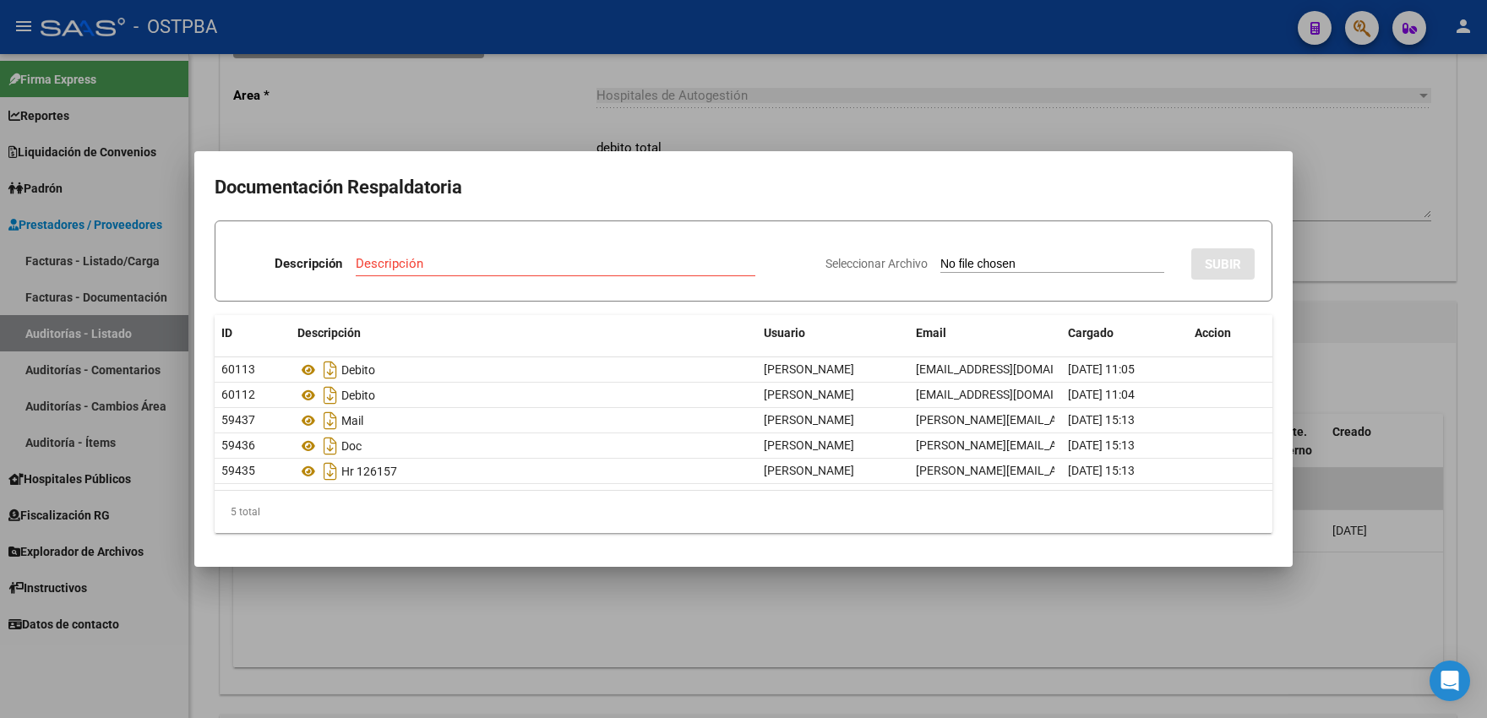
click at [465, 140] on div at bounding box center [743, 359] width 1487 height 718
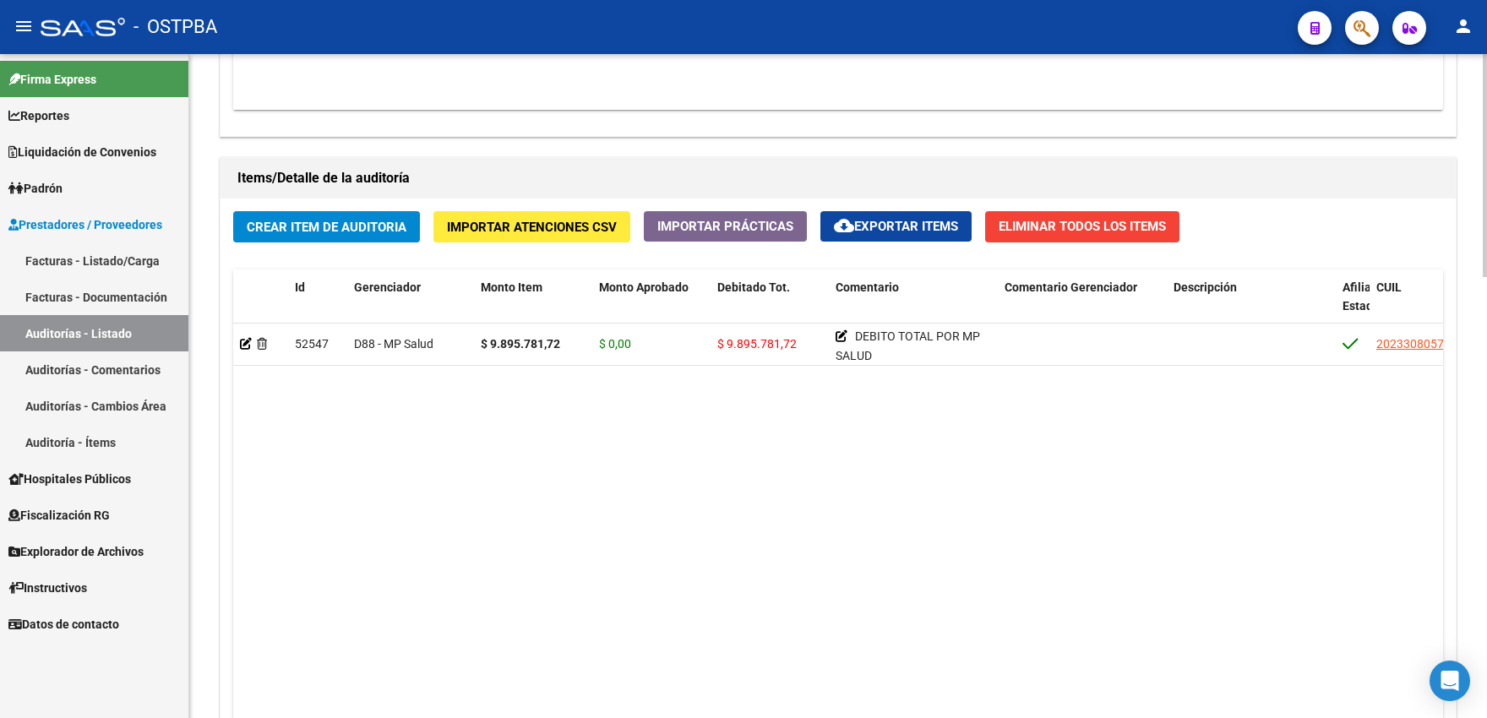
scroll to position [1311, 0]
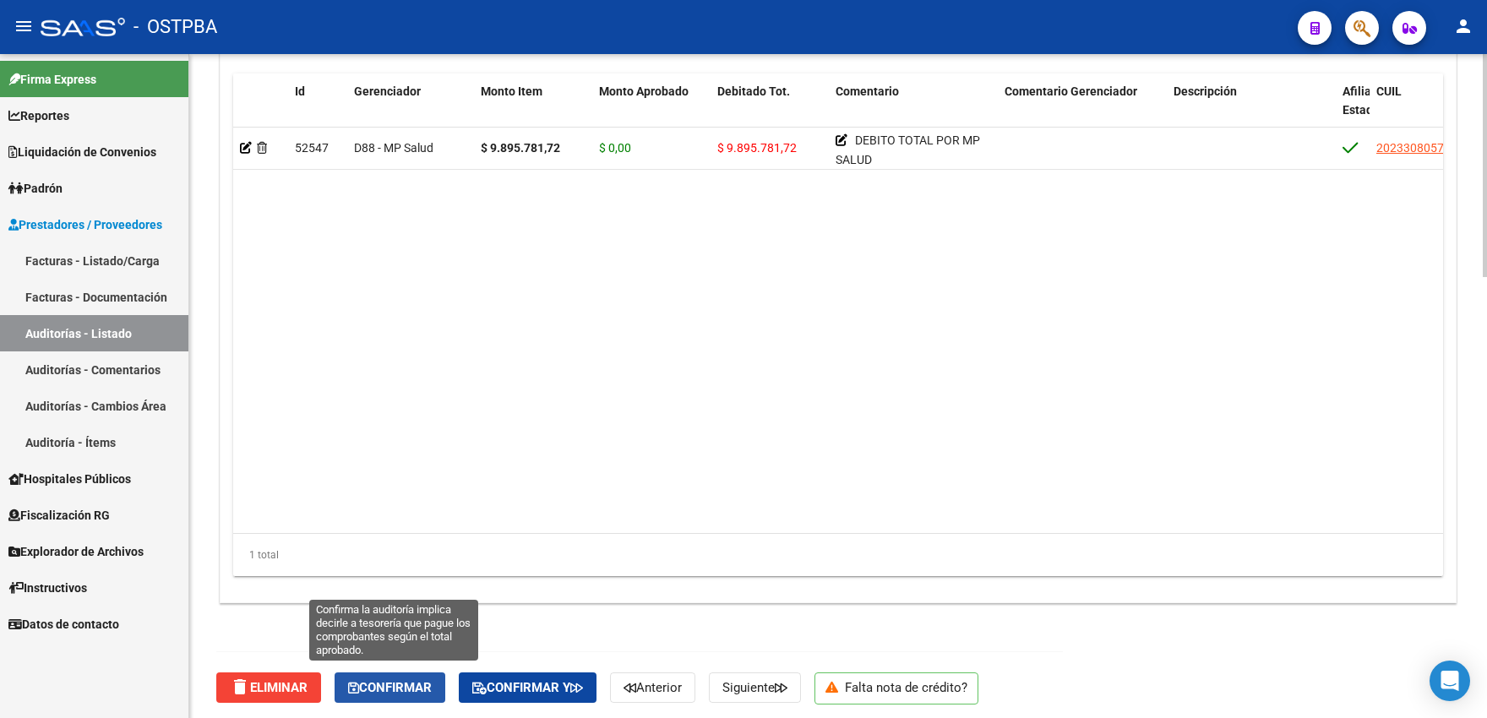
click at [386, 673] on button "Confirmar" at bounding box center [390, 688] width 111 height 30
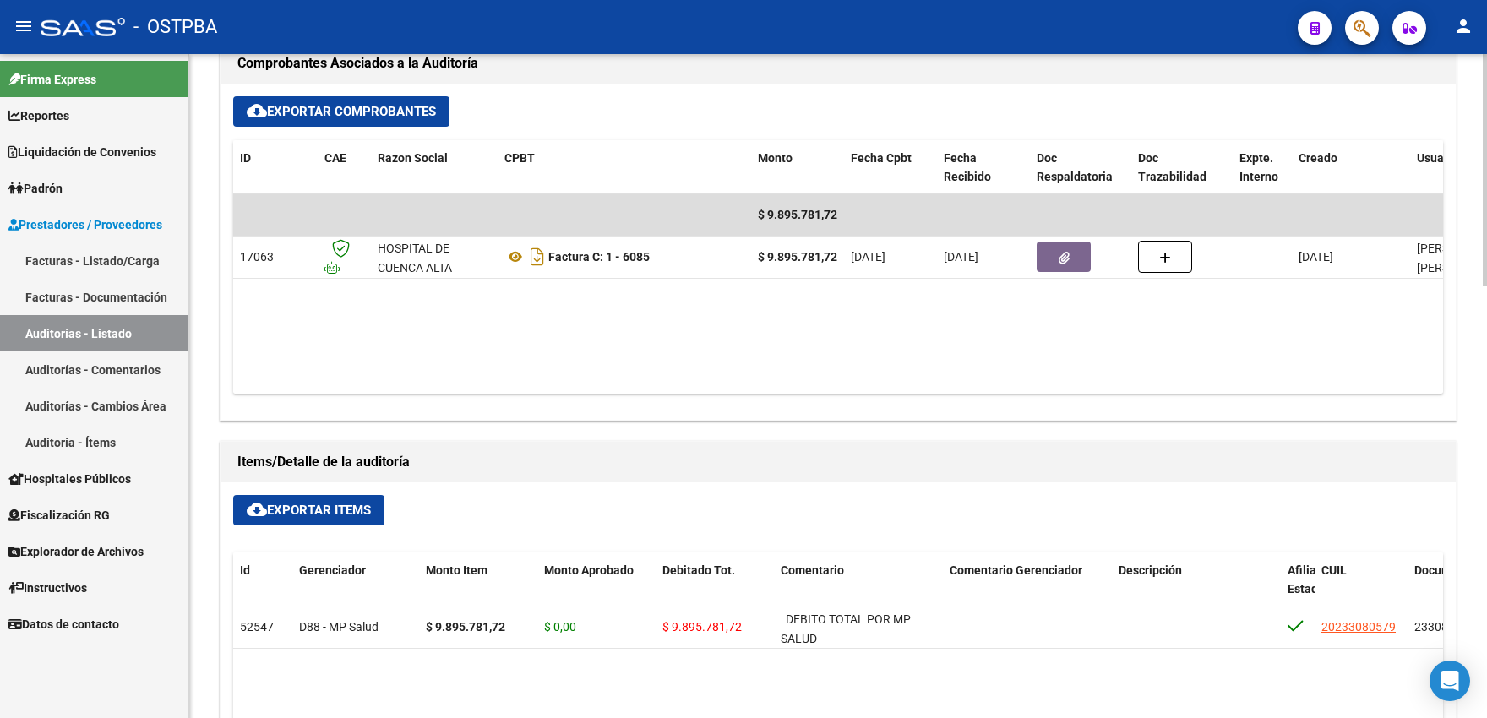
type input "202508"
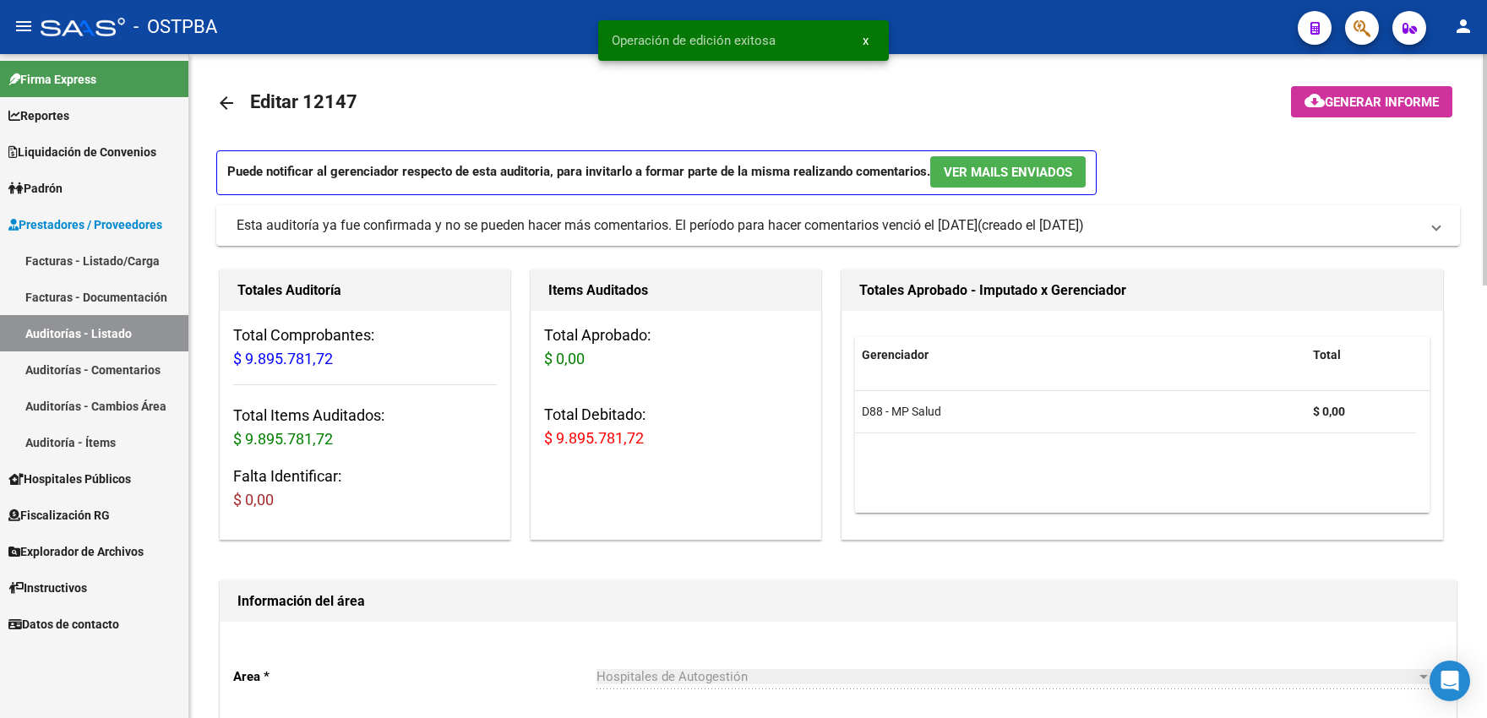
scroll to position [0, 0]
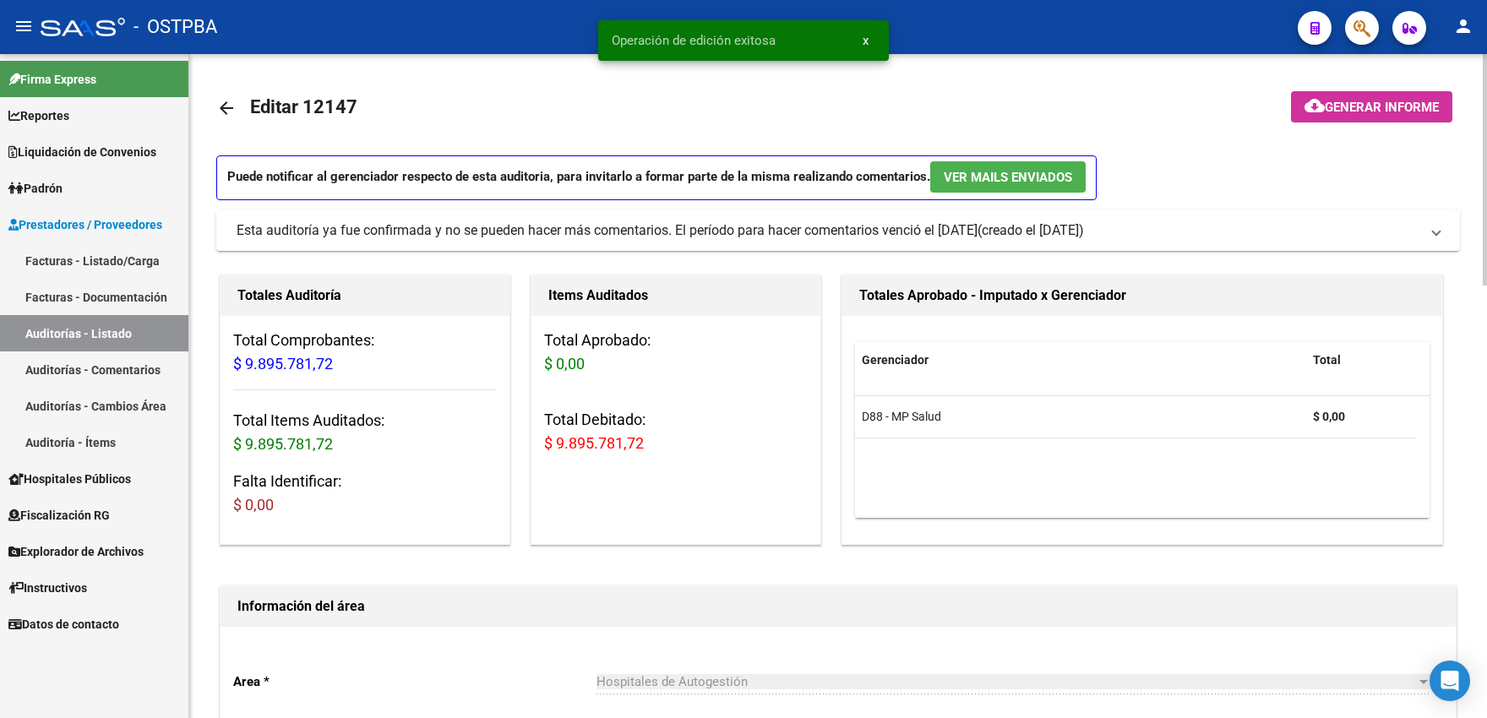
click at [227, 101] on mat-icon "arrow_back" at bounding box center [226, 108] width 20 height 20
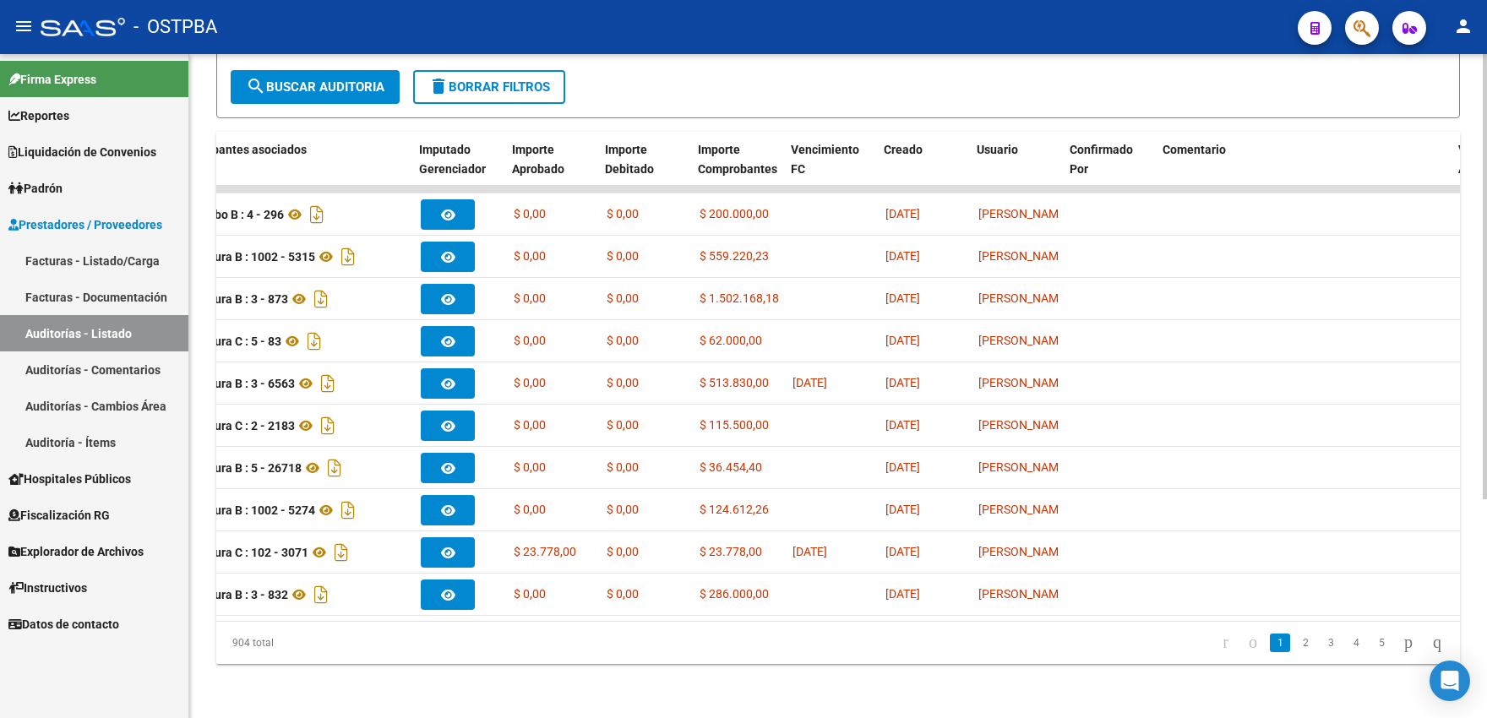
scroll to position [0, 547]
